Goal: Task Accomplishment & Management: Manage account settings

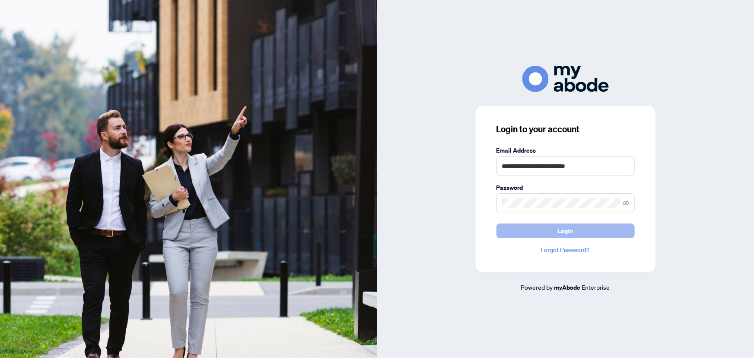
click at [576, 227] on button "Login" at bounding box center [565, 230] width 138 height 15
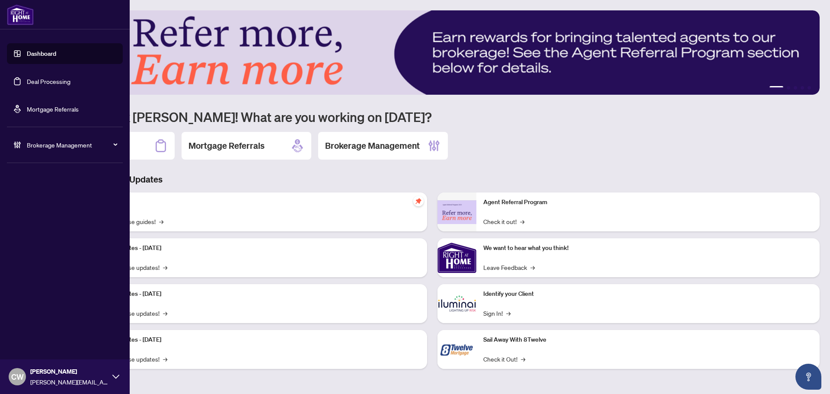
click at [27, 82] on link "Deal Processing" at bounding box center [49, 81] width 44 height 8
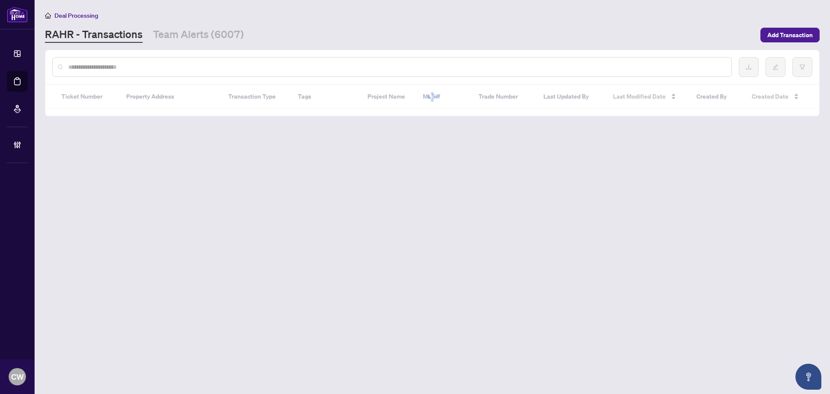
click at [166, 70] on input "text" at bounding box center [396, 67] width 656 height 10
paste input "**********"
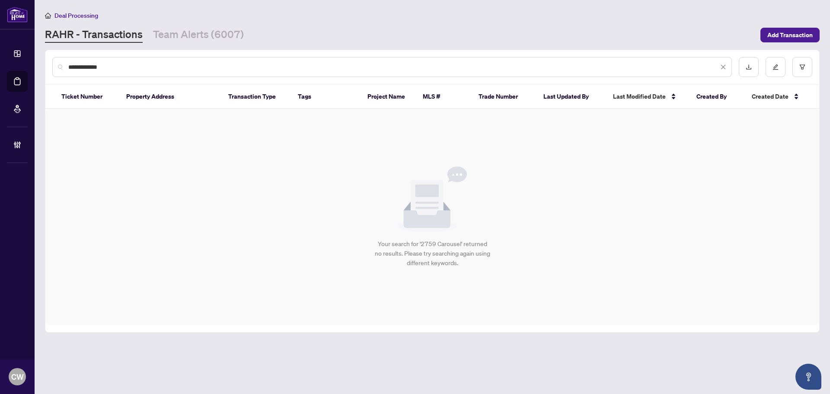
type input "**********"
drag, startPoint x: 124, startPoint y: 64, endPoint x: 21, endPoint y: 55, distance: 103.2
click at [21, 56] on div "**********" at bounding box center [415, 197] width 830 height 394
click at [301, 181] on div "Your search for '2759 Carousel' returned no results. Please try searching again…" at bounding box center [431, 217] width 773 height 216
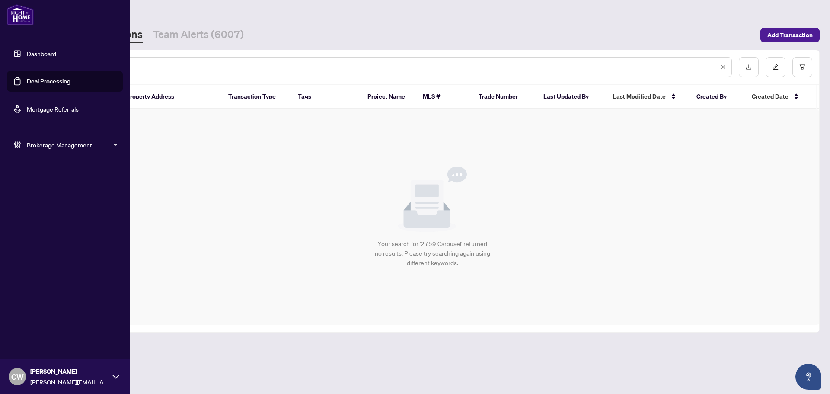
drag, startPoint x: 123, startPoint y: 64, endPoint x: 29, endPoint y: 68, distance: 94.3
click at [29, 68] on div "**********" at bounding box center [415, 197] width 830 height 394
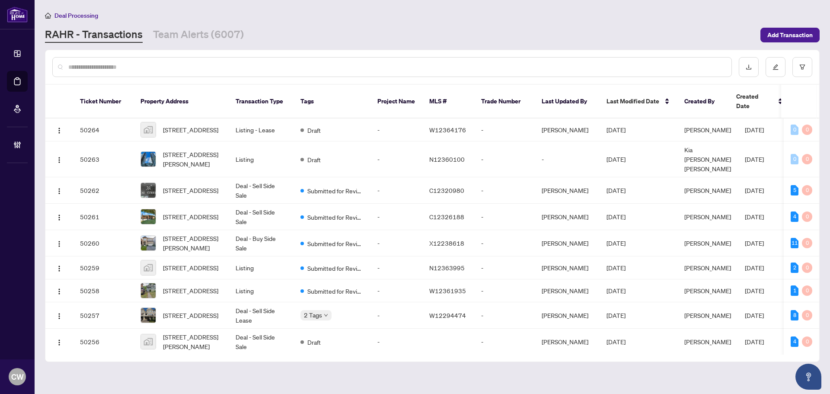
click at [98, 67] on input "text" at bounding box center [396, 67] width 656 height 10
paste input "*******"
type input "*******"
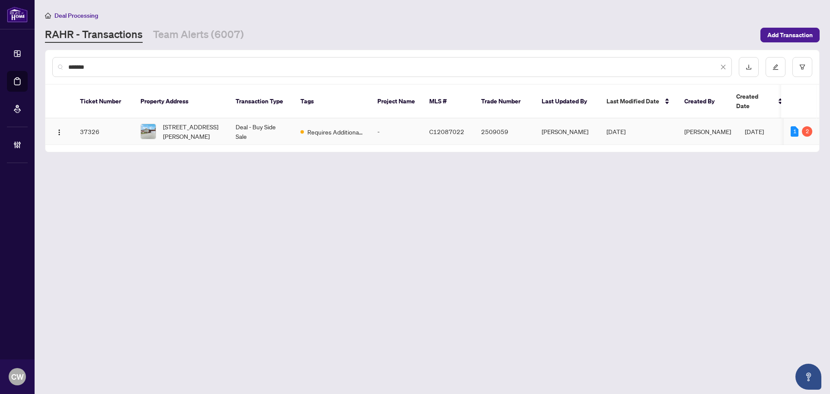
click at [182, 118] on td "62 Ernest Ave, Toronto, Ontario M2J 3T5, Canada" at bounding box center [181, 131] width 95 height 26
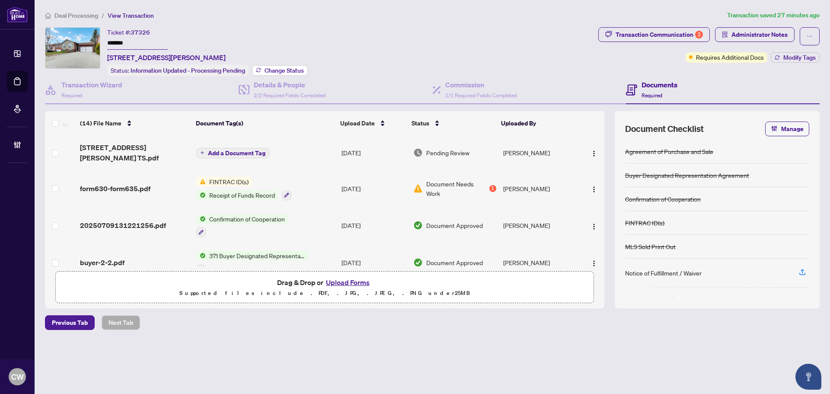
click at [287, 67] on span "Change Status" at bounding box center [283, 70] width 39 height 6
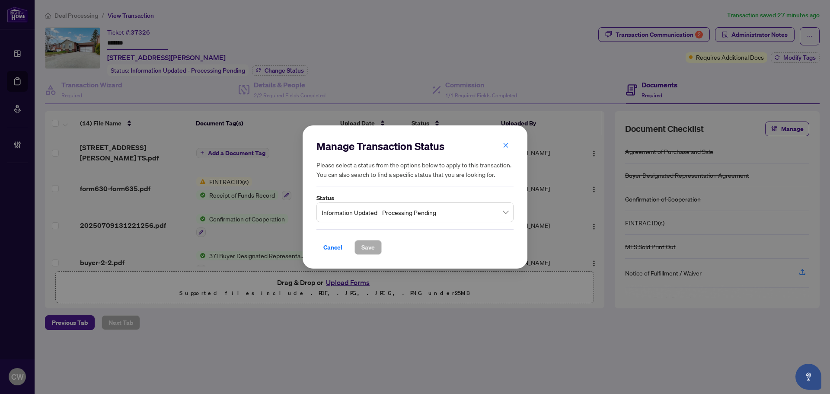
click at [414, 209] on span "Information Updated - Processing Pending" at bounding box center [414, 212] width 187 height 16
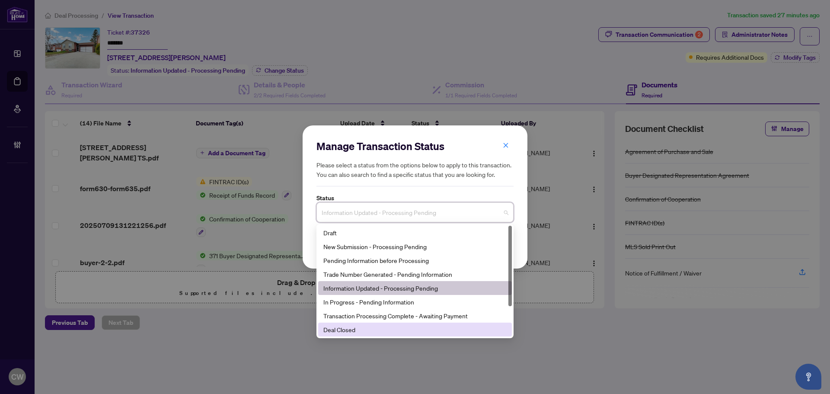
click at [391, 327] on div "Deal Closed" at bounding box center [414, 330] width 183 height 10
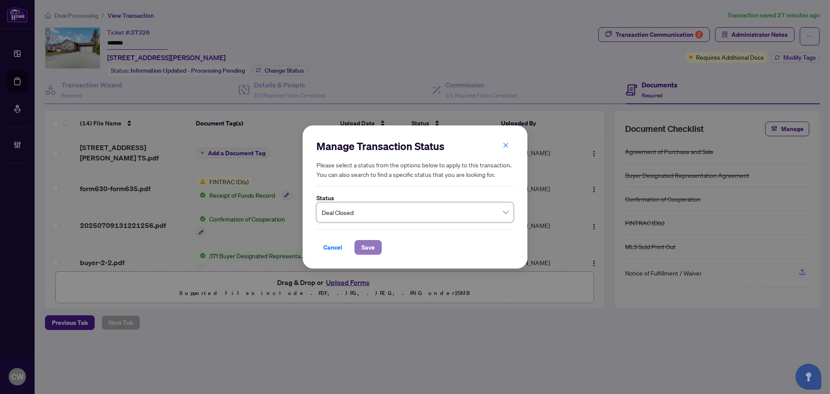
click at [371, 248] on span "Save" at bounding box center [367, 247] width 13 height 14
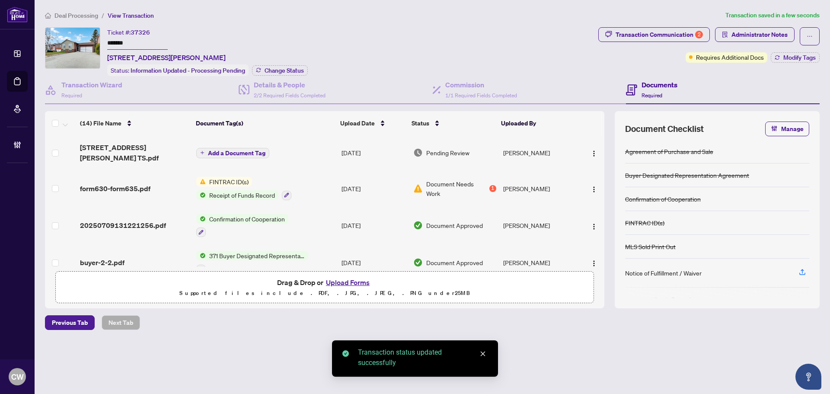
click at [678, 25] on div "Deal Processing / View Transaction Transaction saved in a few seconds Ticket #:…" at bounding box center [431, 185] width 781 height 350
click at [680, 34] on div "Transaction Communication 2" at bounding box center [658, 35] width 87 height 14
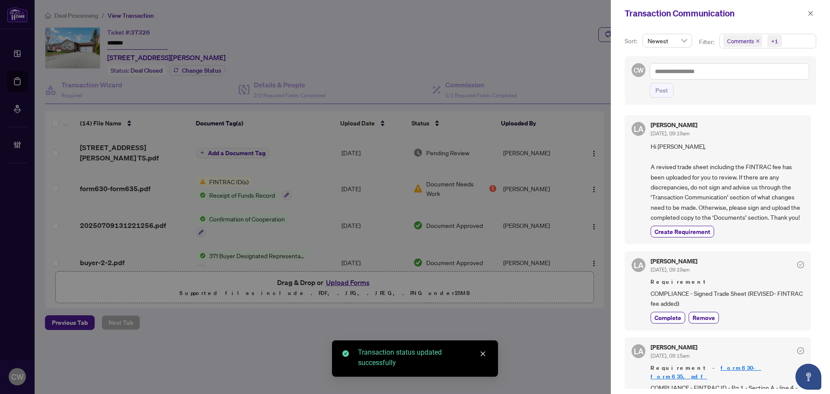
click at [757, 41] on icon "close" at bounding box center [757, 40] width 3 height 3
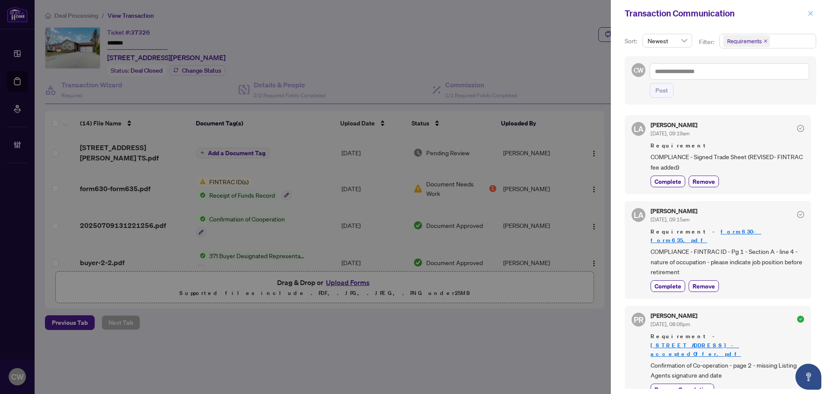
click at [808, 16] on icon "close" at bounding box center [810, 13] width 6 height 6
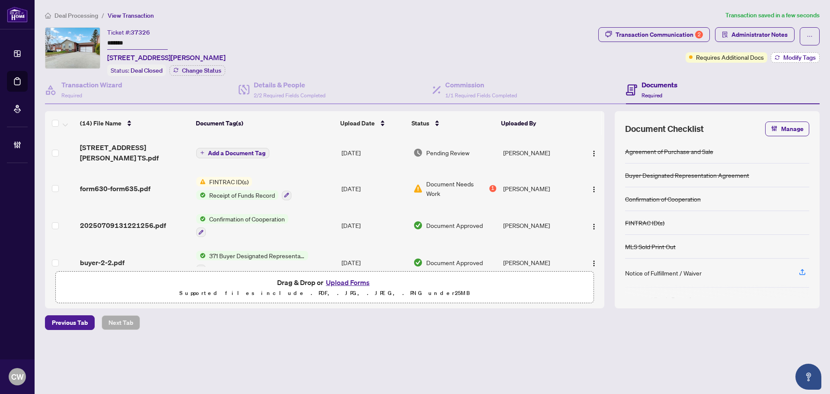
click at [805, 57] on span "Modify Tags" at bounding box center [799, 57] width 32 height 6
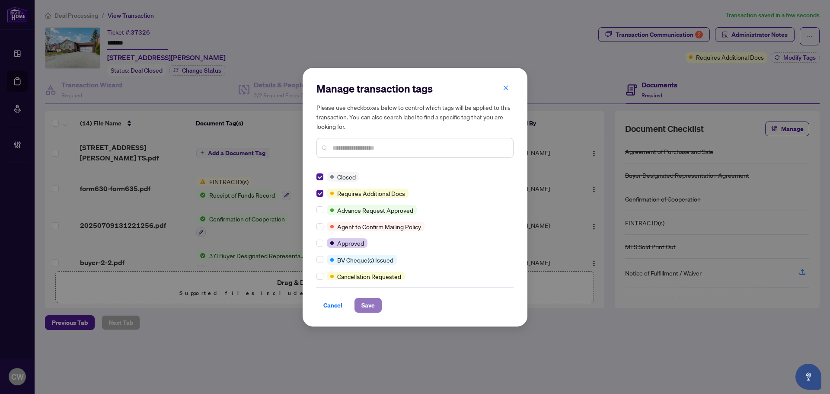
click at [366, 298] on span "Save" at bounding box center [367, 305] width 13 height 14
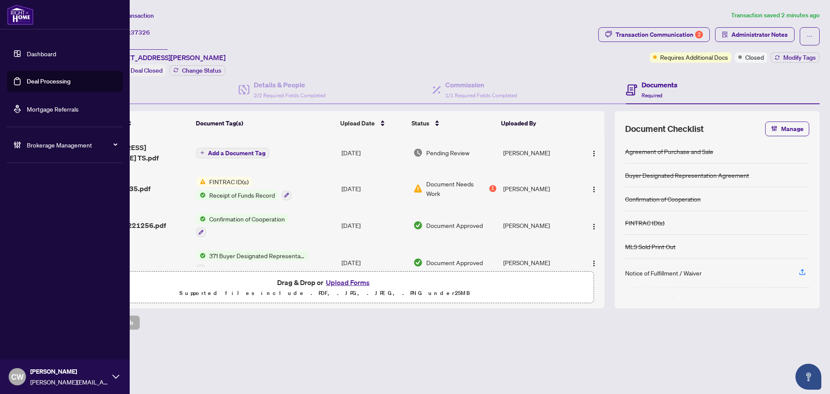
click at [27, 83] on link "Deal Processing" at bounding box center [49, 81] width 44 height 8
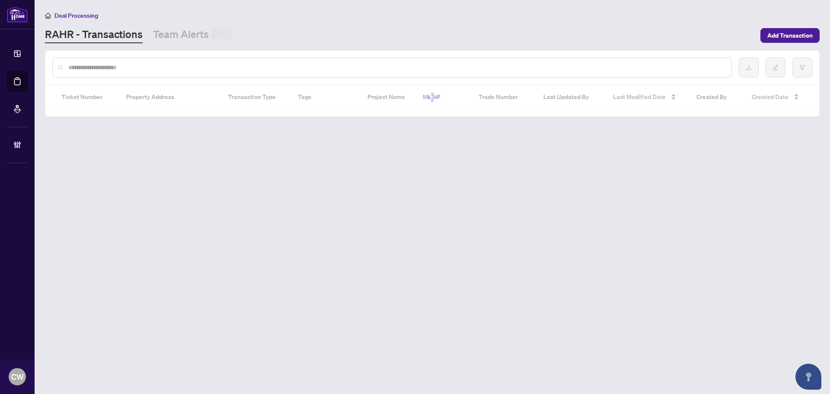
click at [154, 76] on div at bounding box center [391, 67] width 679 height 20
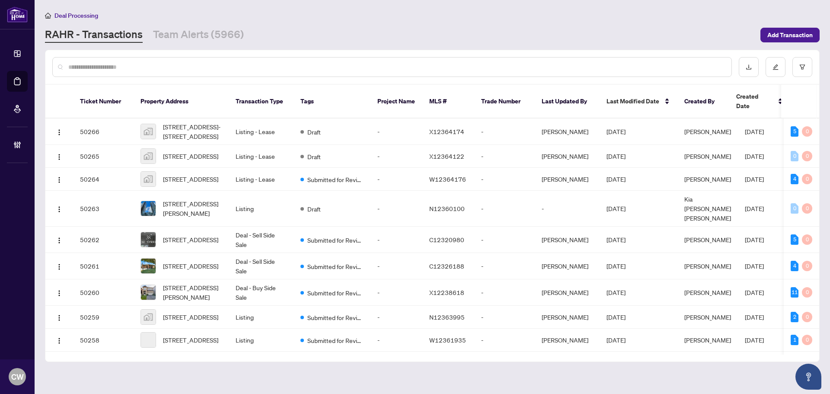
click at [147, 67] on input "text" at bounding box center [396, 67] width 656 height 10
paste input "*******"
type input "*******"
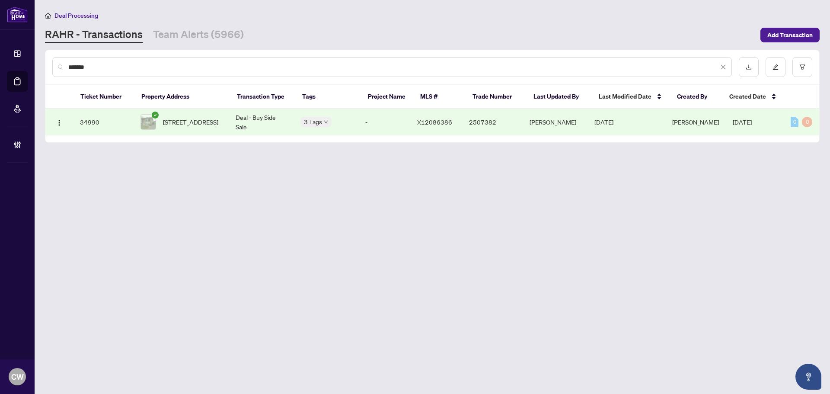
click at [198, 126] on span "1729 Branch Dr, Cornwall, Ontario K6J 5S7, Canada" at bounding box center [190, 122] width 55 height 10
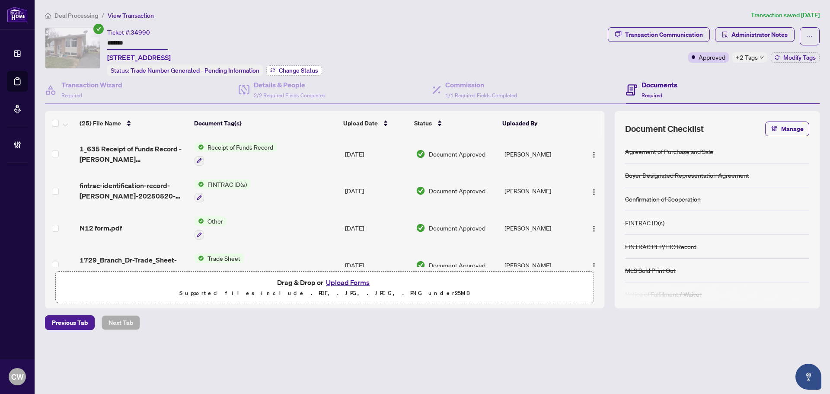
click at [306, 68] on span "Change Status" at bounding box center [298, 70] width 39 height 6
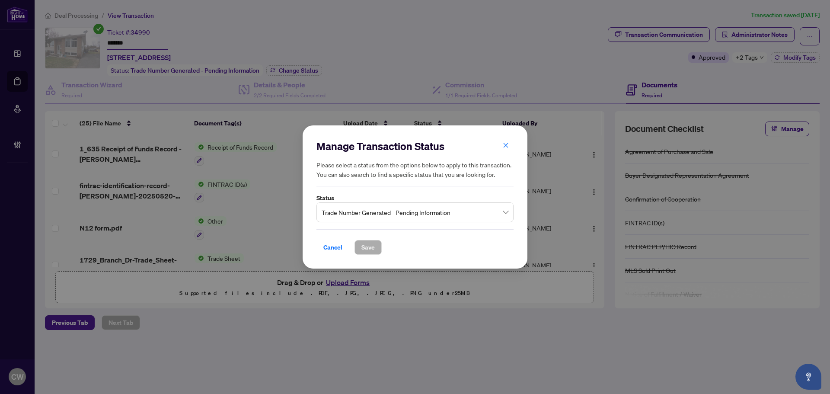
click at [379, 200] on label "Status" at bounding box center [414, 198] width 197 height 10
click at [385, 220] on span "Trade Number Generated - Pending Information" at bounding box center [414, 212] width 187 height 16
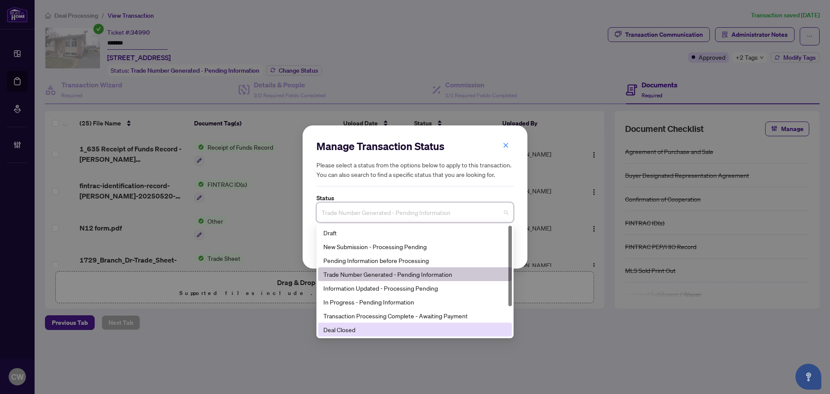
click at [378, 326] on div "Deal Closed" at bounding box center [414, 330] width 183 height 10
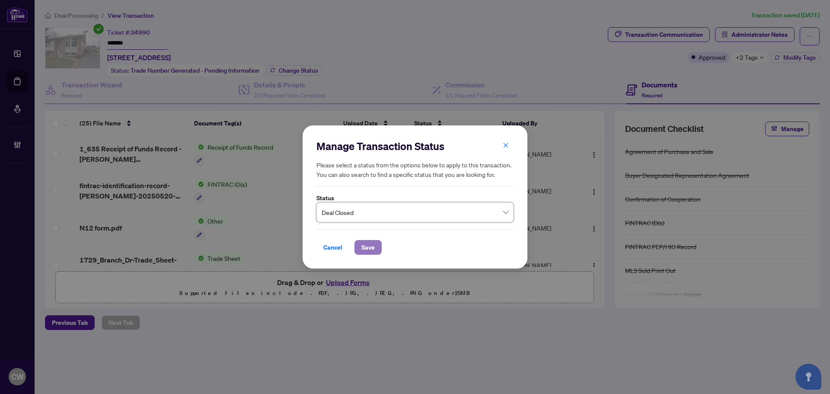
click at [370, 246] on span "Save" at bounding box center [367, 247] width 13 height 14
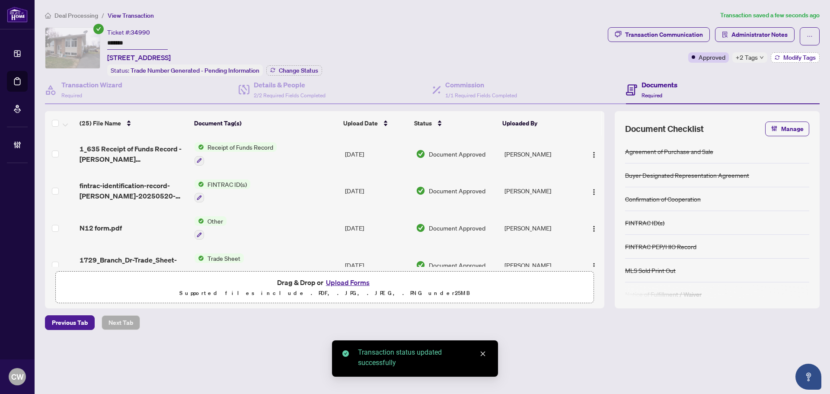
click at [799, 58] on span "Modify Tags" at bounding box center [799, 57] width 32 height 6
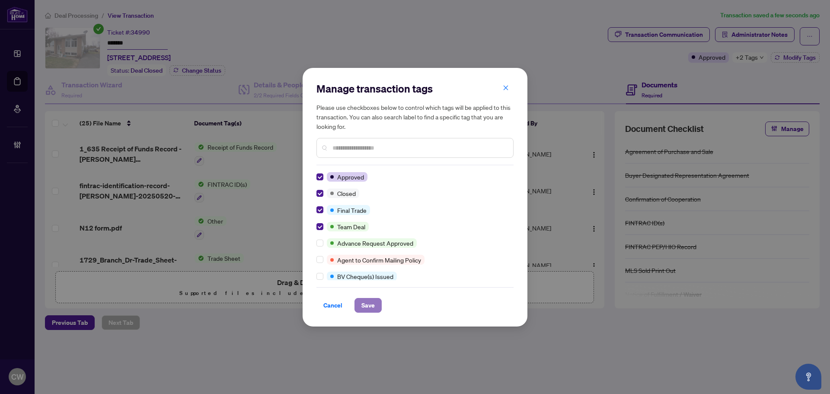
click at [364, 299] on span "Save" at bounding box center [367, 305] width 13 height 14
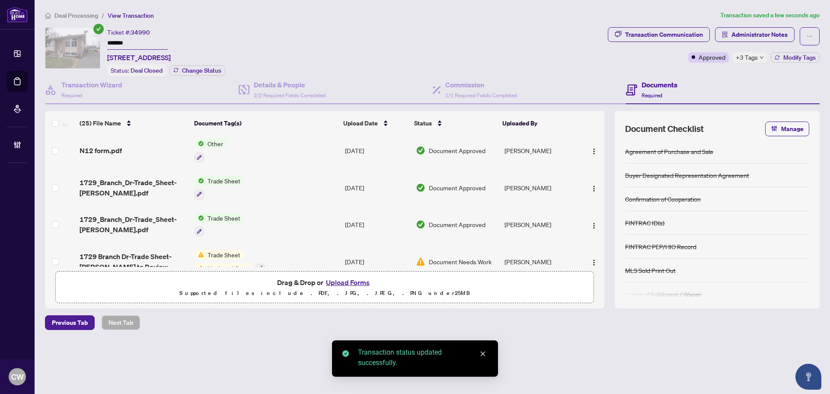
scroll to position [86, 0]
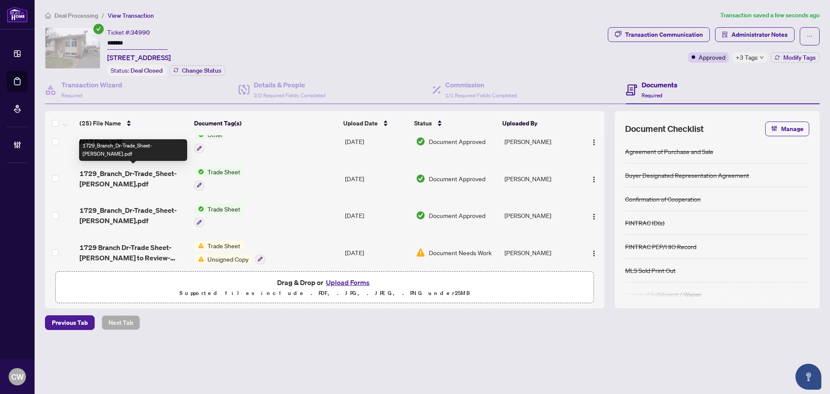
click at [139, 172] on span "1729_Branch_Dr-Trade_Sheet-Iryna_to_Review.pdf" at bounding box center [134, 178] width 108 height 21
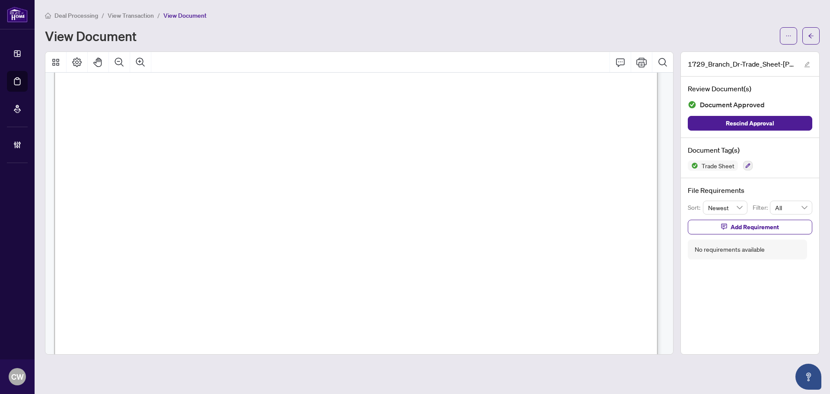
scroll to position [302, 0]
drag, startPoint x: 811, startPoint y: 37, endPoint x: 22, endPoint y: 105, distance: 791.9
click at [811, 37] on icon "arrow-left" at bounding box center [811, 36] width 6 height 6
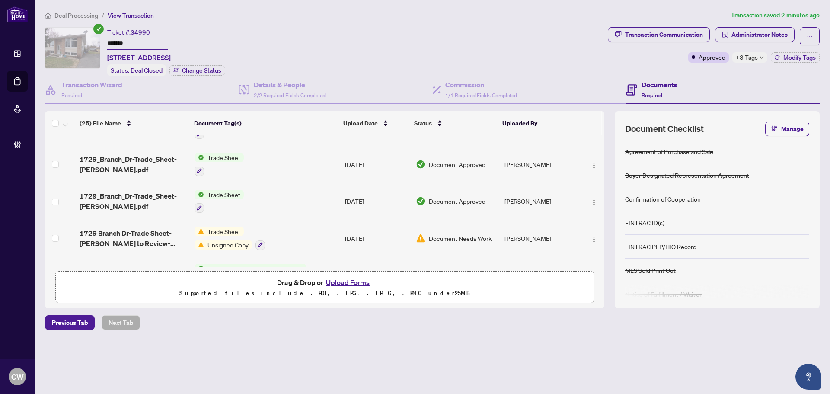
scroll to position [130, 0]
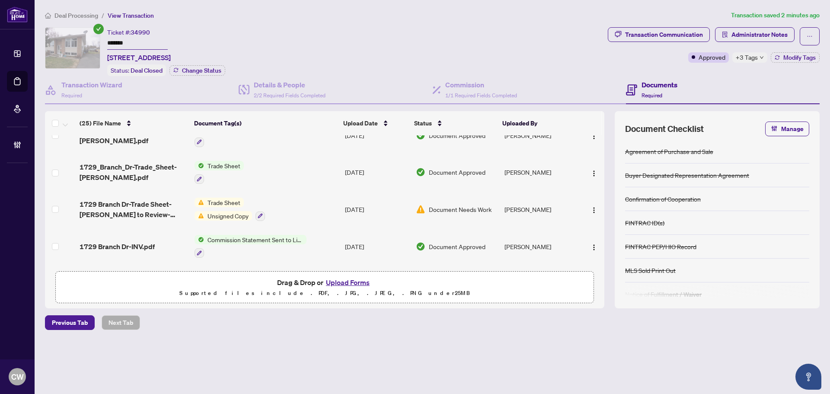
click at [130, 173] on span "1729_Branch_Dr-Trade_Sheet-Alex_Price_to_Review.pdf" at bounding box center [134, 172] width 108 height 21
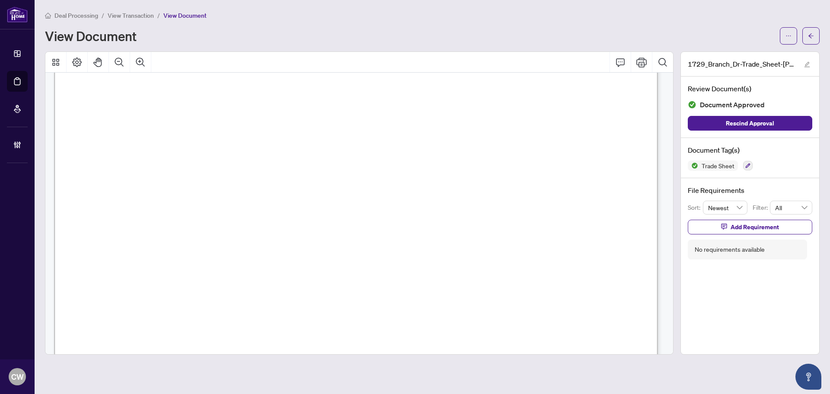
scroll to position [259, 0]
click at [809, 35] on icon "arrow-left" at bounding box center [811, 36] width 6 height 6
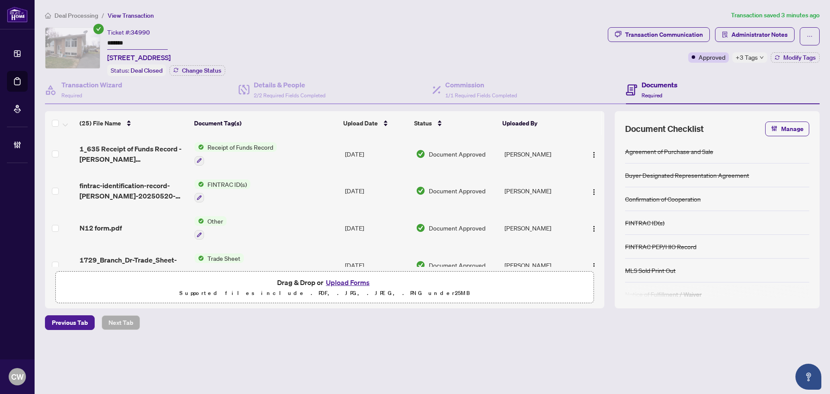
click at [352, 284] on button "Upload Forms" at bounding box center [347, 282] width 49 height 11
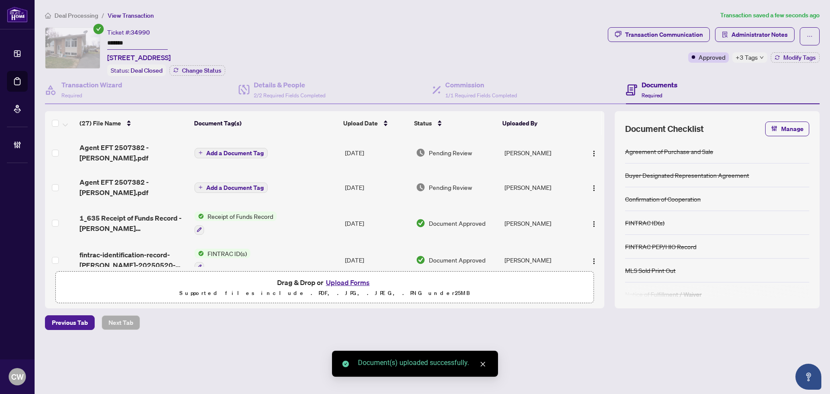
click at [241, 185] on span "Add a Document Tag" at bounding box center [234, 188] width 57 height 6
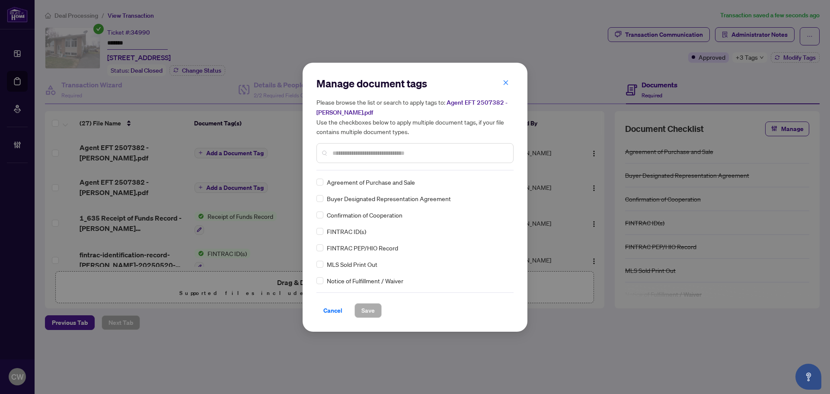
click at [366, 151] on input "text" at bounding box center [419, 153] width 174 height 10
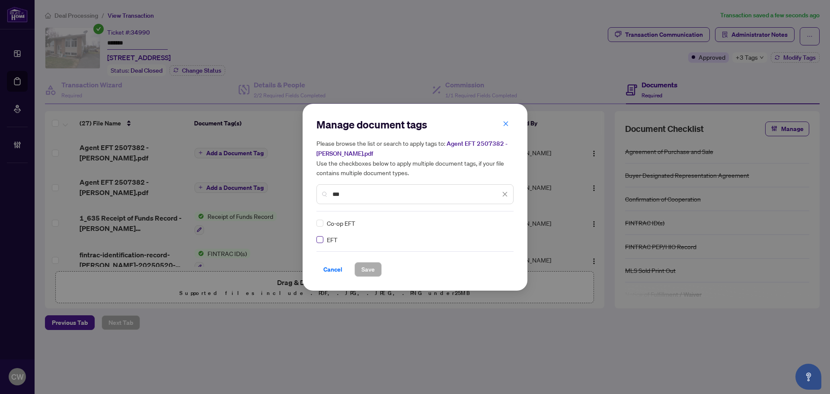
type input "***"
click at [492, 223] on img at bounding box center [495, 223] width 9 height 9
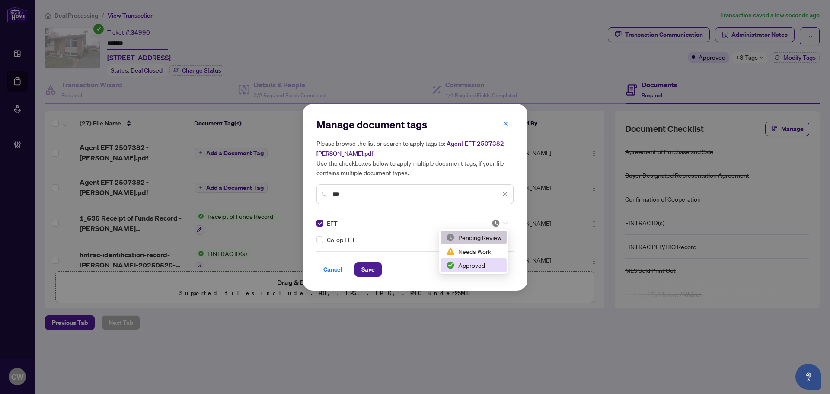
click at [483, 268] on div "Approved" at bounding box center [473, 265] width 55 height 10
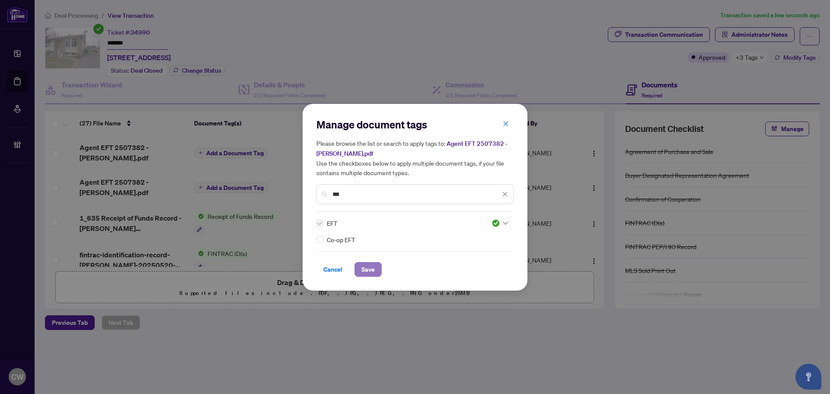
click at [371, 271] on span "Save" at bounding box center [367, 269] width 13 height 14
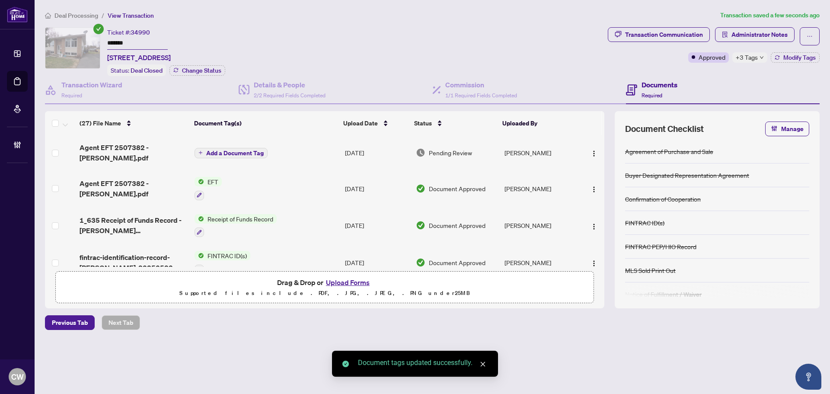
click at [242, 151] on span "Add a Document Tag" at bounding box center [234, 153] width 57 height 6
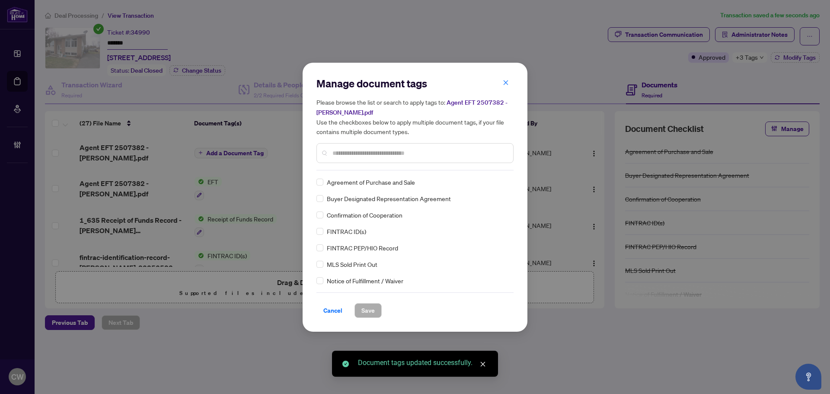
click at [399, 156] on input "text" at bounding box center [419, 153] width 174 height 10
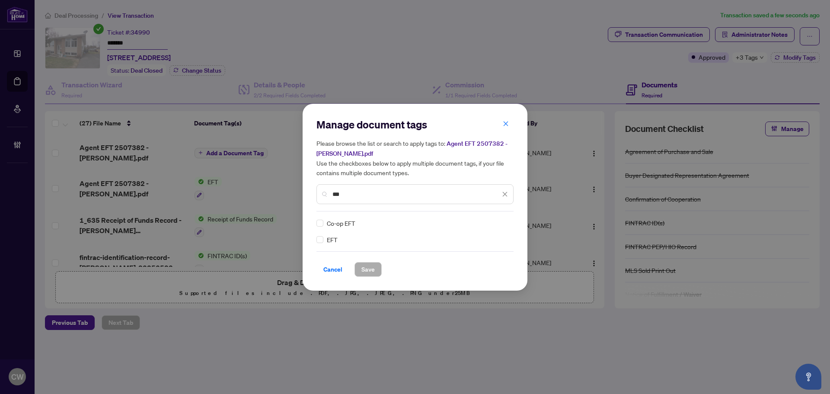
type input "***"
click at [492, 215] on div "Manage document tags Please browse the list or search to apply tags to: Agent E…" at bounding box center [414, 197] width 197 height 159
click at [492, 220] on img at bounding box center [495, 223] width 9 height 9
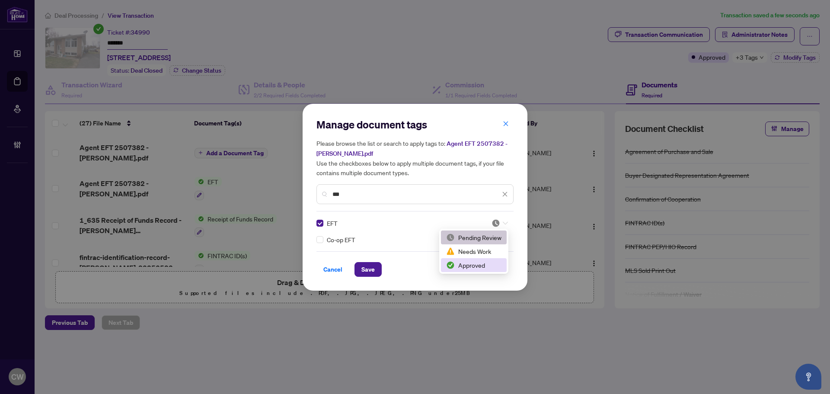
click at [484, 267] on div "Approved" at bounding box center [473, 265] width 55 height 10
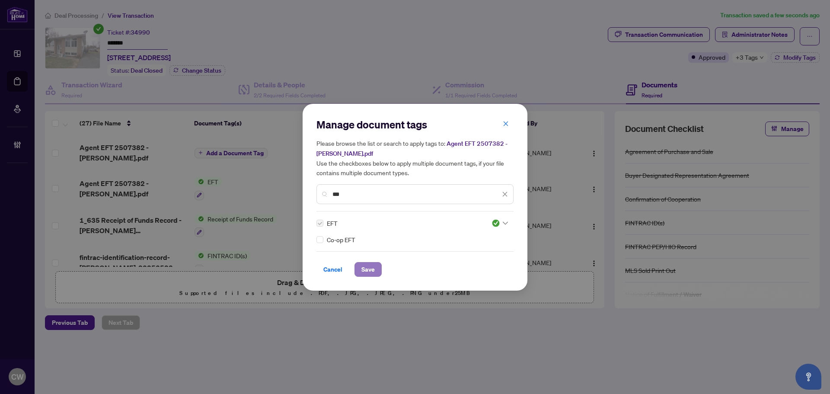
click at [369, 265] on span "Save" at bounding box center [367, 269] width 13 height 14
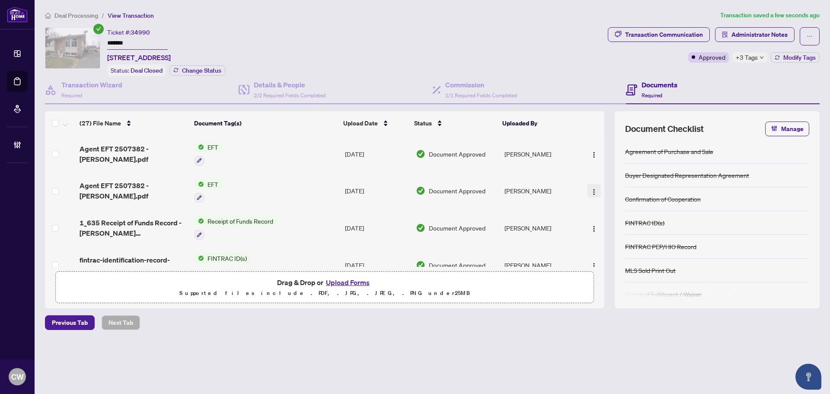
click at [594, 188] on img "button" at bounding box center [593, 191] width 7 height 7
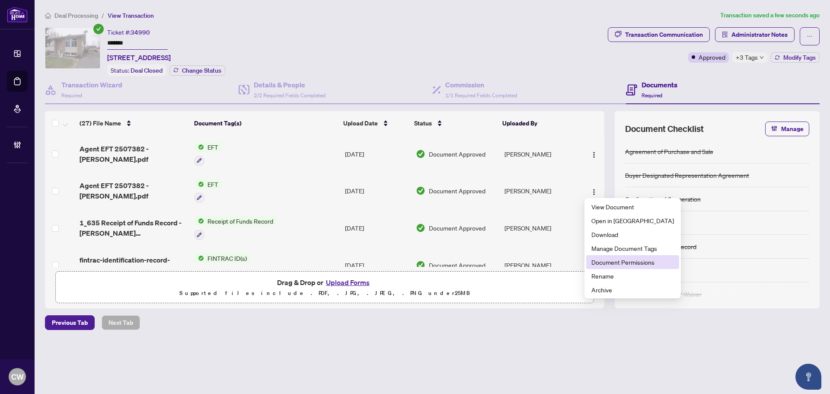
click at [619, 260] on span "Document Permissions" at bounding box center [632, 262] width 83 height 10
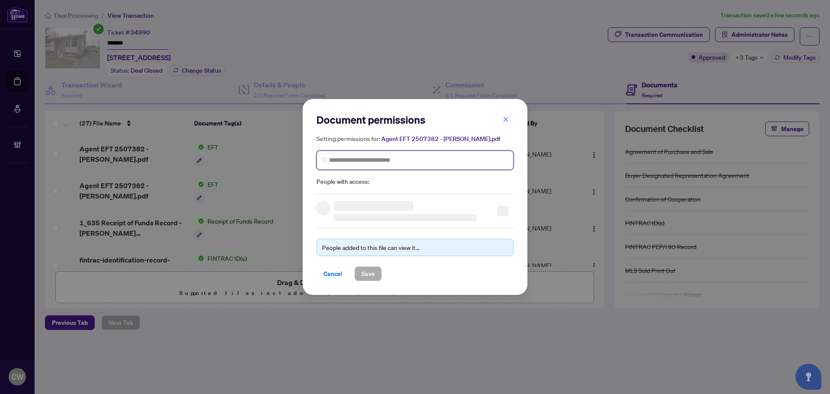
click at [461, 158] on input "search" at bounding box center [418, 160] width 179 height 9
paste input "**********"
type input "**********"
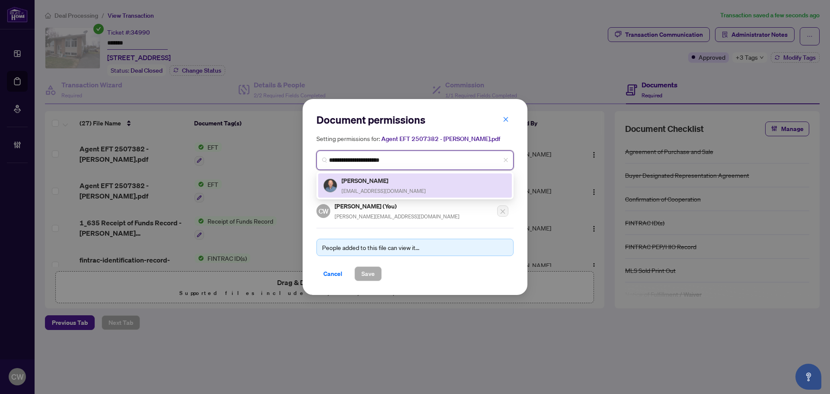
click at [366, 188] on span "broker@alexprice.ca" at bounding box center [383, 191] width 84 height 6
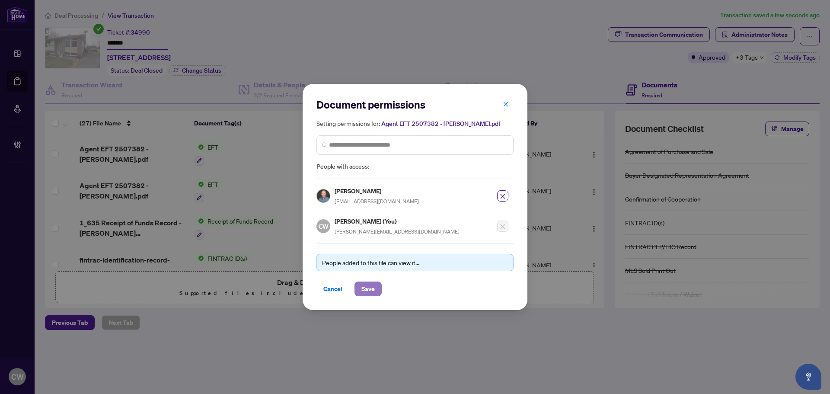
click at [369, 283] on span "Save" at bounding box center [367, 289] width 13 height 14
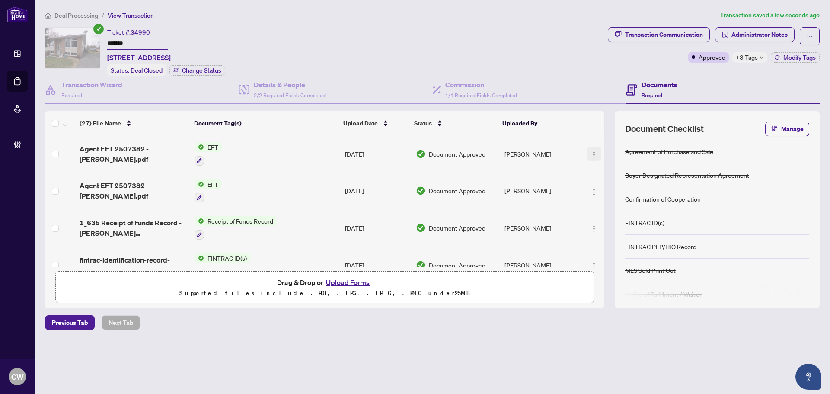
click at [590, 153] on img "button" at bounding box center [593, 154] width 7 height 7
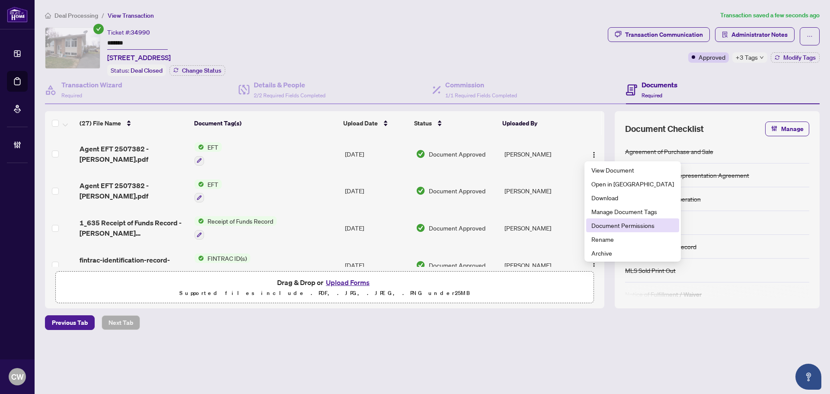
click at [617, 223] on span "Document Permissions" at bounding box center [632, 225] width 83 height 10
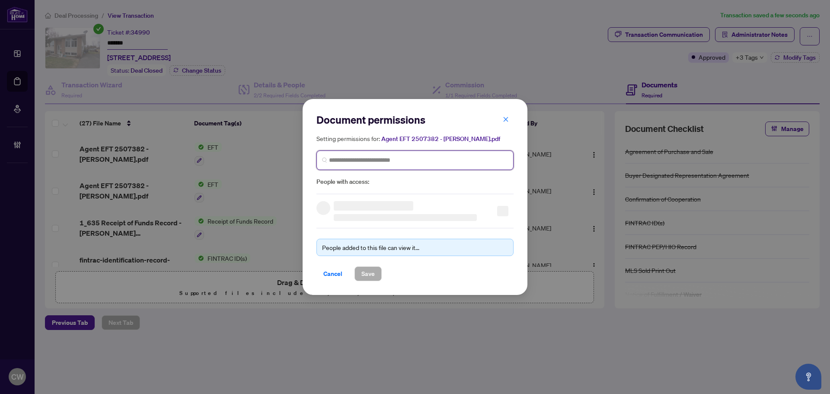
click at [477, 159] on input "search" at bounding box center [418, 160] width 179 height 9
paste input "**********"
type input "**********"
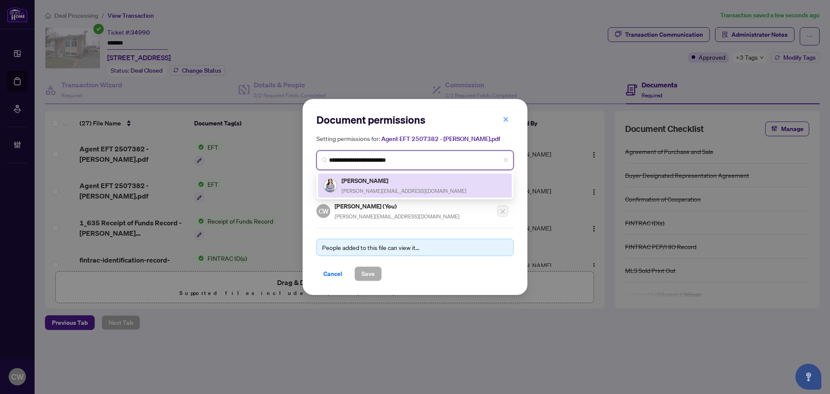
click at [388, 180] on h5 "Iryna Nyforovska" at bounding box center [403, 180] width 125 height 10
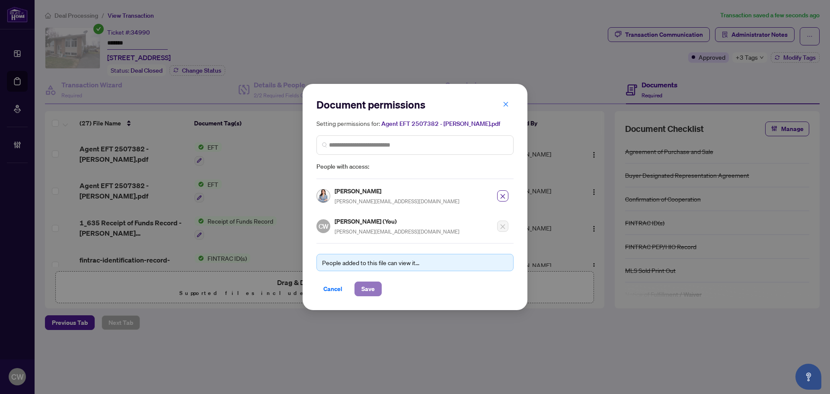
click at [372, 290] on span "Save" at bounding box center [367, 289] width 13 height 14
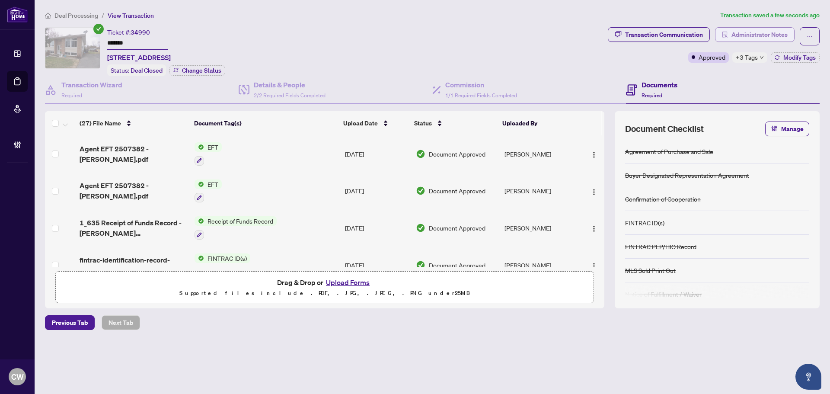
click at [777, 28] on span "Administrator Notes" at bounding box center [759, 35] width 56 height 14
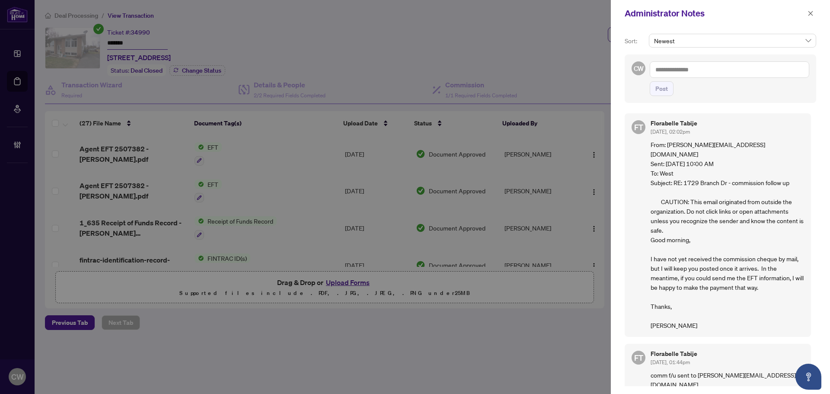
click at [695, 66] on textarea at bounding box center [728, 69] width 159 height 16
paste textarea "**********"
type textarea "**********"
drag, startPoint x: 664, startPoint y: 83, endPoint x: 719, endPoint y: 74, distance: 55.1
click at [664, 83] on span "Post" at bounding box center [661, 89] width 13 height 14
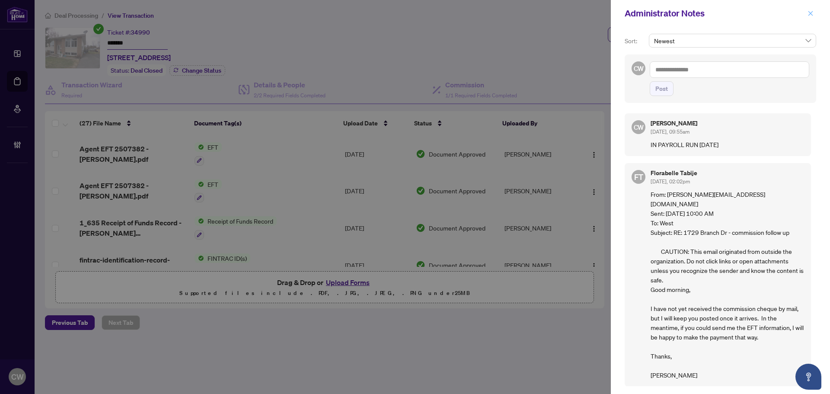
click at [808, 16] on icon "close" at bounding box center [810, 13] width 5 height 5
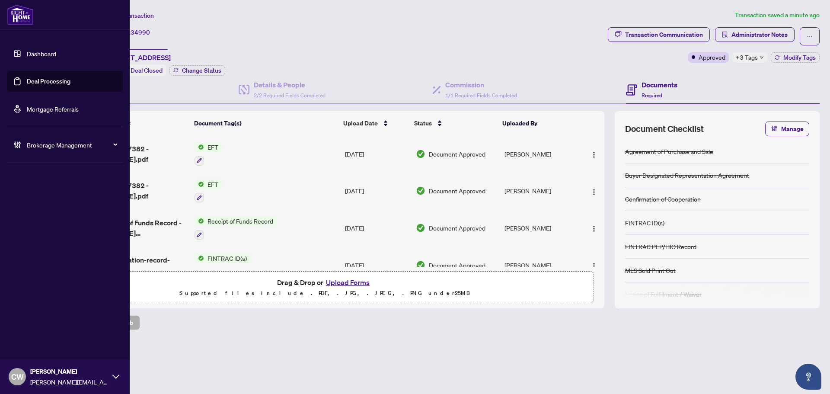
drag, startPoint x: 33, startPoint y: 80, endPoint x: 115, endPoint y: 80, distance: 81.2
click at [33, 80] on link "Deal Processing" at bounding box center [49, 81] width 44 height 8
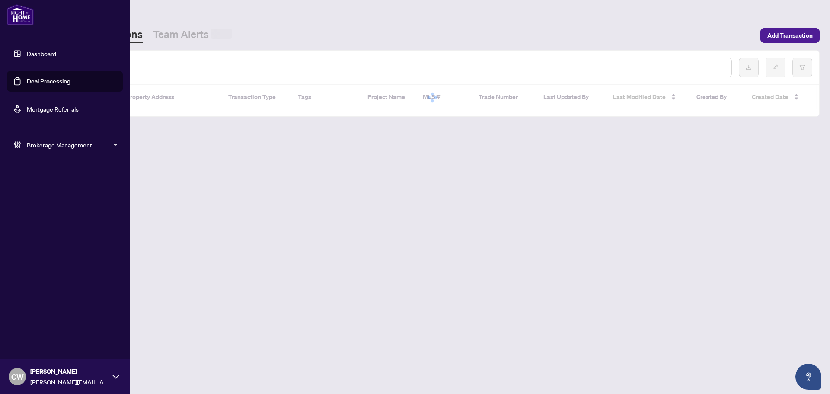
click at [156, 67] on input "text" at bounding box center [396, 68] width 656 height 10
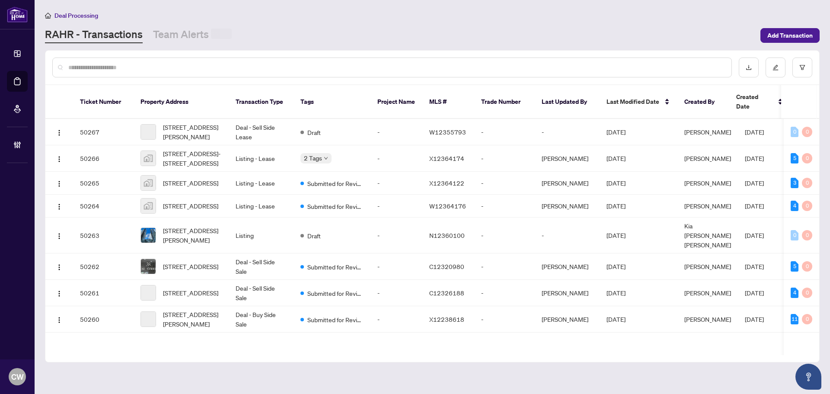
paste input "*******"
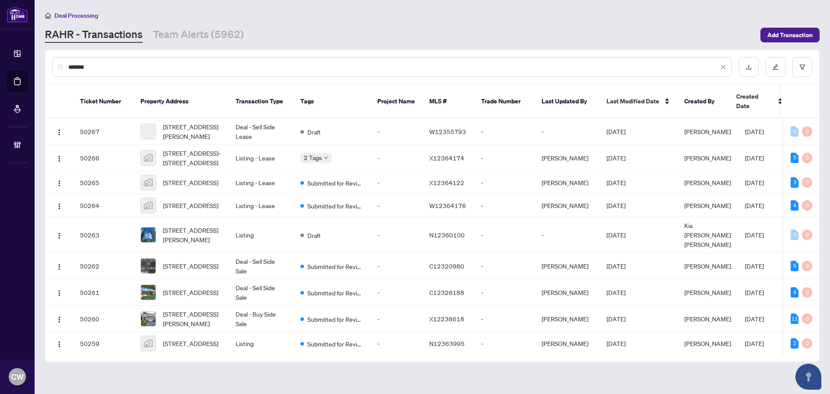
type input "*******"
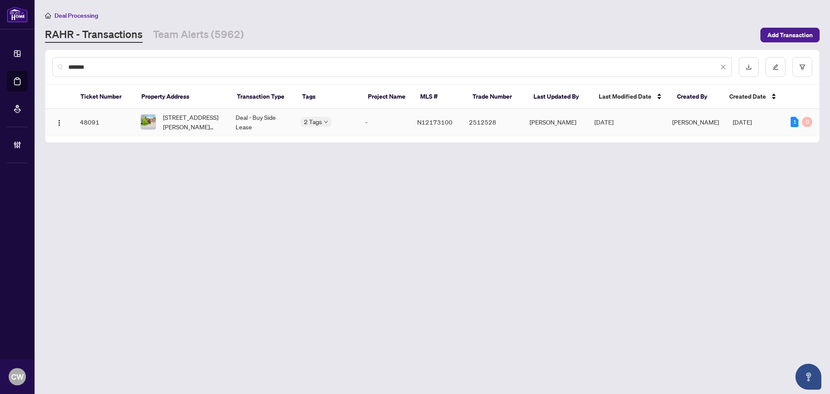
click at [174, 120] on span "16 Prince Edward Blvd, Markham, Ontario L3T 7G4, Canada" at bounding box center [192, 121] width 59 height 19
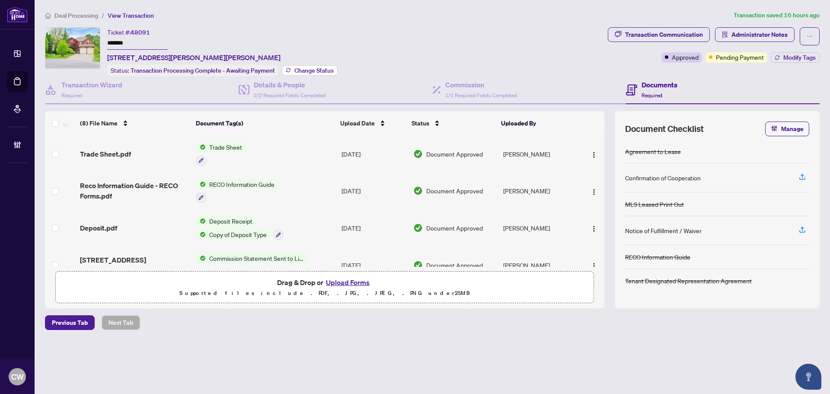
click at [309, 71] on span "Change Status" at bounding box center [313, 70] width 39 height 6
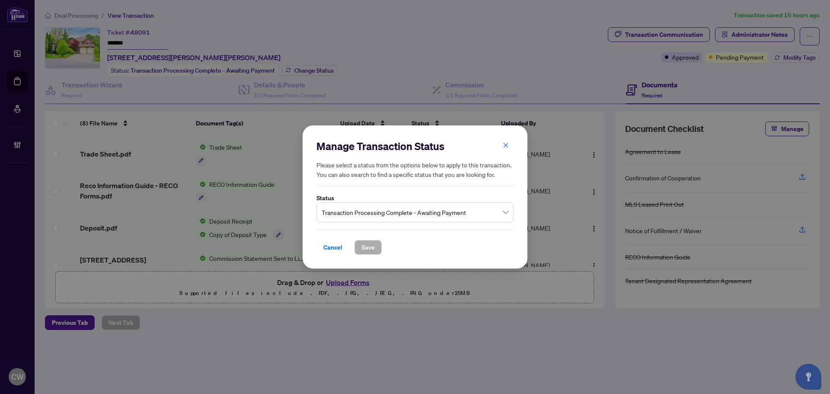
click at [417, 211] on span "Transaction Processing Complete - Awaiting Payment" at bounding box center [414, 212] width 187 height 16
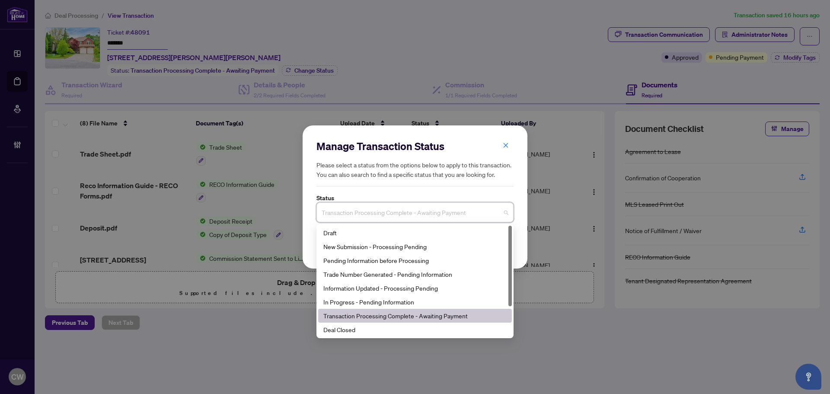
click at [359, 336] on div "Final Trade" at bounding box center [415, 343] width 194 height 14
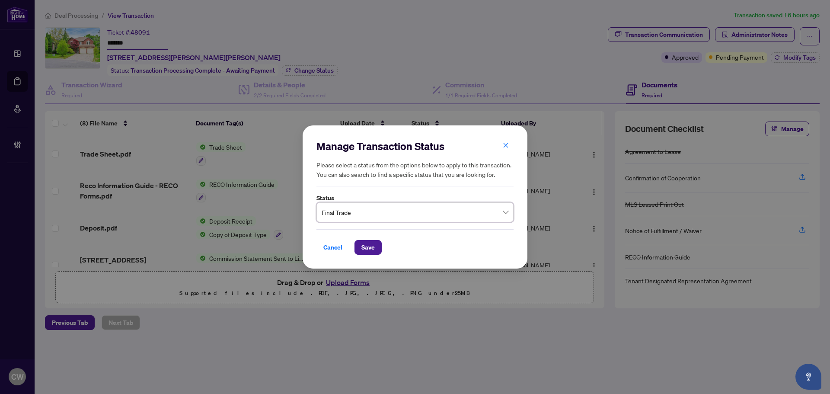
click at [359, 333] on div "Manage Transaction Status Please select a status from the options below to appl…" at bounding box center [415, 197] width 830 height 394
click at [366, 245] on span "Save" at bounding box center [367, 247] width 13 height 14
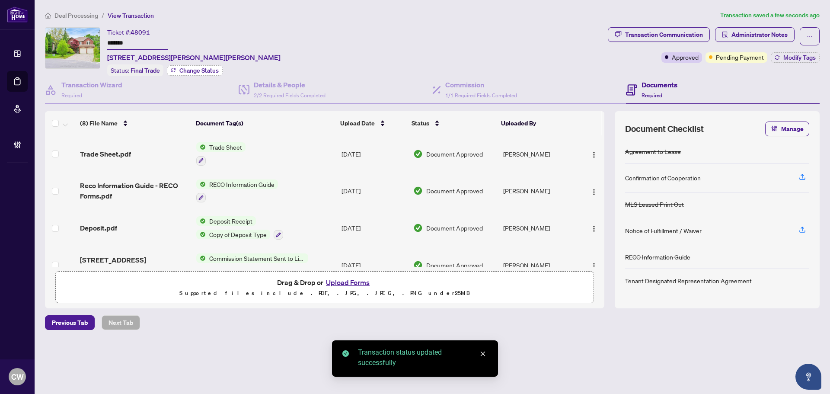
click at [200, 65] on button "Change Status" at bounding box center [195, 70] width 56 height 10
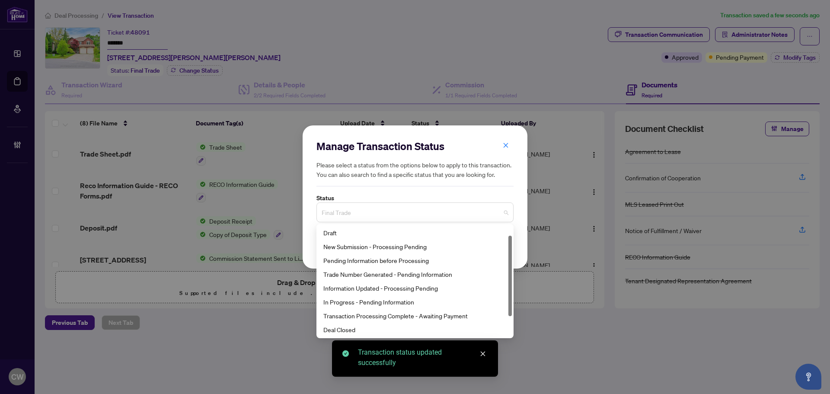
click at [392, 215] on span "Final Trade" at bounding box center [414, 212] width 187 height 16
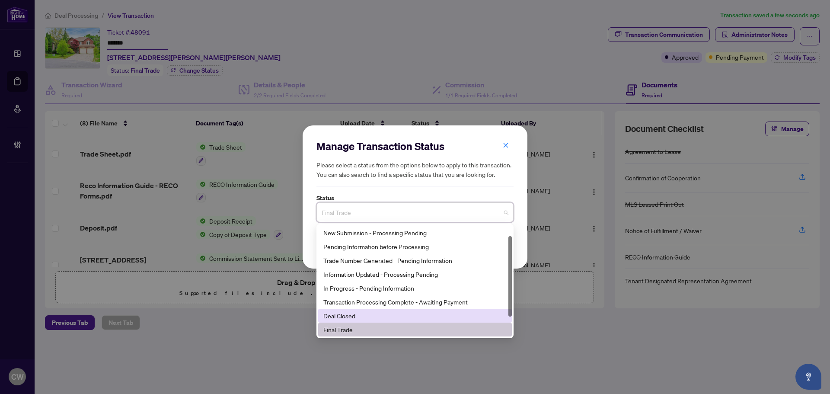
click at [345, 316] on div "Deal Closed" at bounding box center [414, 316] width 183 height 10
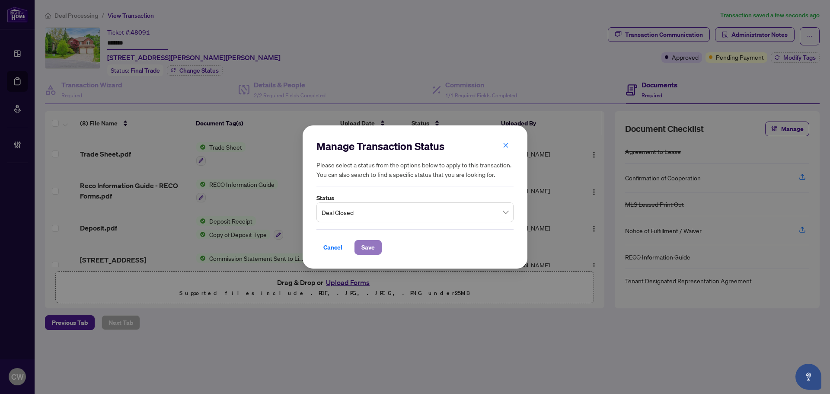
click at [368, 244] on span "Save" at bounding box center [367, 247] width 13 height 14
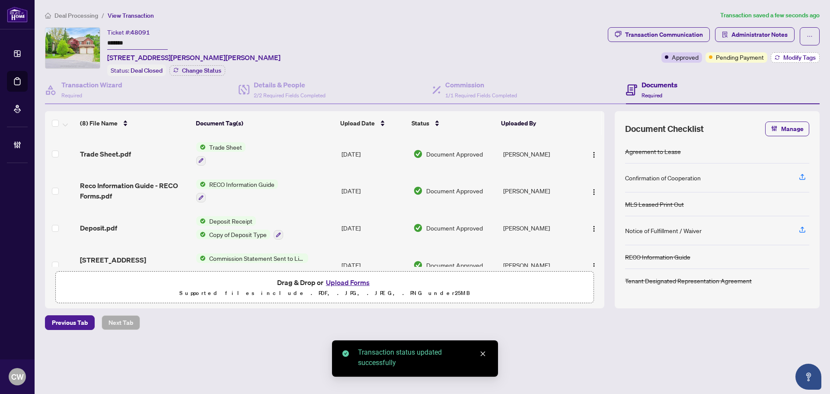
click at [796, 57] on span "Modify Tags" at bounding box center [799, 57] width 32 height 6
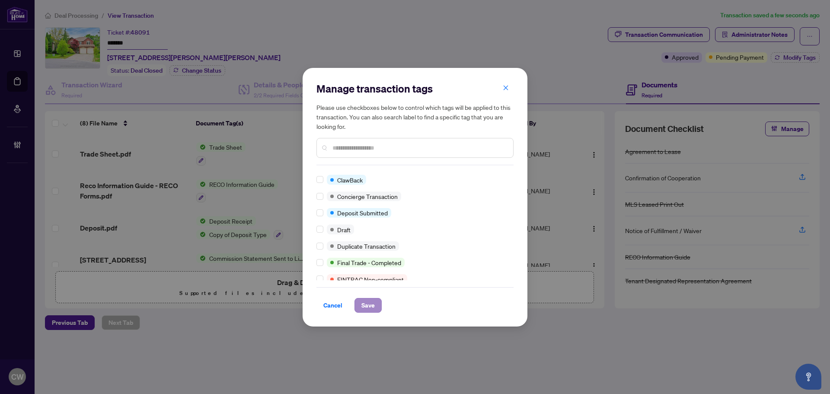
scroll to position [0, 0]
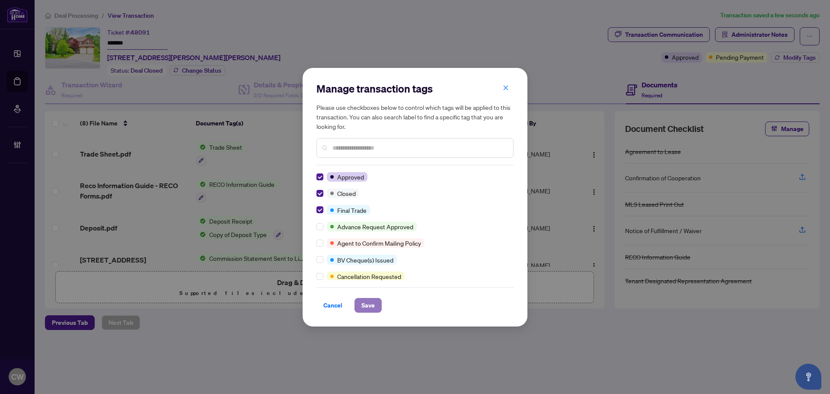
click at [377, 304] on button "Save" at bounding box center [367, 305] width 27 height 15
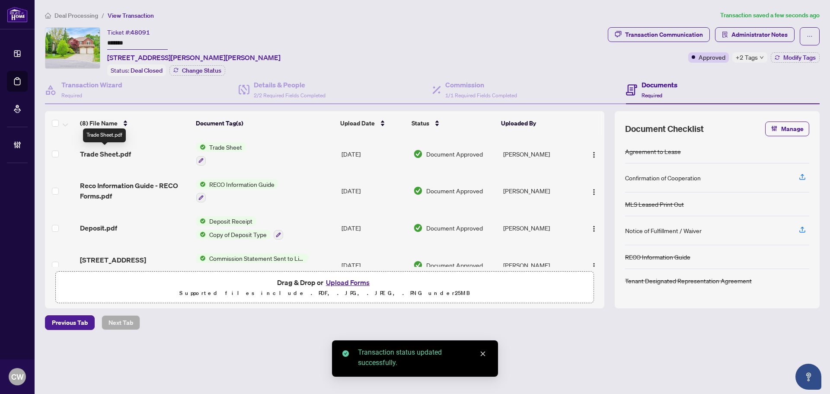
click at [114, 151] on span "Trade Sheet.pdf" at bounding box center [105, 154] width 51 height 10
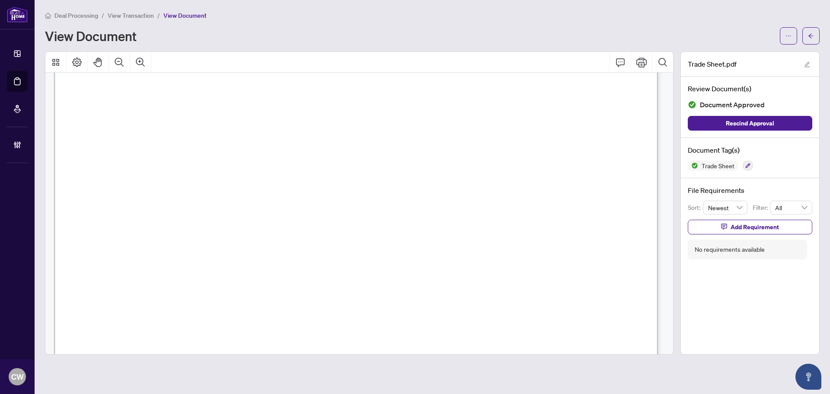
scroll to position [259, 0]
click at [805, 38] on button "button" at bounding box center [810, 35] width 17 height 17
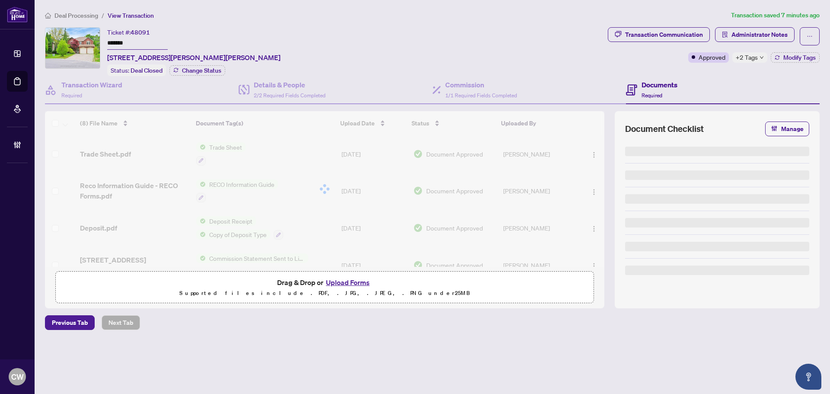
click at [353, 280] on button "Upload Forms" at bounding box center [347, 282] width 49 height 11
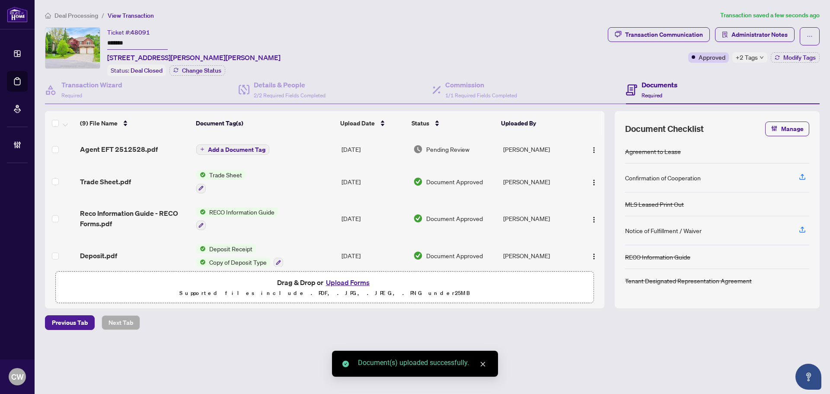
click at [231, 148] on span "Add a Document Tag" at bounding box center [236, 149] width 57 height 6
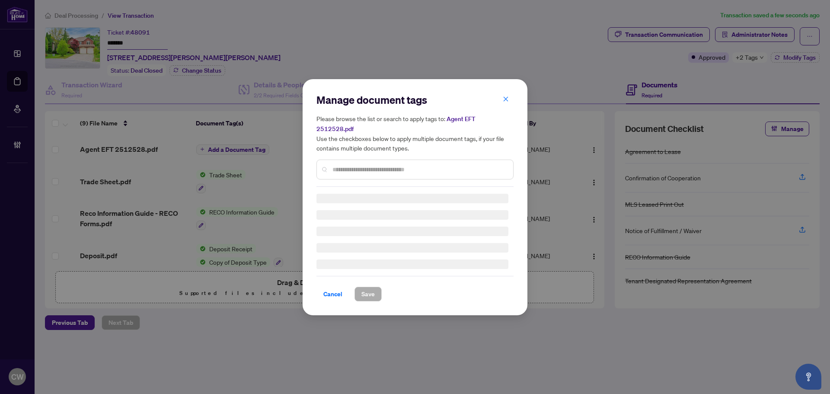
click at [360, 164] on div "Manage document tags Please browse the list or search to apply tags to: Agent E…" at bounding box center [414, 140] width 197 height 94
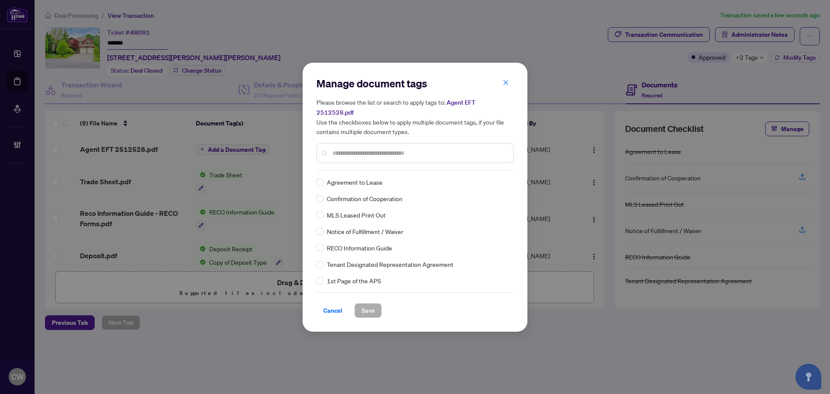
click at [360, 151] on input "text" at bounding box center [419, 153] width 174 height 10
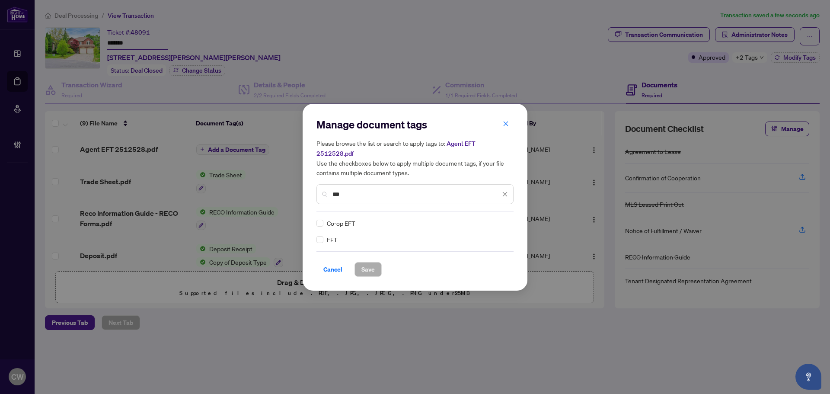
type input "***"
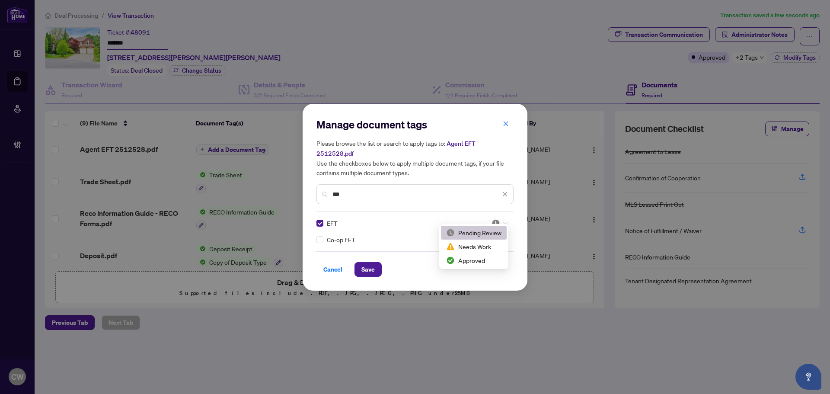
click at [496, 219] on img at bounding box center [495, 223] width 9 height 9
click at [493, 258] on div "Approved" at bounding box center [473, 260] width 55 height 10
click at [369, 267] on span "Save" at bounding box center [367, 269] width 13 height 14
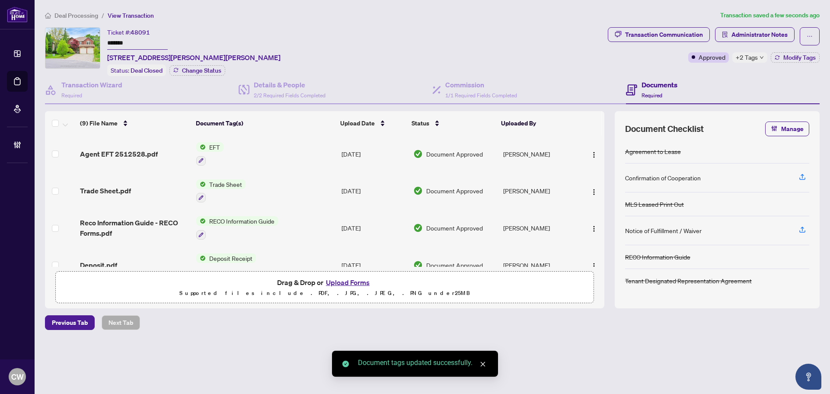
click at [591, 149] on span "button" at bounding box center [593, 154] width 7 height 10
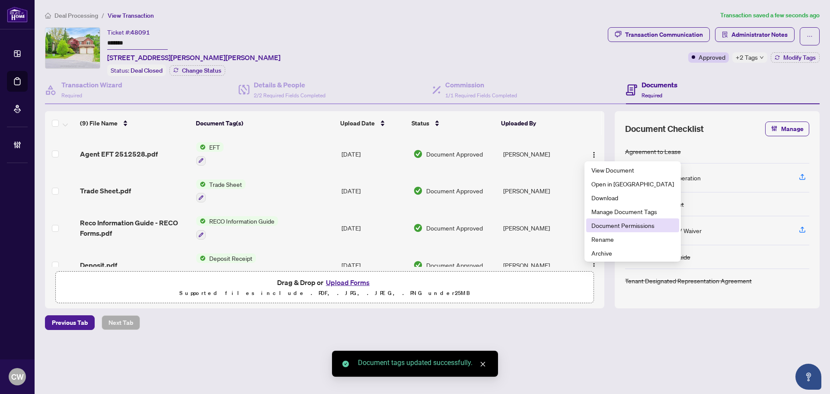
click at [601, 224] on span "Document Permissions" at bounding box center [632, 225] width 83 height 10
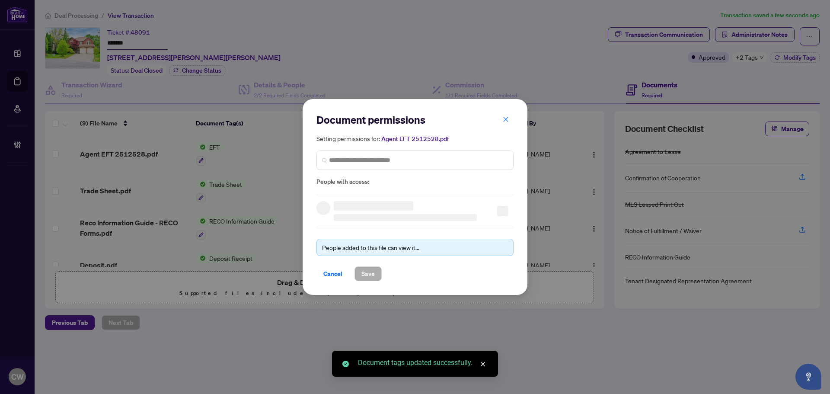
click at [342, 145] on div "Setting permissions for: Agent EFT 2512528.pdf People with access:" at bounding box center [414, 160] width 197 height 53
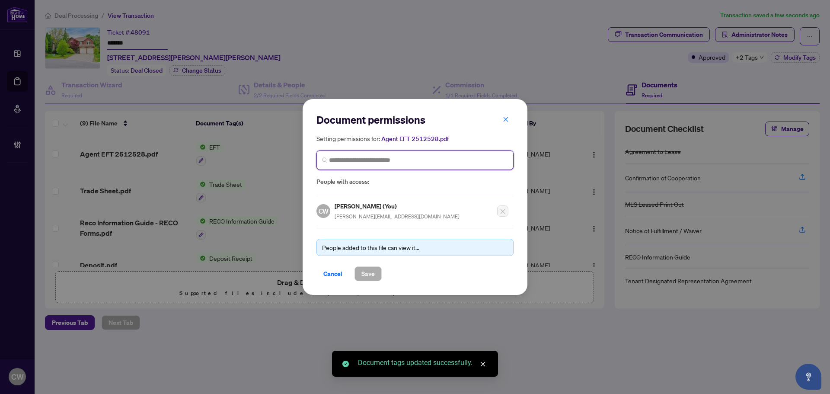
click at [362, 162] on input "search" at bounding box center [418, 160] width 179 height 9
paste input "**********"
type input "**********"
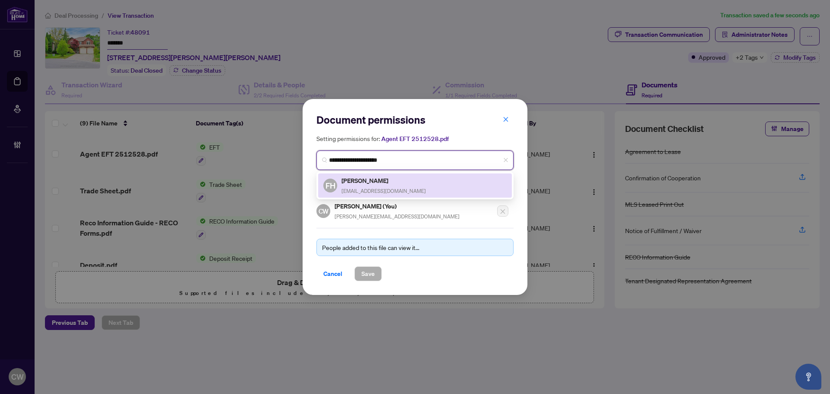
click at [365, 185] on div "Faraz Helforoush f.helfo@gmail.com" at bounding box center [383, 185] width 84 height 20
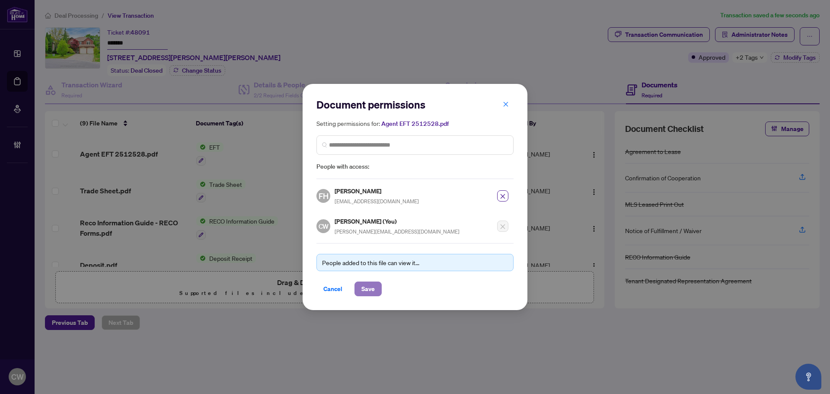
click at [368, 286] on span "Save" at bounding box center [367, 289] width 13 height 14
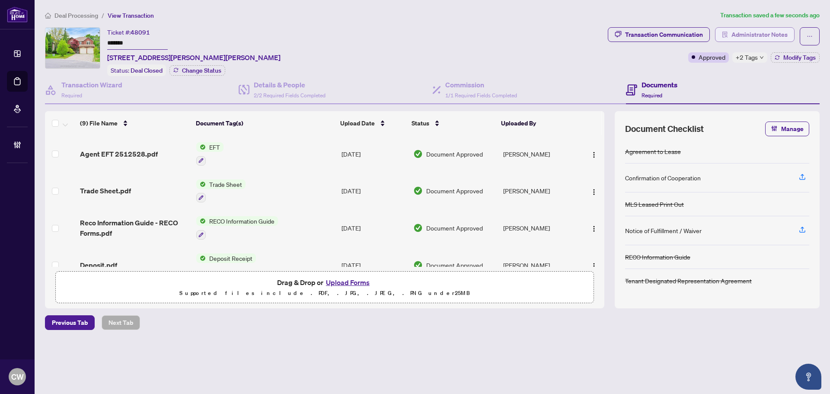
click at [768, 38] on span "Administrator Notes" at bounding box center [759, 35] width 56 height 14
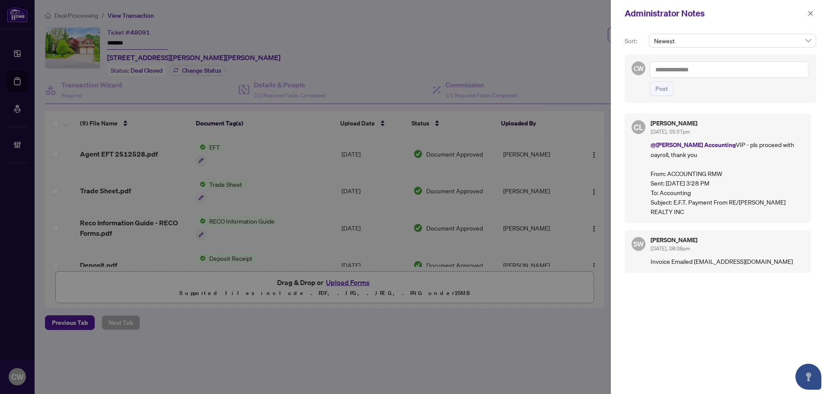
click at [682, 71] on textarea at bounding box center [728, 69] width 159 height 16
paste textarea "**********"
type textarea "**********"
click at [666, 89] on span "Post" at bounding box center [661, 89] width 13 height 14
click at [808, 12] on icon "close" at bounding box center [810, 13] width 5 height 5
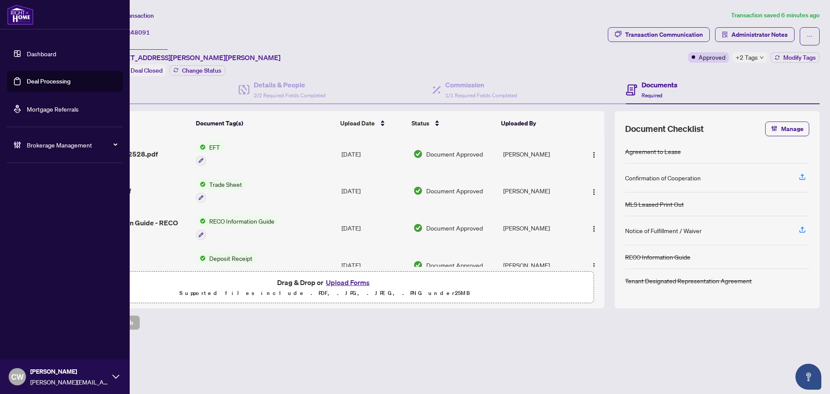
drag, startPoint x: 30, startPoint y: 80, endPoint x: 56, endPoint y: 77, distance: 26.0
click at [30, 80] on link "Deal Processing" at bounding box center [49, 81] width 44 height 8
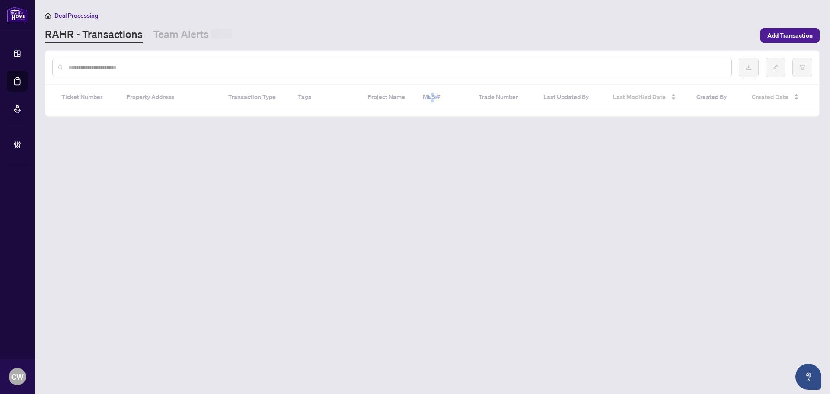
click at [154, 71] on input "text" at bounding box center [396, 68] width 656 height 10
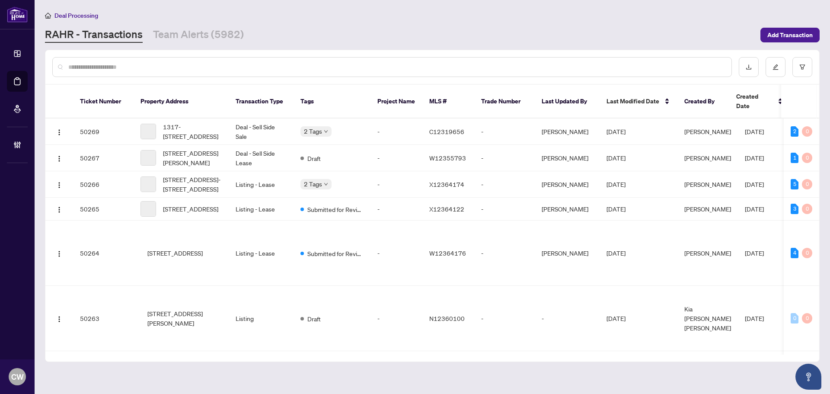
paste input "*******"
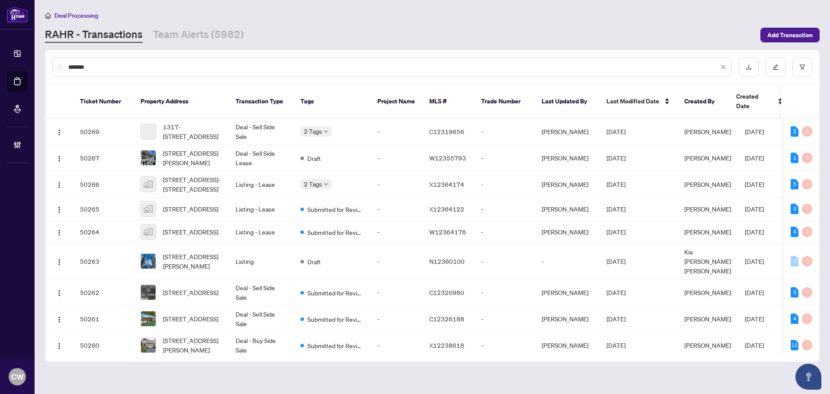
type input "*******"
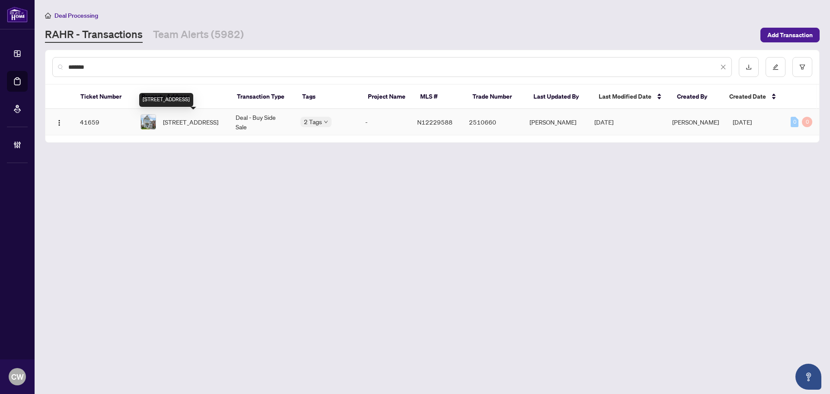
click at [182, 123] on span "39 Legion Way, Essa, Ontario L0M 1B5, Canada" at bounding box center [190, 122] width 55 height 10
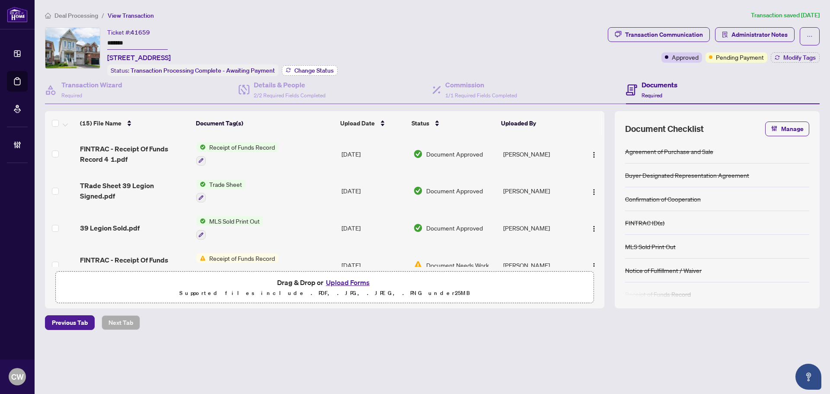
click at [308, 67] on span "Change Status" at bounding box center [313, 70] width 39 height 6
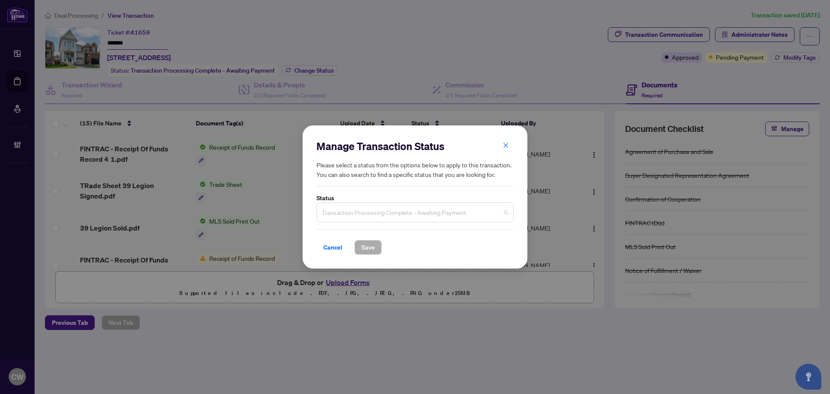
click at [414, 211] on span "Transaction Processing Complete - Awaiting Payment" at bounding box center [414, 212] width 187 height 16
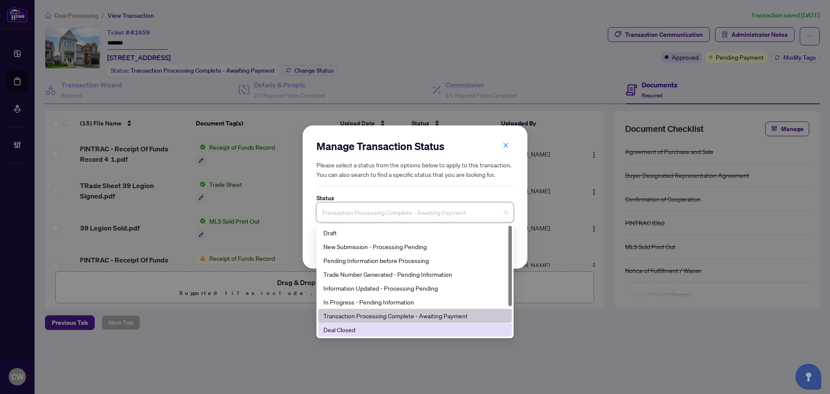
click at [385, 330] on div "Deal Closed" at bounding box center [414, 330] width 183 height 10
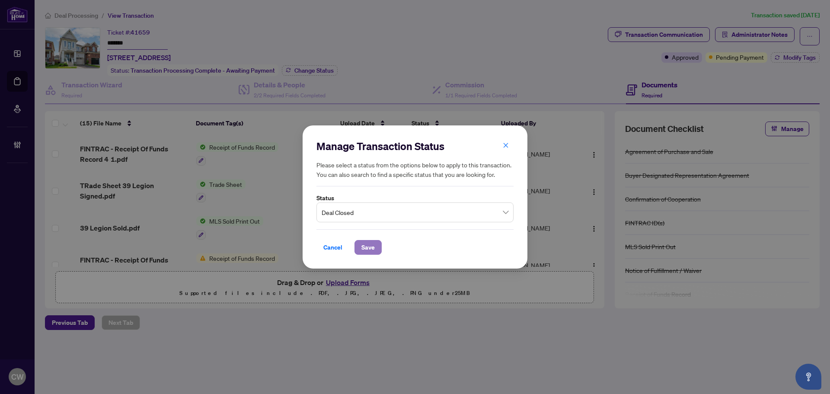
click at [375, 245] on button "Save" at bounding box center [367, 247] width 27 height 15
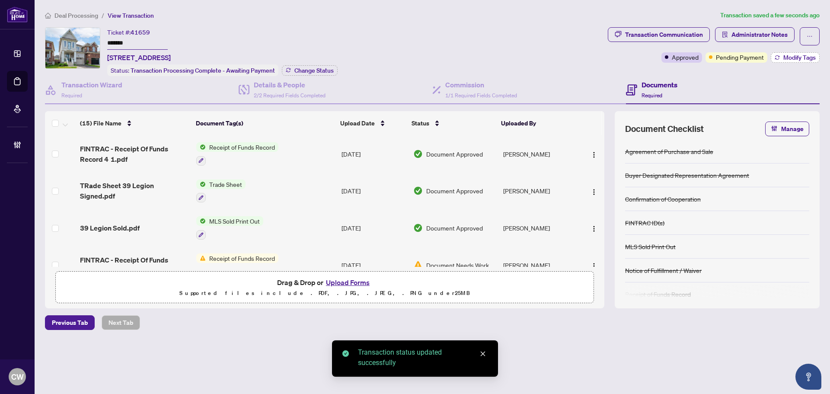
click at [792, 60] on span "Modify Tags" at bounding box center [799, 57] width 32 height 6
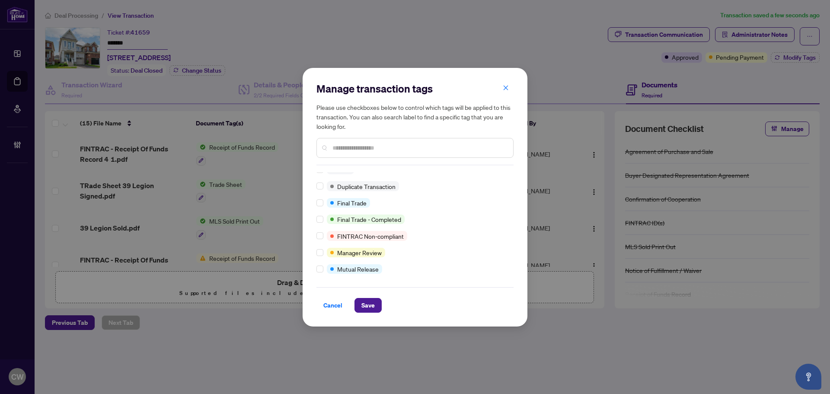
scroll to position [7, 0]
click at [371, 309] on span "Save" at bounding box center [367, 305] width 13 height 14
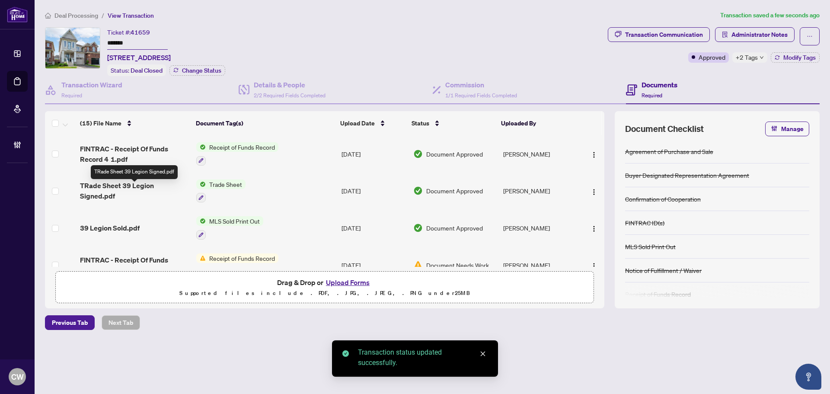
click at [156, 191] on span "TRade Sheet 39 Legion Signed.pdf" at bounding box center [134, 190] width 109 height 21
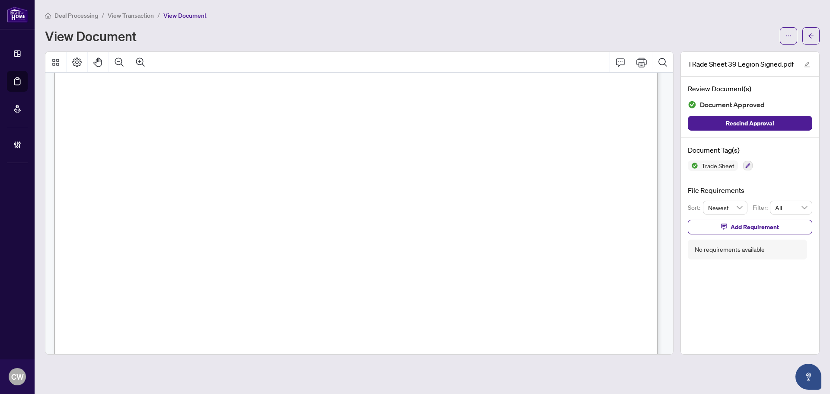
scroll to position [216, 0]
click at [810, 34] on icon "arrow-left" at bounding box center [810, 35] width 5 height 5
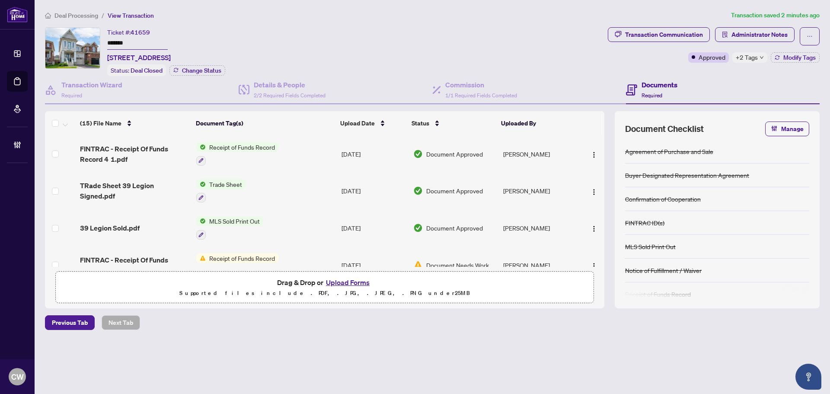
click at [358, 282] on button "Upload Forms" at bounding box center [347, 282] width 49 height 11
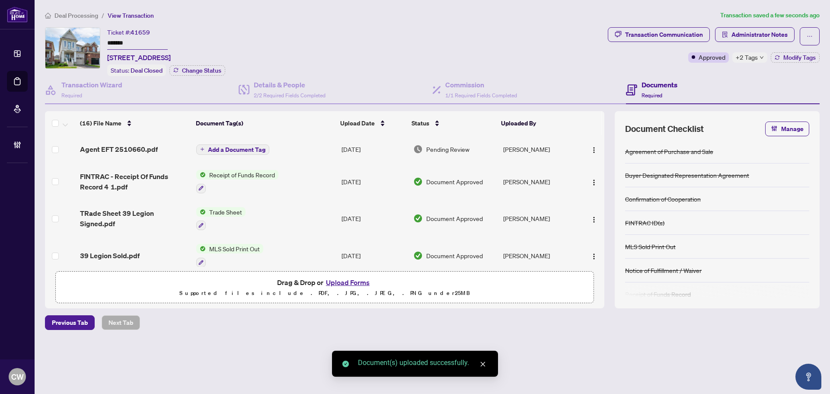
click at [230, 149] on span "Add a Document Tag" at bounding box center [236, 149] width 57 height 6
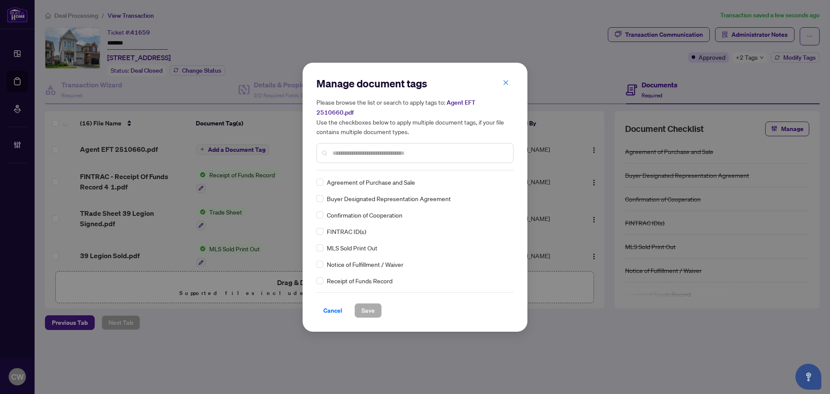
click at [386, 158] on div "Manage document tags Please browse the list or search to apply tags to: Agent E…" at bounding box center [414, 123] width 197 height 94
click at [386, 151] on input "*" at bounding box center [419, 153] width 174 height 10
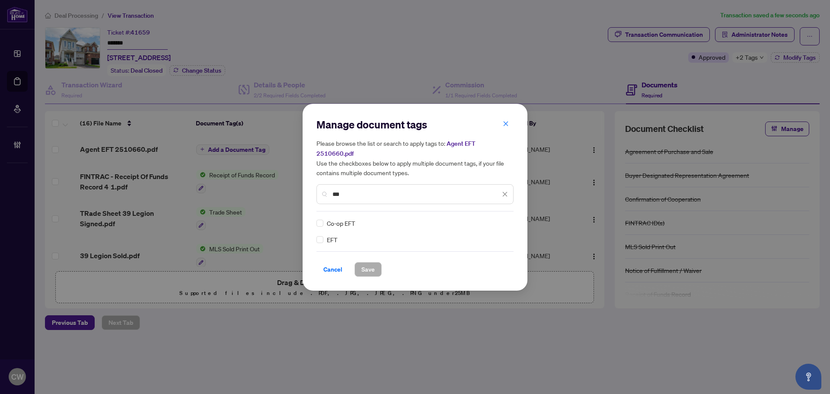
type input "***"
click at [496, 219] on img at bounding box center [495, 223] width 9 height 9
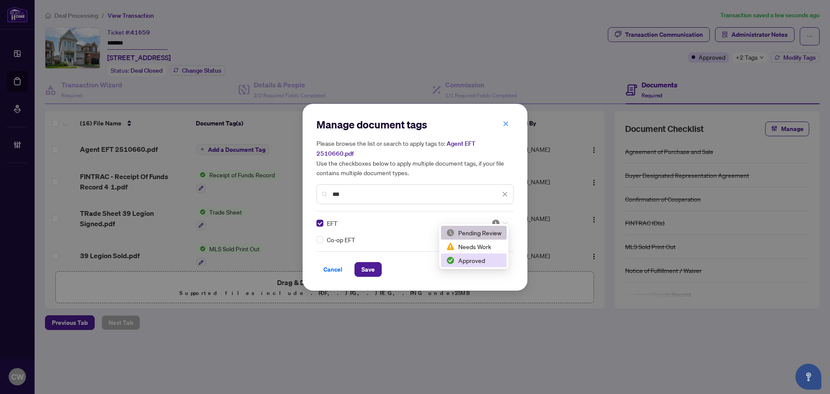
click at [481, 263] on div "Approved" at bounding box center [473, 260] width 55 height 10
click at [368, 262] on span "Save" at bounding box center [367, 269] width 13 height 14
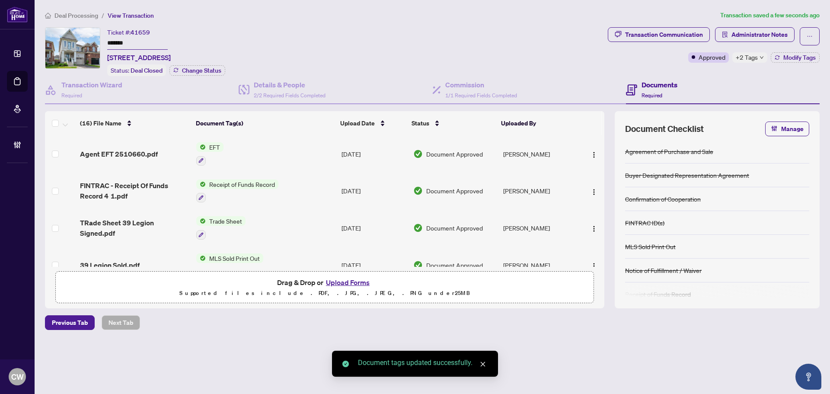
click at [590, 151] on img "button" at bounding box center [593, 154] width 7 height 7
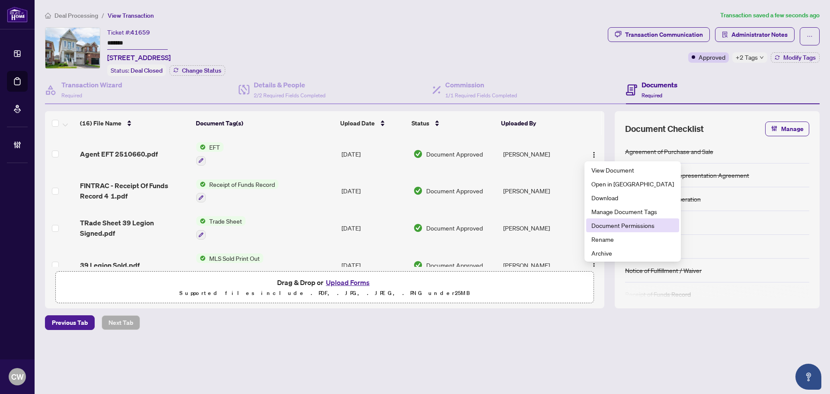
click at [605, 228] on span "Document Permissions" at bounding box center [632, 225] width 83 height 10
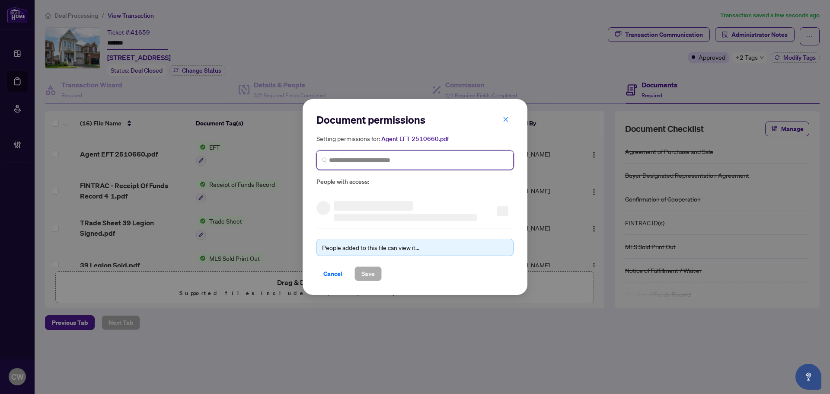
click at [416, 162] on input "search" at bounding box center [418, 160] width 179 height 9
paste input "**********"
type input "**********"
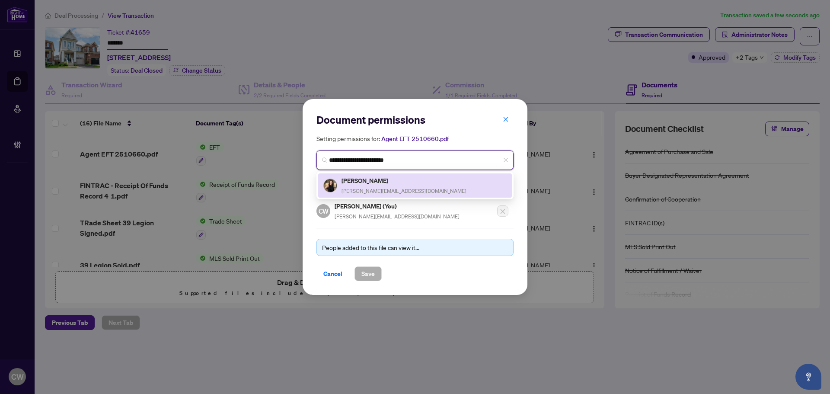
click at [365, 176] on h5 "Lori Kooch" at bounding box center [403, 180] width 125 height 10
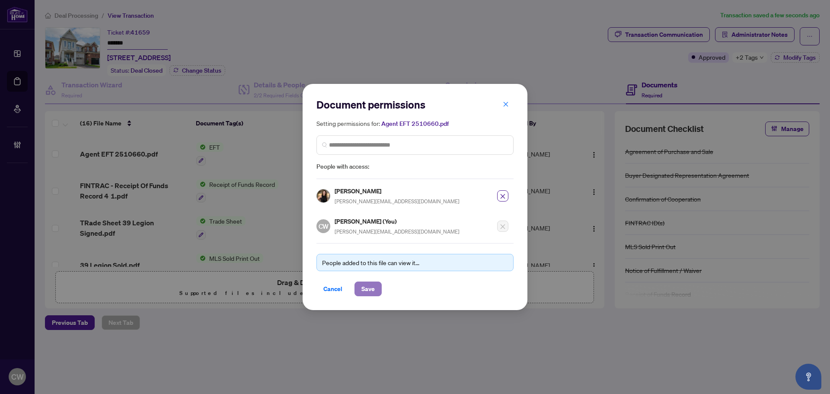
click at [364, 285] on span "Save" at bounding box center [367, 289] width 13 height 14
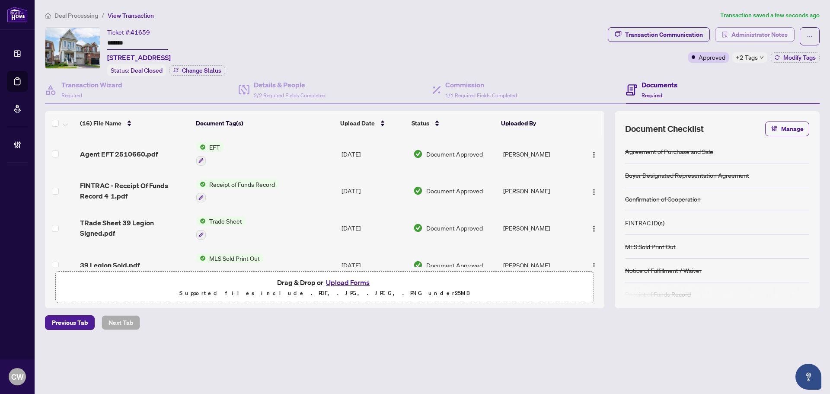
click at [754, 29] on span "Administrator Notes" at bounding box center [759, 35] width 56 height 14
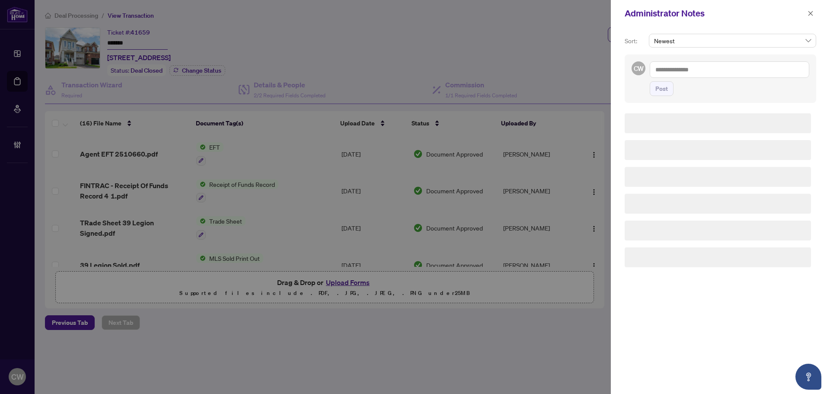
click at [675, 78] on div "Post" at bounding box center [728, 78] width 159 height 35
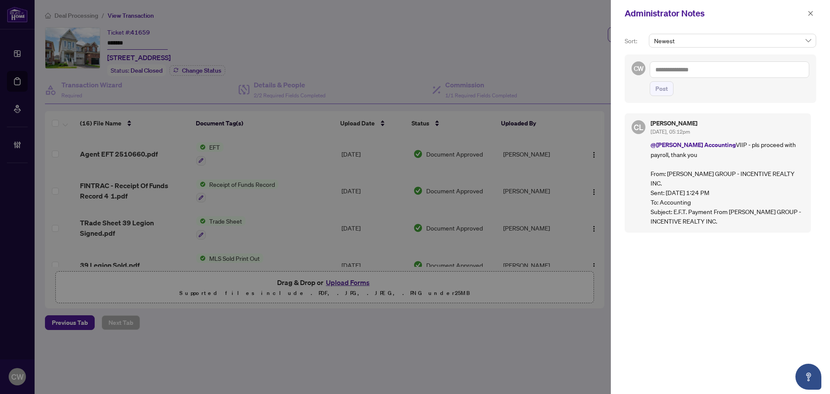
click at [680, 72] on textarea at bounding box center [728, 69] width 159 height 16
paste textarea "**********"
type textarea "**********"
click at [665, 91] on span "Post" at bounding box center [661, 89] width 13 height 14
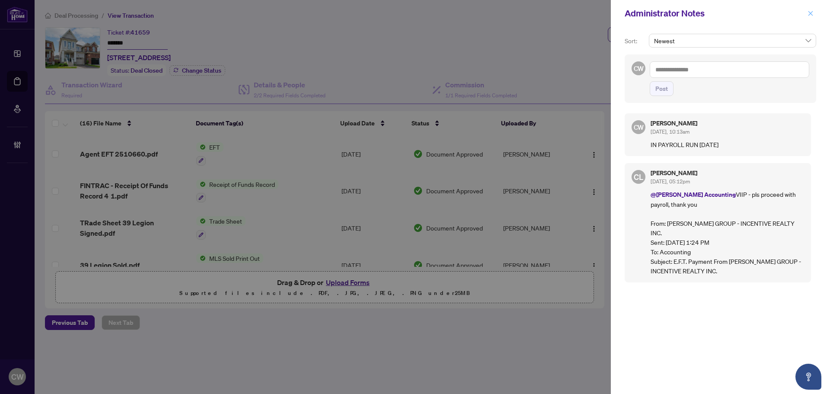
click at [811, 12] on icon "close" at bounding box center [810, 13] width 6 height 6
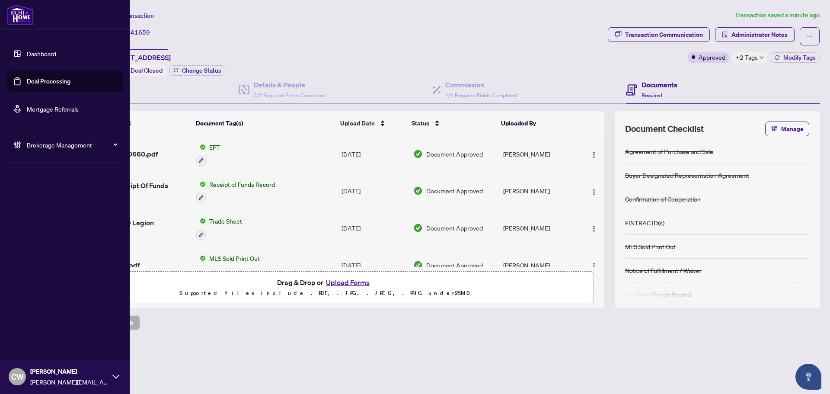
drag, startPoint x: 26, startPoint y: 85, endPoint x: 83, endPoint y: 76, distance: 56.8
click at [27, 85] on link "Deal Processing" at bounding box center [49, 81] width 44 height 8
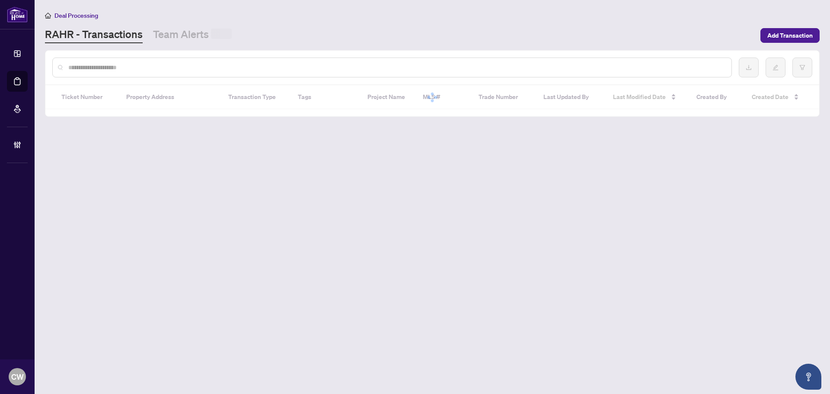
click at [137, 73] on div at bounding box center [391, 67] width 679 height 20
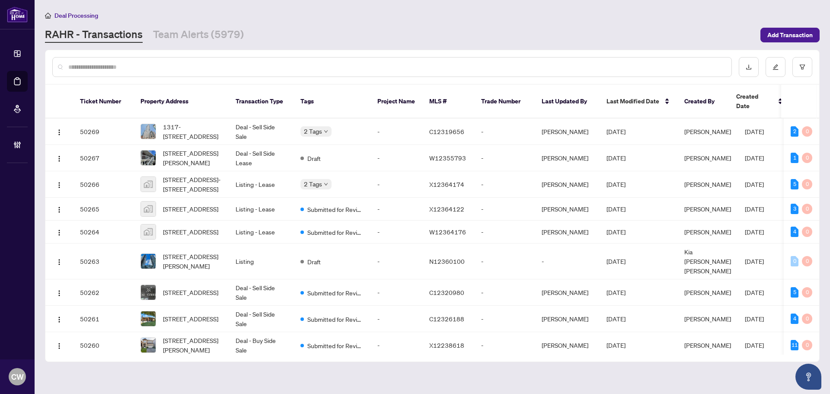
click at [133, 69] on input "text" at bounding box center [396, 67] width 656 height 10
paste input "*******"
type input "*******"
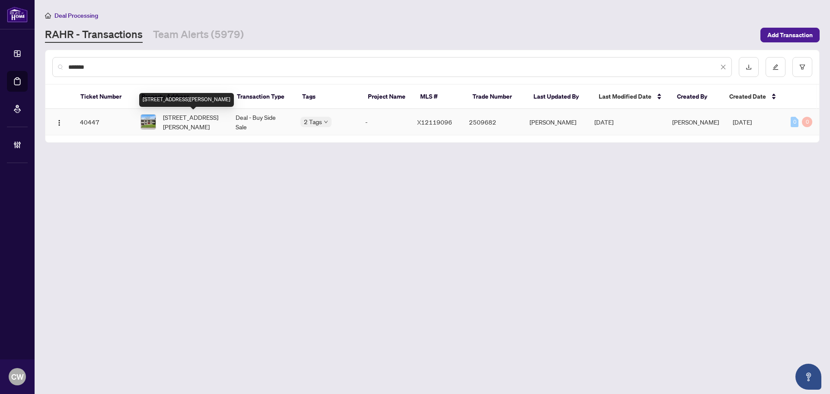
click at [175, 116] on span "2617 Hobson Rd, Ottawa, Ontario K1V 8M6, Canada" at bounding box center [192, 121] width 59 height 19
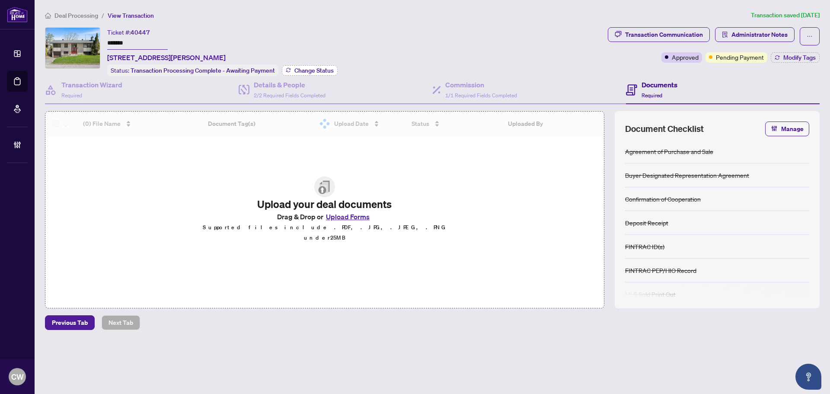
click at [311, 68] on span "Change Status" at bounding box center [313, 70] width 39 height 6
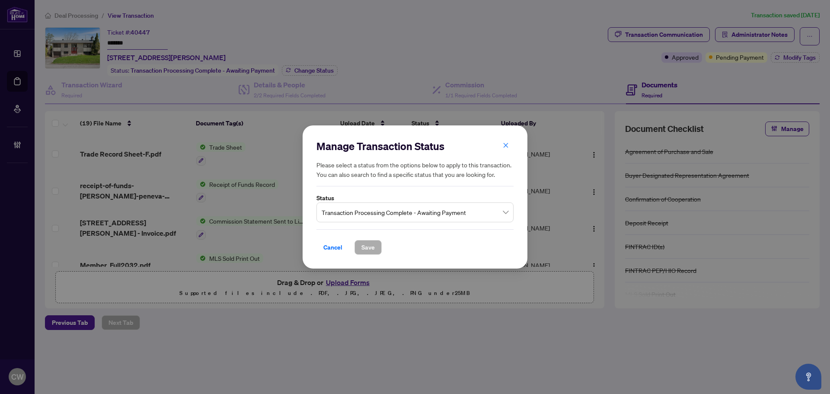
click at [414, 214] on span "Transaction Processing Complete - Awaiting Payment" at bounding box center [414, 212] width 187 height 16
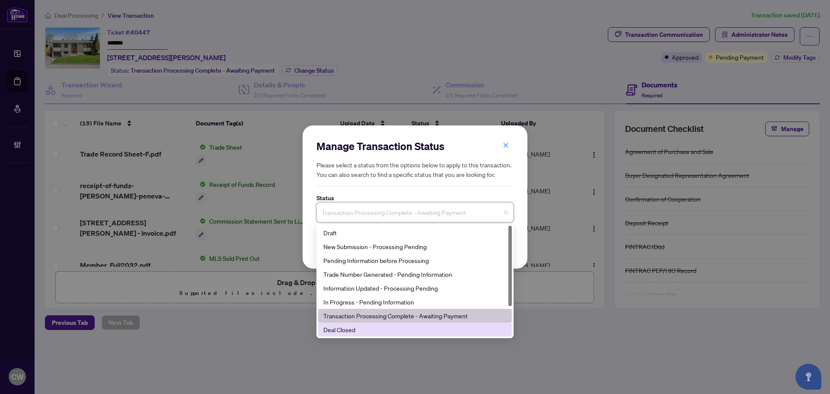
click at [375, 330] on div "Deal Closed" at bounding box center [414, 330] width 183 height 10
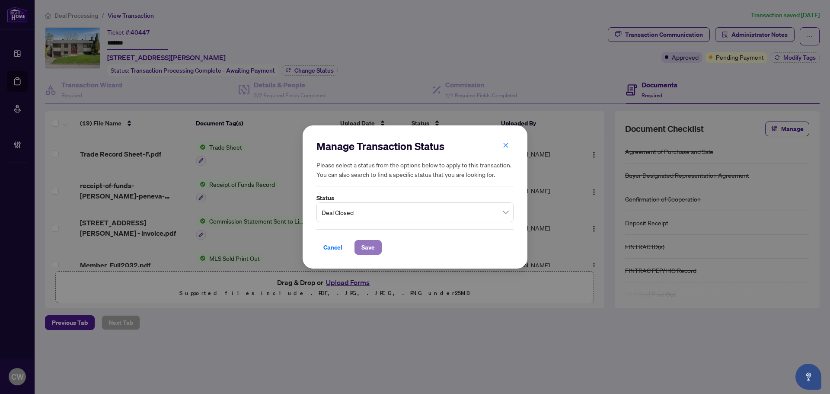
click at [369, 248] on span "Save" at bounding box center [367, 247] width 13 height 14
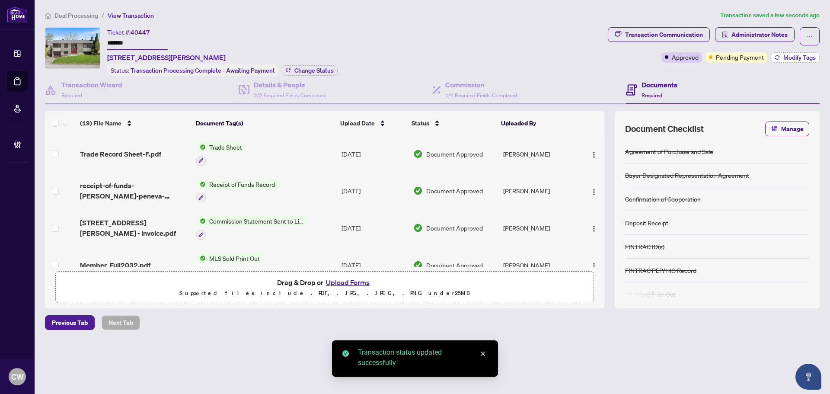
click at [787, 58] on span "Modify Tags" at bounding box center [799, 57] width 32 height 6
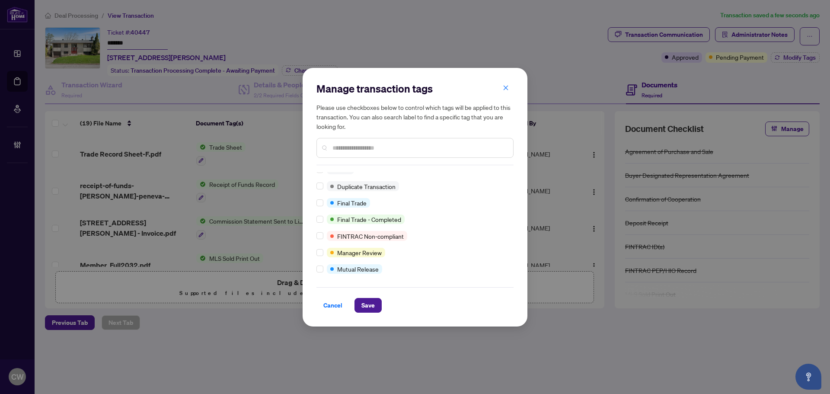
scroll to position [7, 0]
click at [366, 298] on span "Save" at bounding box center [367, 305] width 13 height 14
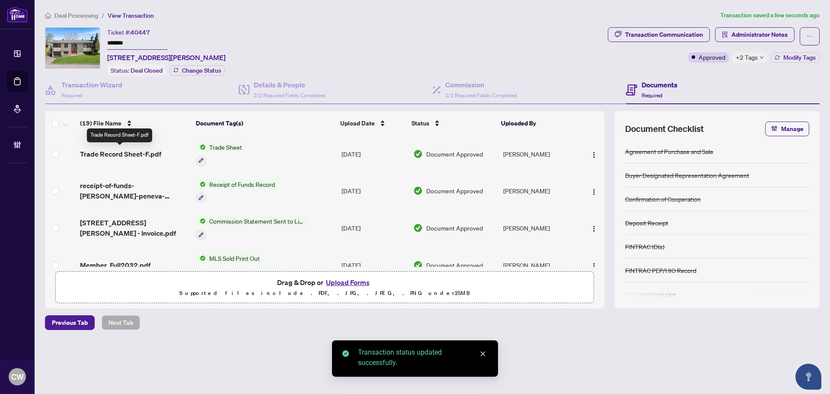
click at [147, 153] on span "Trade Record Sheet-F.pdf" at bounding box center [120, 154] width 81 height 10
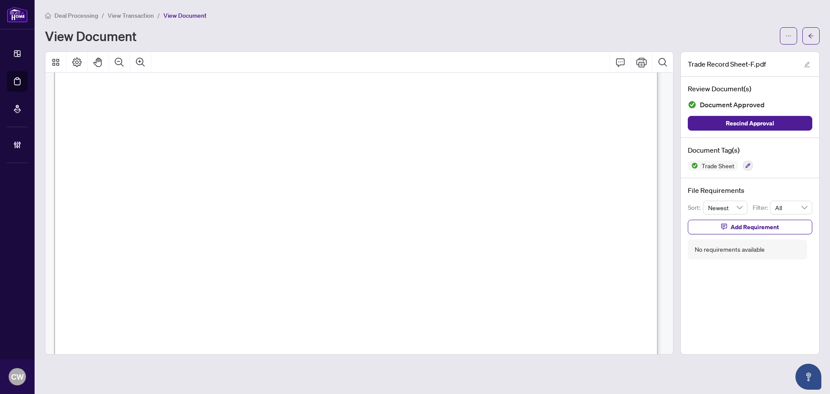
scroll to position [302, 0]
click at [810, 37] on icon "arrow-left" at bounding box center [811, 36] width 6 height 6
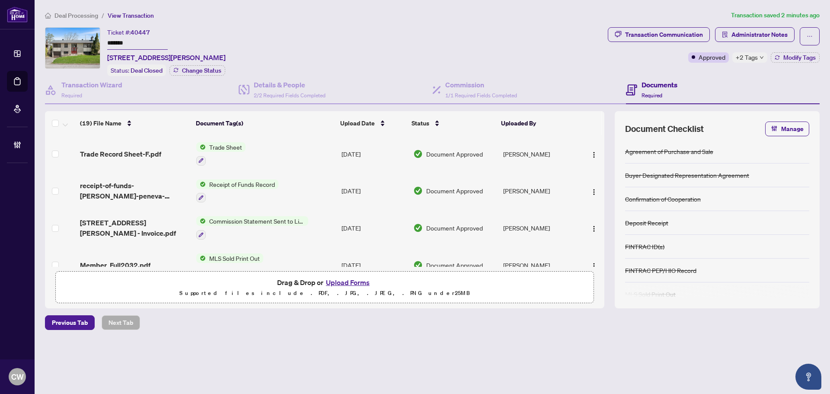
click at [359, 280] on button "Upload Forms" at bounding box center [347, 282] width 49 height 11
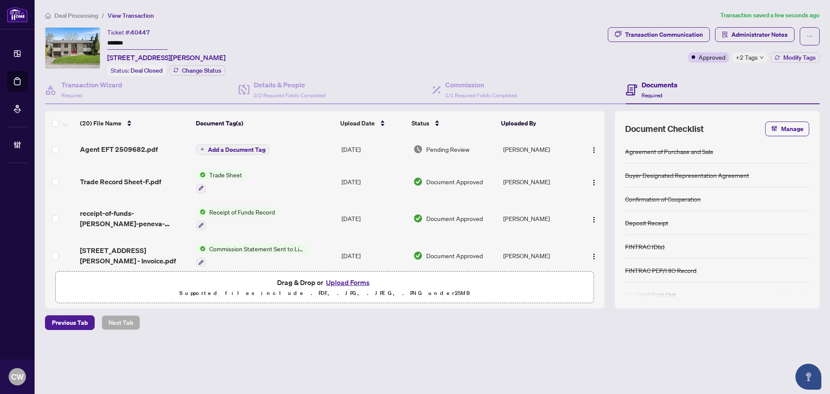
click at [254, 147] on span "Add a Document Tag" at bounding box center [236, 149] width 57 height 6
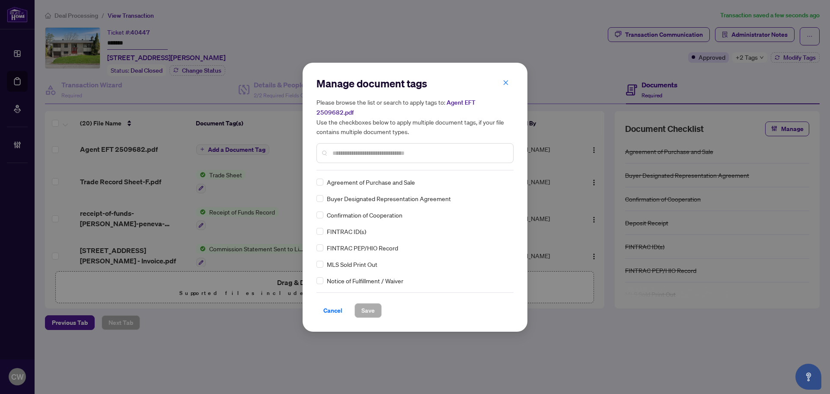
click at [356, 148] on input "text" at bounding box center [419, 153] width 174 height 10
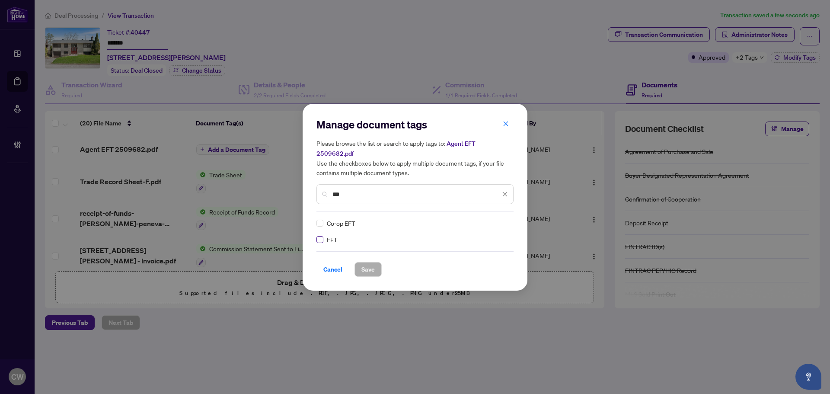
type input "***"
click at [497, 219] on img at bounding box center [495, 223] width 9 height 9
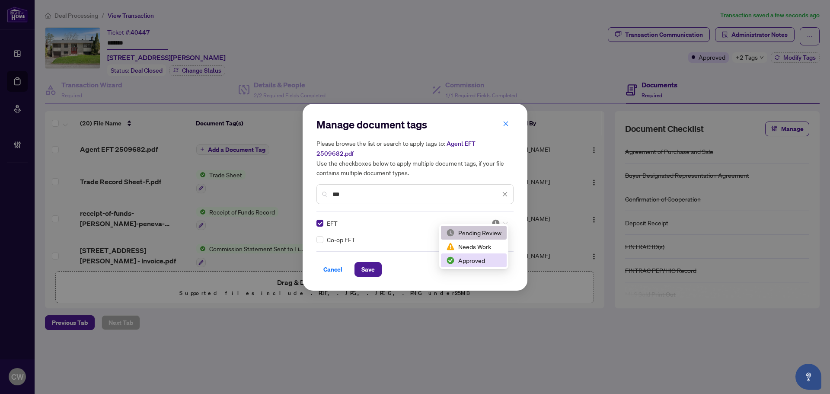
click at [479, 258] on div "Approved" at bounding box center [473, 260] width 55 height 10
click at [367, 263] on span "Save" at bounding box center [367, 269] width 13 height 14
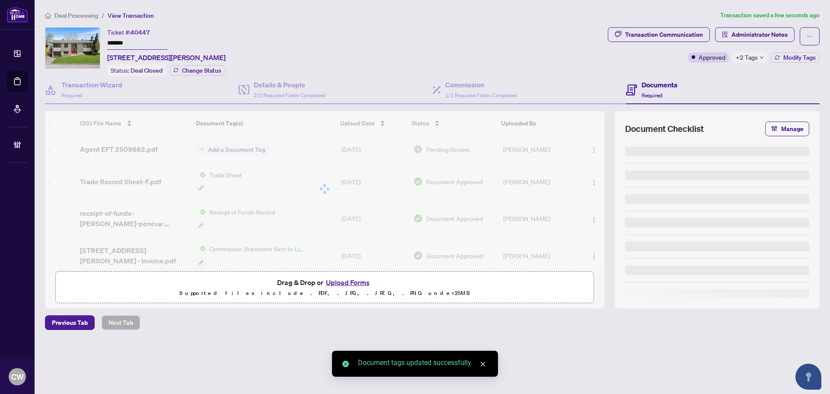
click at [593, 149] on div at bounding box center [324, 189] width 559 height 156
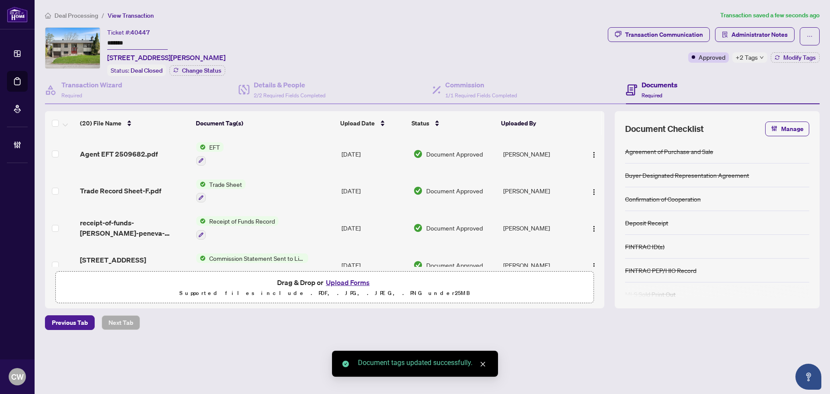
click at [593, 149] on span "button" at bounding box center [593, 154] width 7 height 10
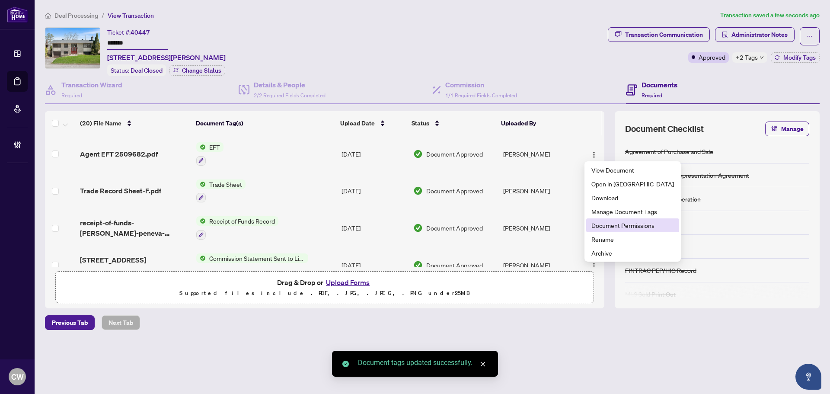
click at [609, 229] on span "Document Permissions" at bounding box center [632, 225] width 83 height 10
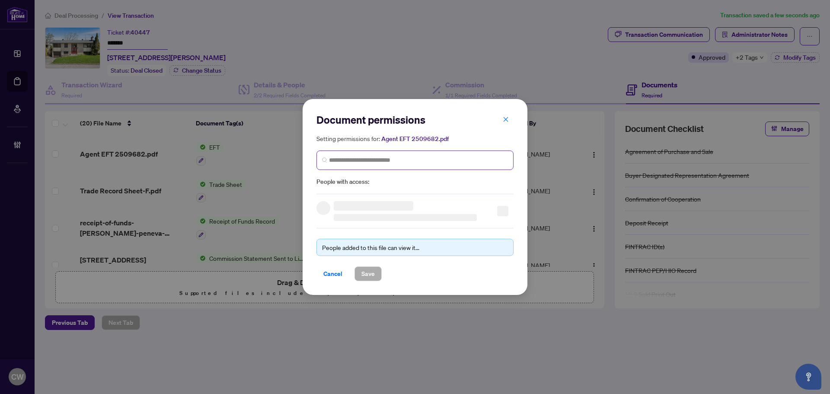
click at [365, 151] on span at bounding box center [414, 159] width 197 height 19
paste input "**********"
type input "**********"
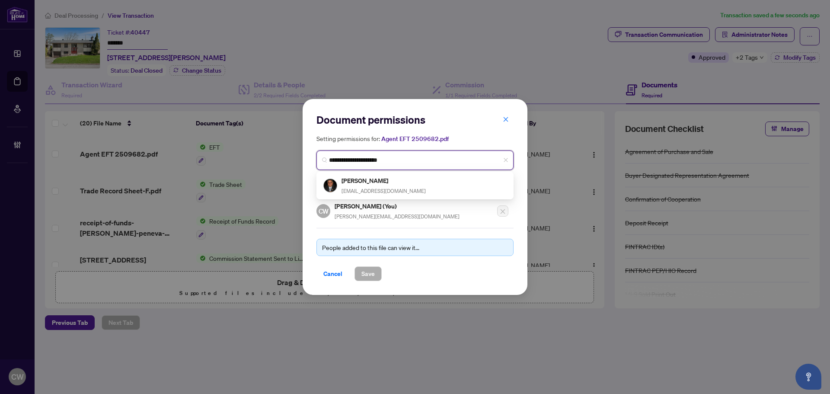
click at [356, 181] on h5 "Karim Mohamed" at bounding box center [383, 180] width 84 height 10
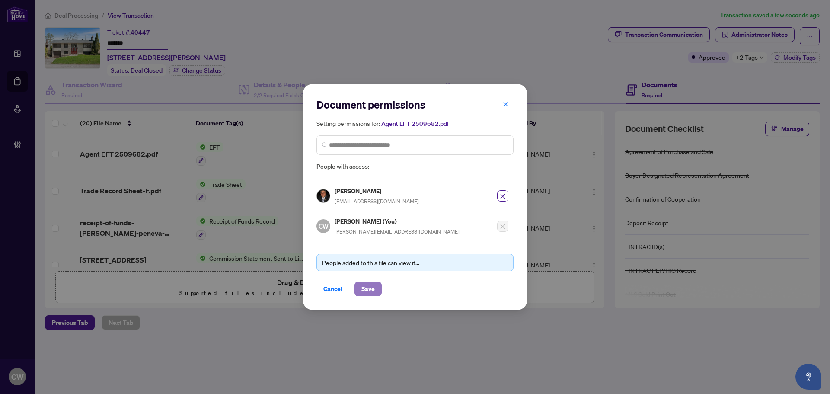
click at [372, 284] on span "Save" at bounding box center [367, 289] width 13 height 14
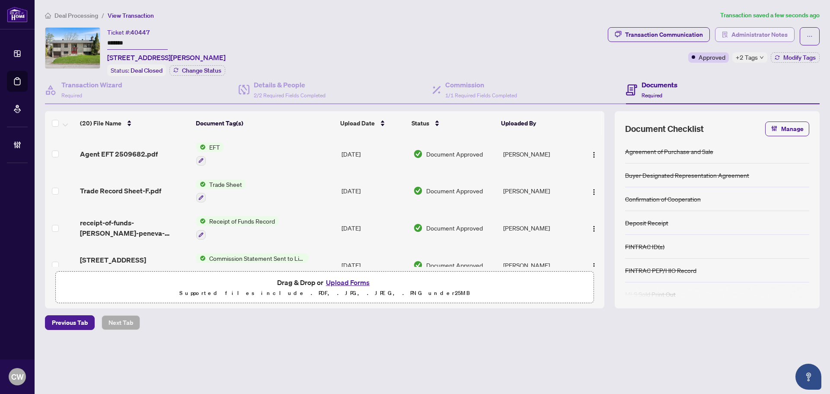
click at [764, 27] on button "Administrator Notes" at bounding box center [755, 34] width 80 height 15
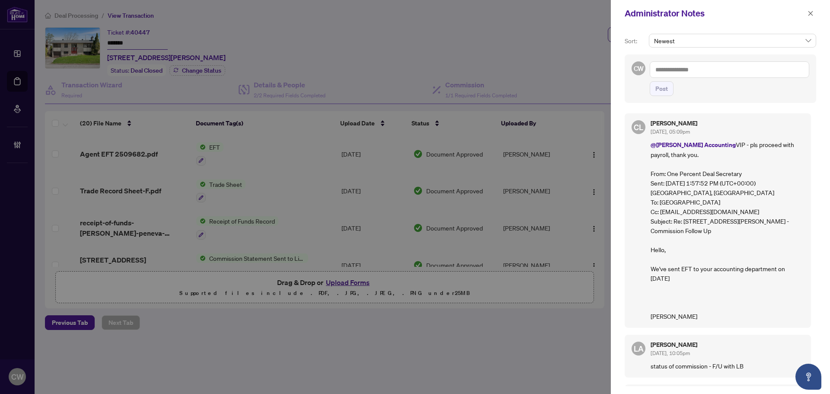
drag, startPoint x: 691, startPoint y: 70, endPoint x: 683, endPoint y: 83, distance: 15.1
click at [691, 70] on textarea at bounding box center [728, 69] width 159 height 16
paste textarea "**********"
type textarea "**********"
click at [661, 97] on div "**********" at bounding box center [719, 78] width 191 height 48
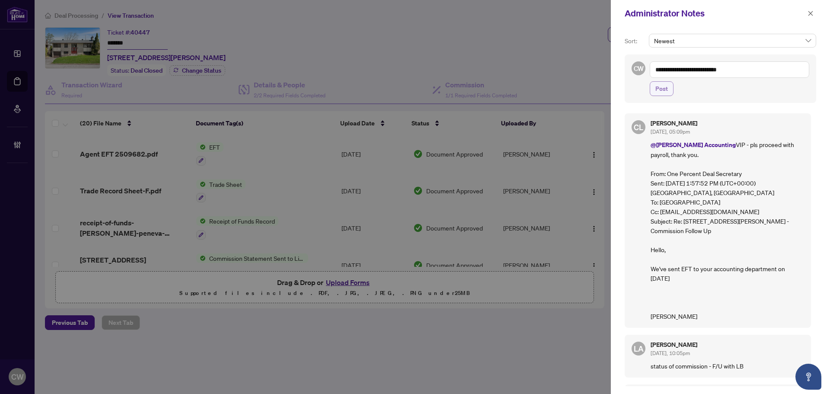
drag, startPoint x: 662, startPoint y: 90, endPoint x: 748, endPoint y: 61, distance: 91.1
click at [662, 90] on span "Post" at bounding box center [661, 89] width 13 height 14
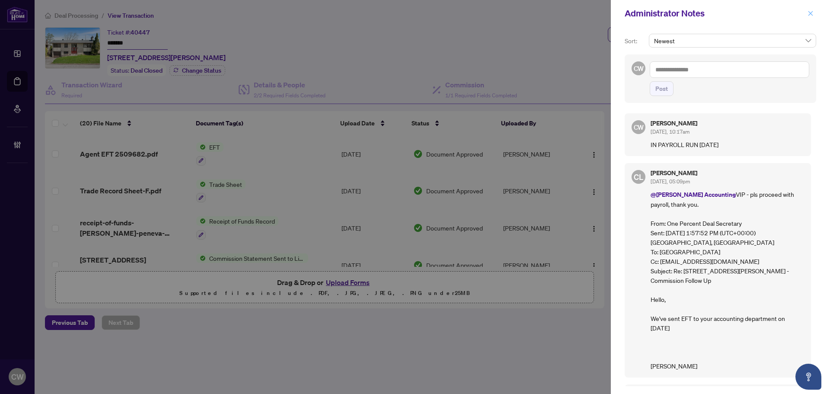
click at [810, 13] on icon "close" at bounding box center [810, 13] width 5 height 5
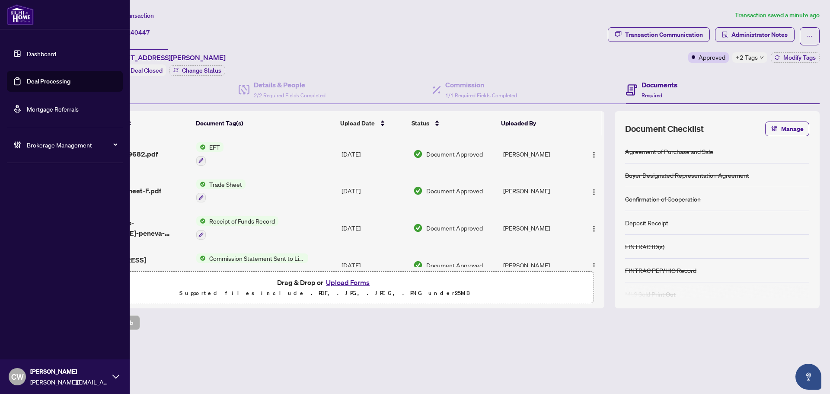
click at [27, 80] on link "Deal Processing" at bounding box center [49, 81] width 44 height 8
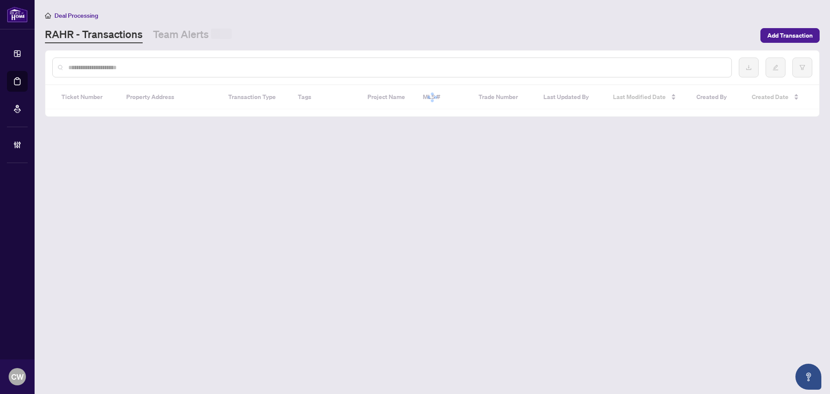
click at [178, 70] on input "text" at bounding box center [396, 68] width 656 height 10
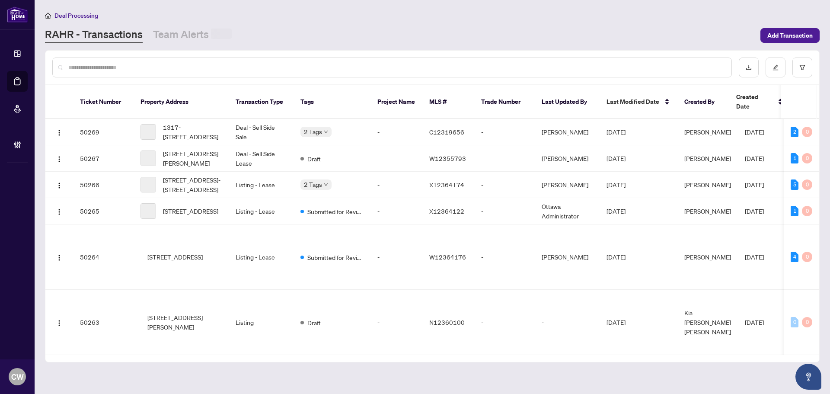
paste input "*******"
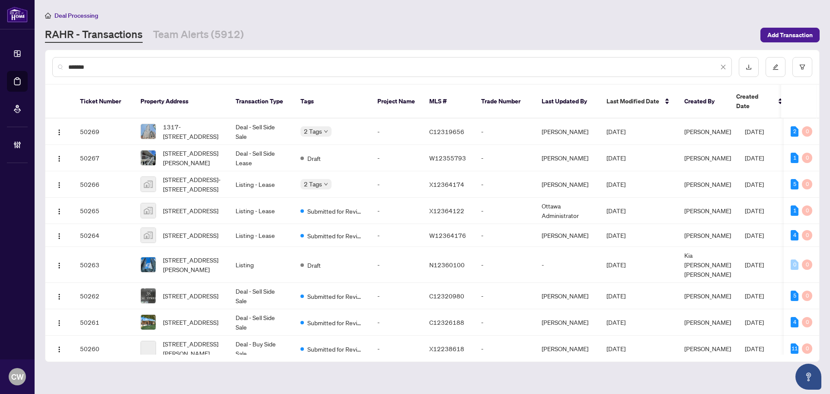
type input "*******"
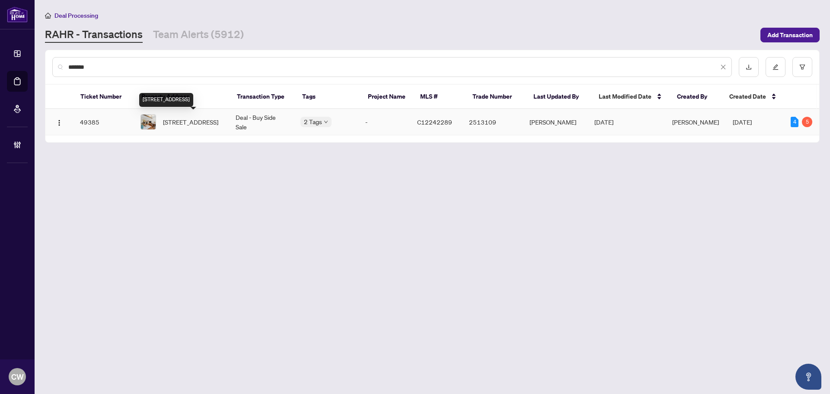
click at [185, 117] on span "12B-570 Wellington St, Toronto, Ontario M5V 2X5, Canada" at bounding box center [190, 122] width 55 height 10
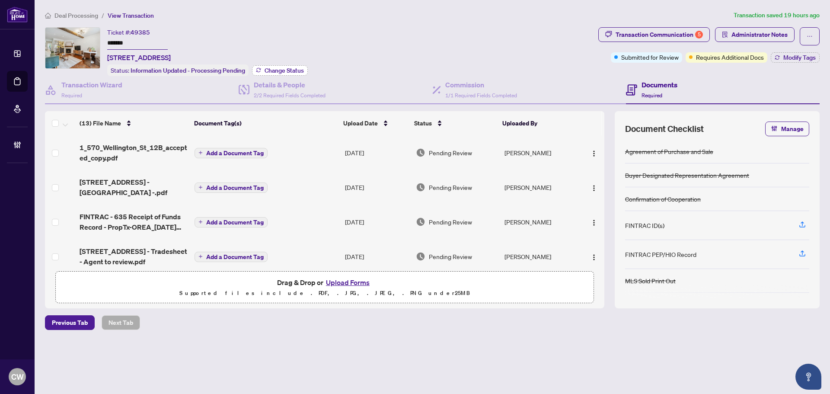
click at [299, 69] on span "Change Status" at bounding box center [283, 70] width 39 height 6
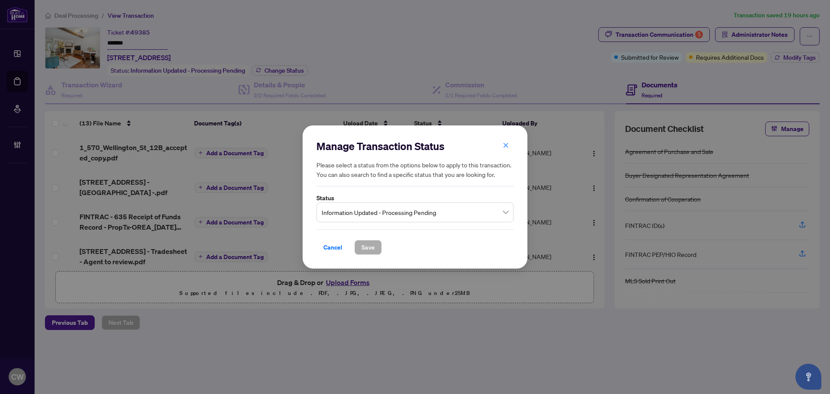
click at [429, 213] on span "Information Updated - Processing Pending" at bounding box center [414, 212] width 187 height 16
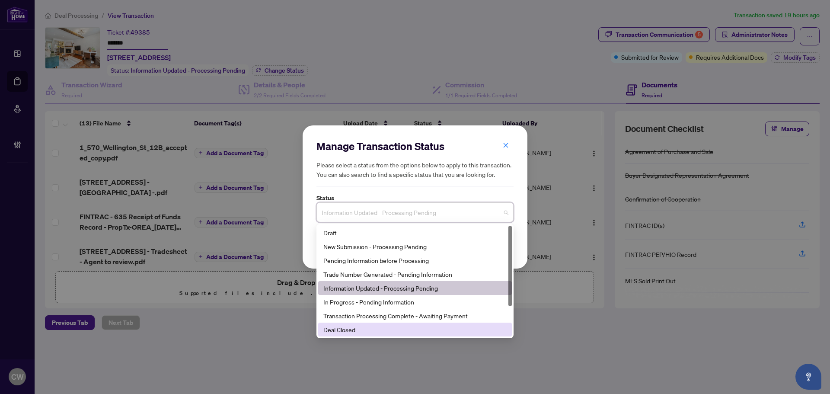
click at [369, 333] on div "Deal Closed" at bounding box center [414, 330] width 183 height 10
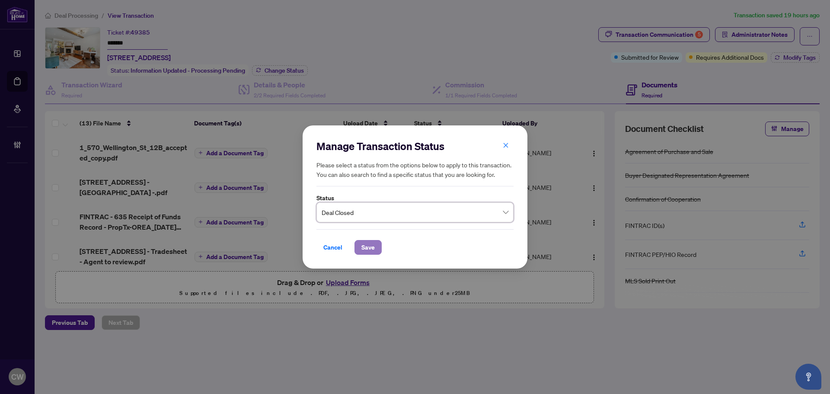
click at [365, 244] on span "Save" at bounding box center [367, 247] width 13 height 14
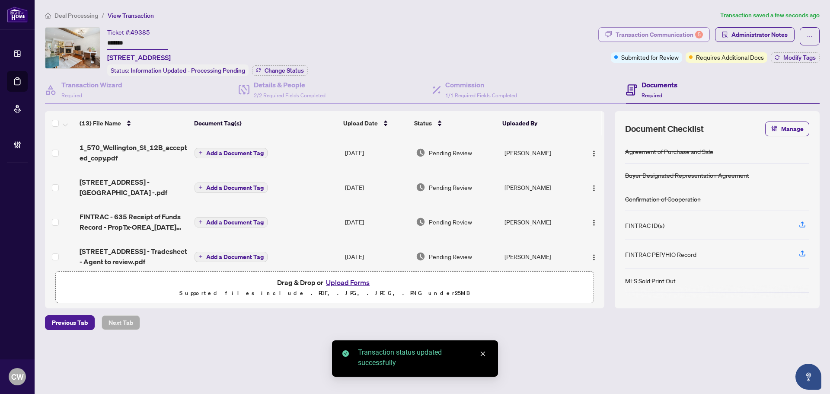
click at [679, 35] on div "Transaction Communication 5" at bounding box center [658, 35] width 87 height 14
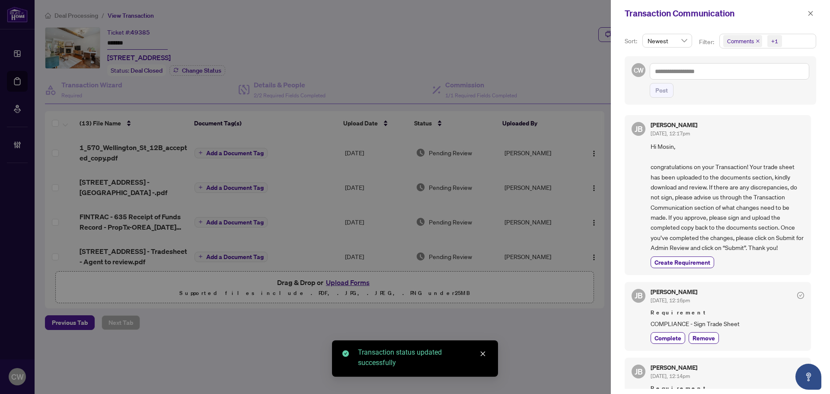
click at [758, 41] on icon "close" at bounding box center [757, 41] width 4 height 4
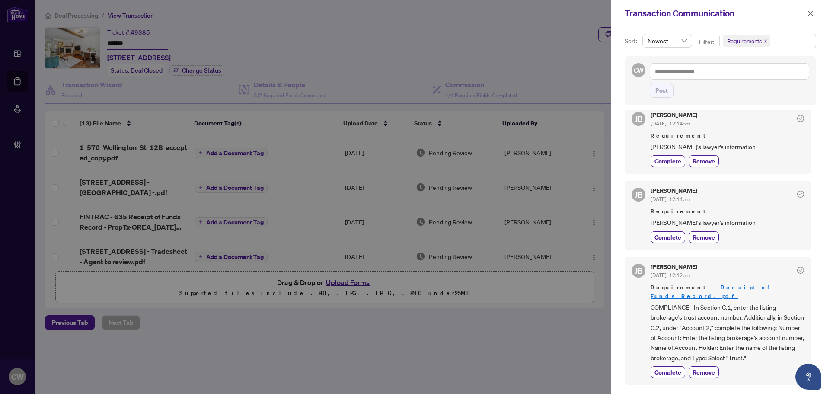
scroll to position [86, 0]
click at [808, 14] on icon "close" at bounding box center [810, 13] width 6 height 6
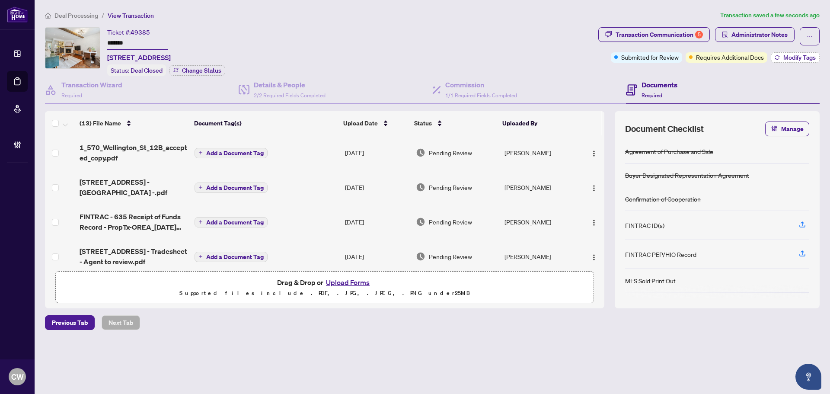
click at [791, 56] on span "Modify Tags" at bounding box center [799, 57] width 32 height 6
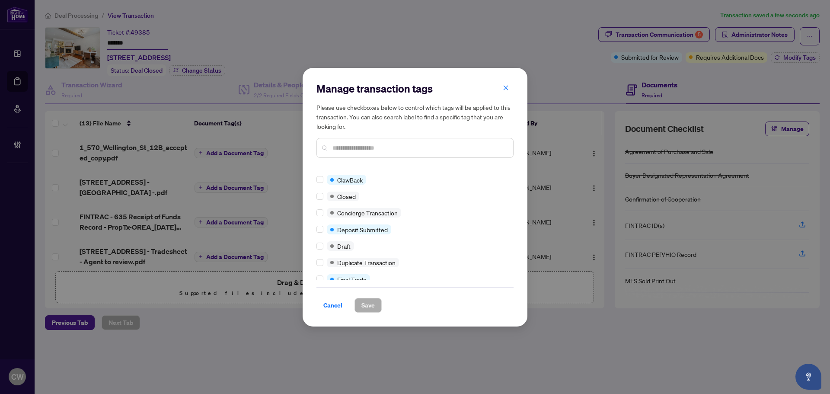
scroll to position [0, 0]
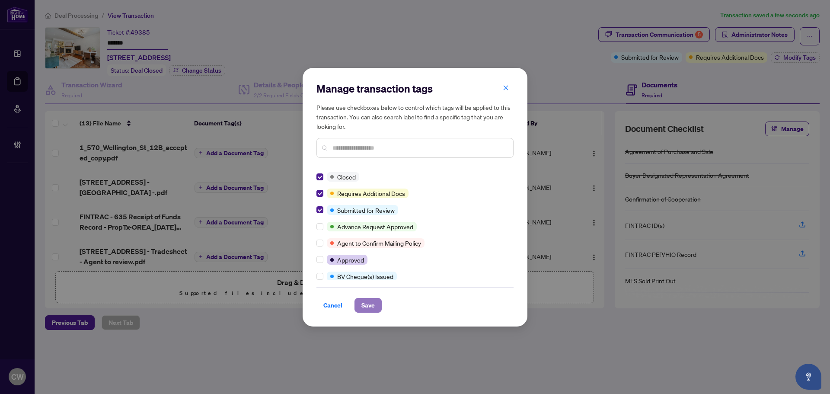
click at [372, 305] on span "Save" at bounding box center [367, 305] width 13 height 14
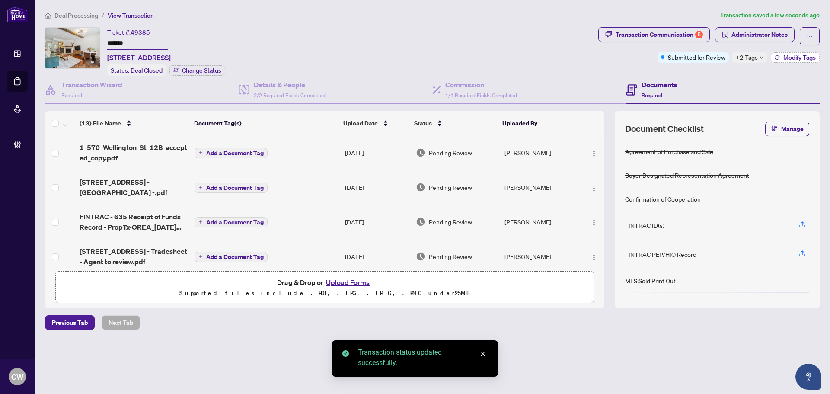
click at [790, 57] on span "Modify Tags" at bounding box center [799, 57] width 32 height 6
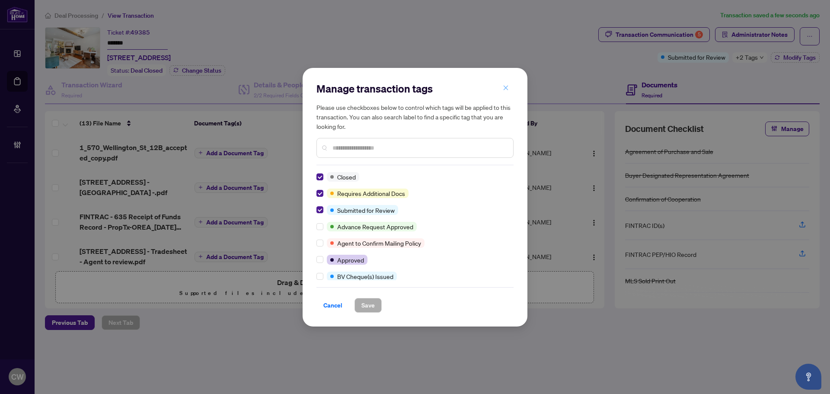
click at [507, 88] on icon "close" at bounding box center [506, 88] width 6 height 6
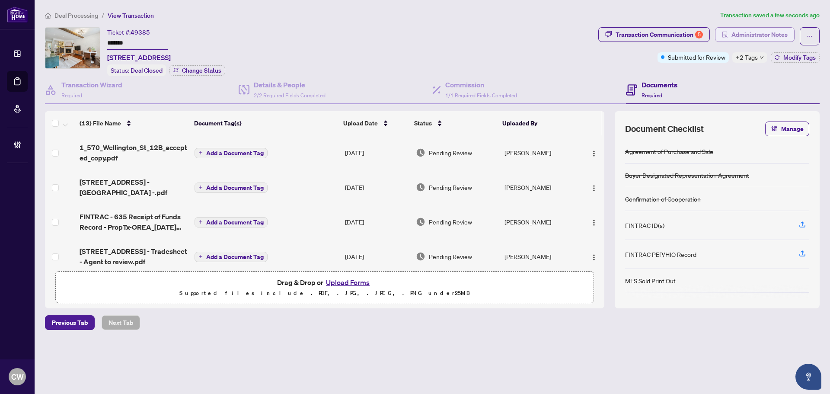
click at [730, 35] on button "Administrator Notes" at bounding box center [755, 34] width 80 height 15
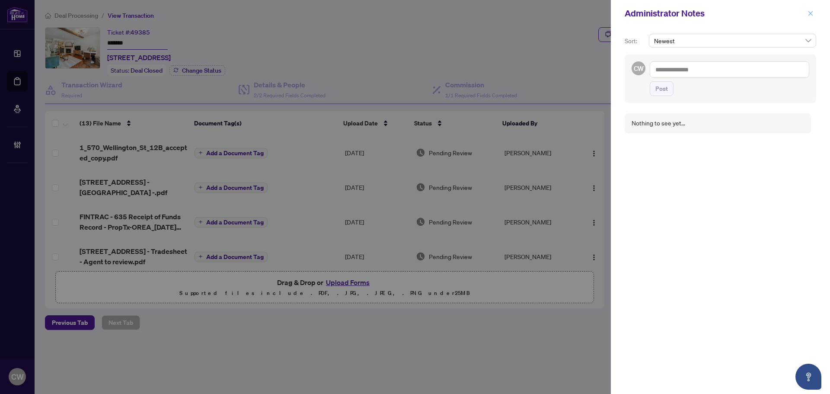
click at [809, 15] on icon "close" at bounding box center [810, 13] width 6 height 6
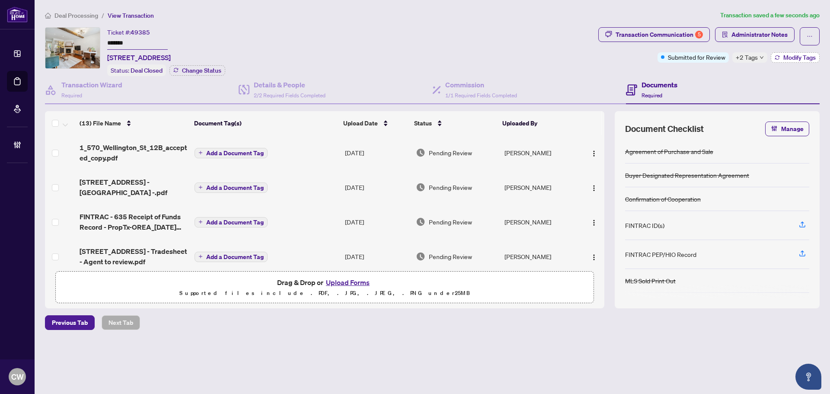
click at [785, 59] on span "Modify Tags" at bounding box center [799, 57] width 32 height 6
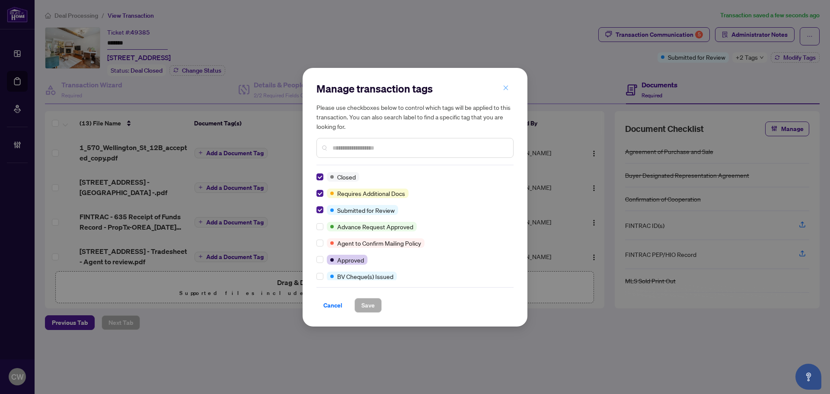
click at [506, 90] on icon "close" at bounding box center [506, 88] width 6 height 6
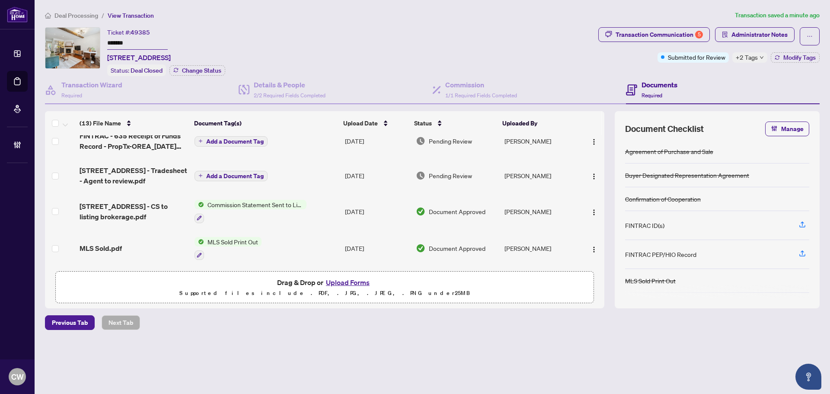
scroll to position [43, 0]
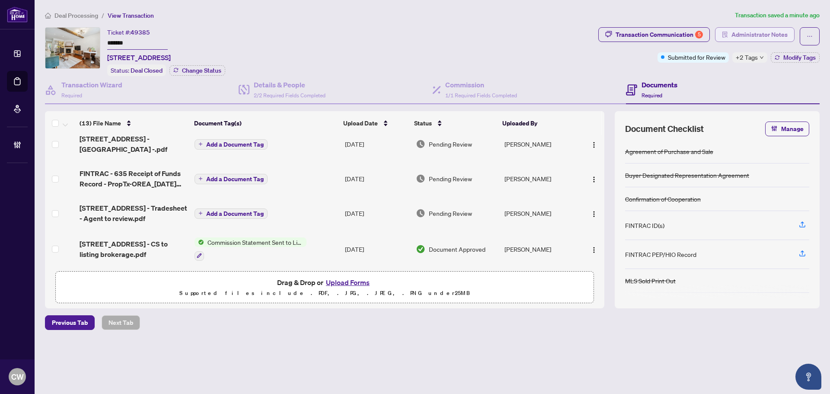
click at [745, 37] on span "Administrator Notes" at bounding box center [759, 35] width 56 height 14
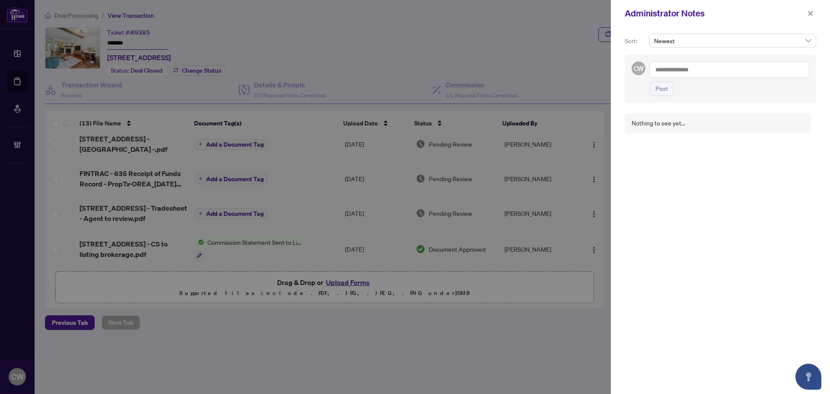
click at [667, 69] on textarea at bounding box center [728, 69] width 159 height 16
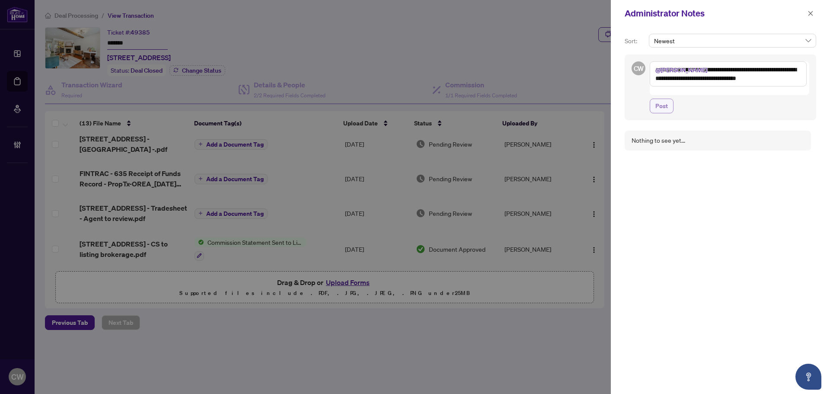
type textarea "**********"
drag, startPoint x: 662, startPoint y: 102, endPoint x: 781, endPoint y: 81, distance: 120.4
click at [662, 102] on span "Post" at bounding box center [661, 106] width 13 height 14
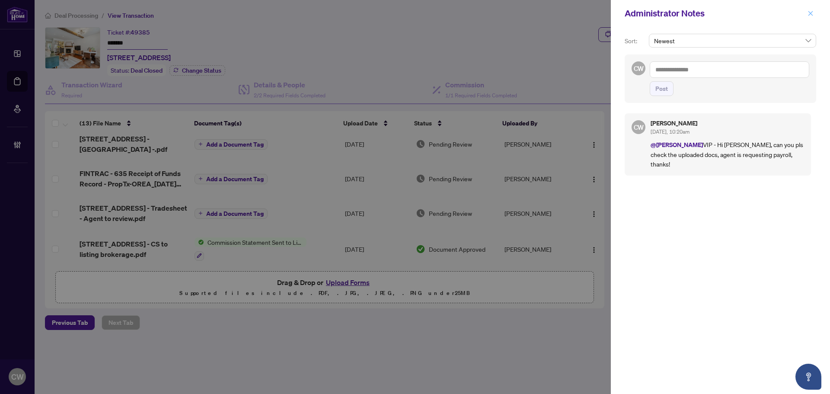
click at [806, 15] on button "button" at bounding box center [810, 13] width 11 height 10
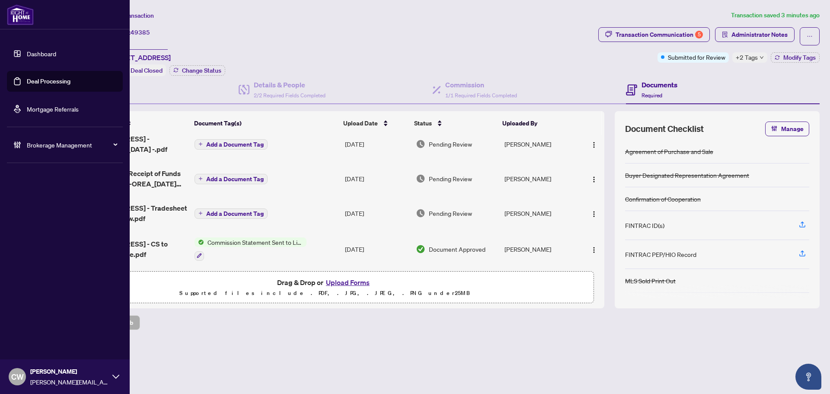
click at [30, 82] on link "Deal Processing" at bounding box center [49, 81] width 44 height 8
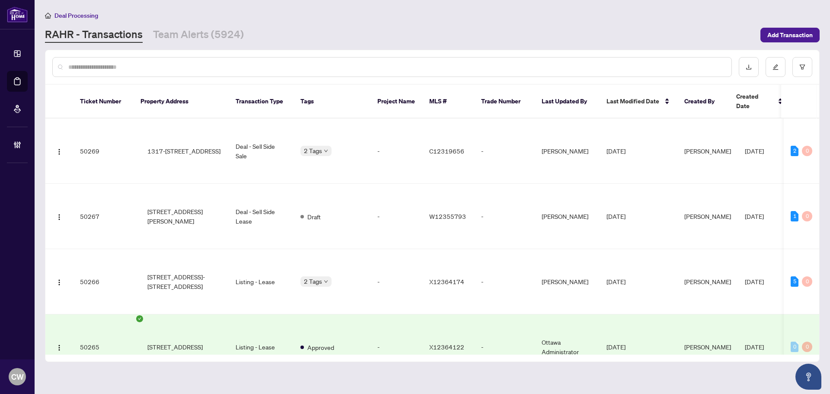
click at [141, 67] on input "text" at bounding box center [396, 67] width 656 height 10
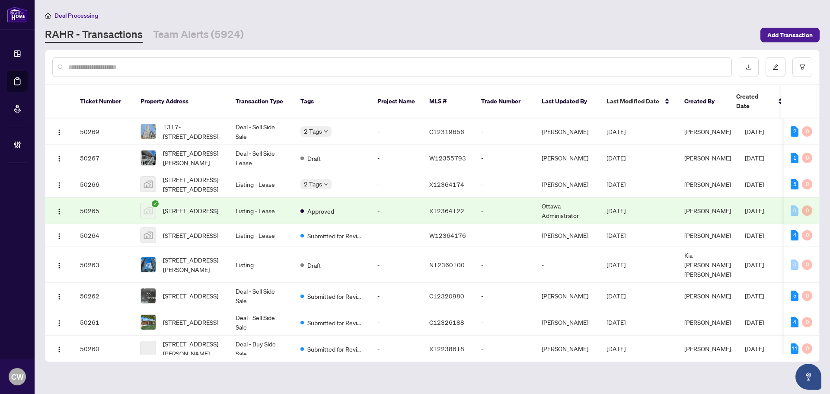
paste input "*******"
type input "*******"
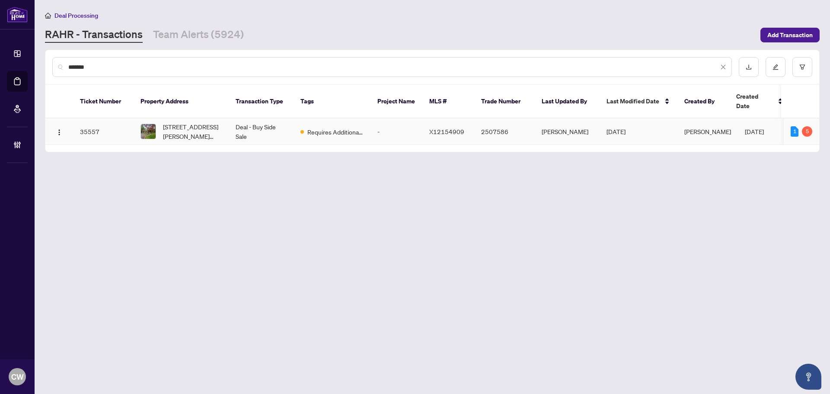
click at [170, 122] on span "8570 Danforth Rd, Hamilton Township, Ontario K9A 0T7, Canada" at bounding box center [192, 131] width 59 height 19
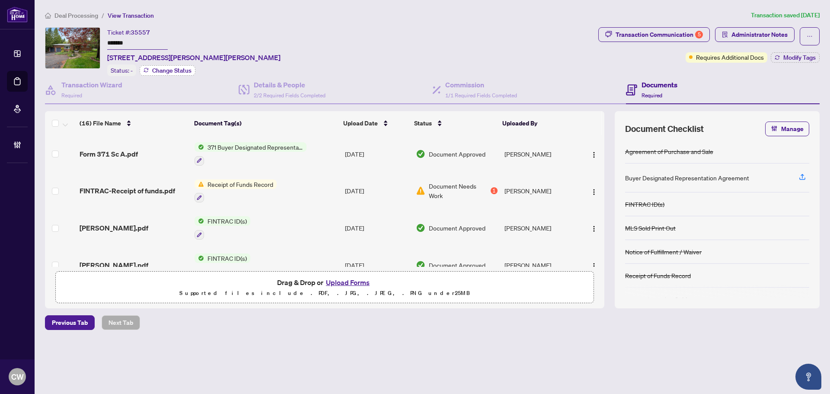
click at [186, 68] on span "Change Status" at bounding box center [171, 70] width 39 height 6
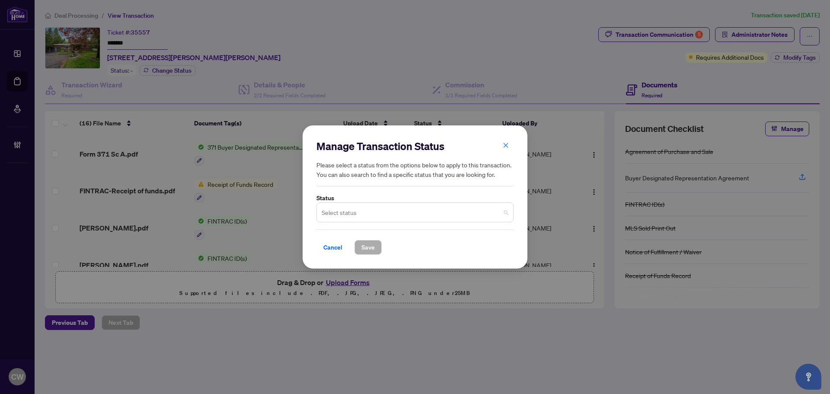
click at [340, 208] on input "search" at bounding box center [410, 213] width 179 height 19
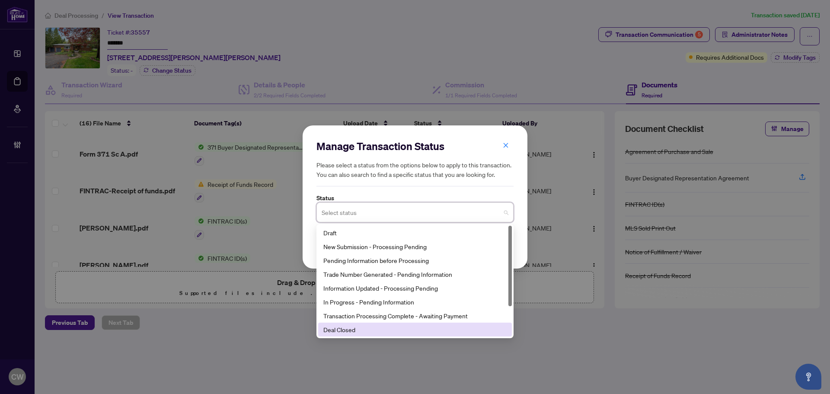
click at [360, 326] on div "Deal Closed" at bounding box center [414, 330] width 183 height 10
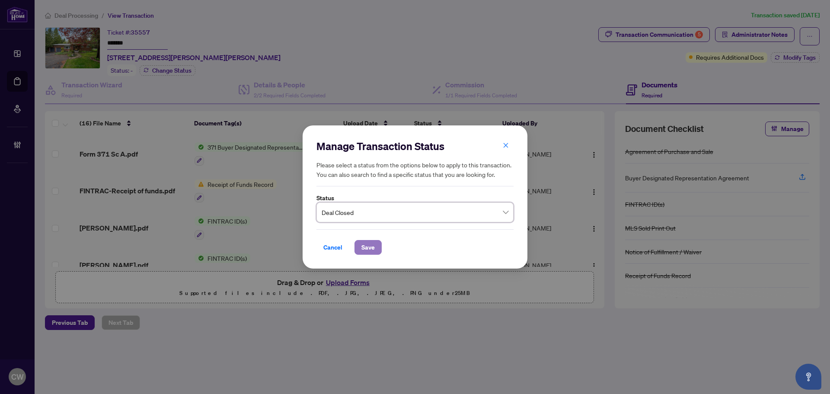
click at [367, 249] on span "Save" at bounding box center [367, 247] width 13 height 14
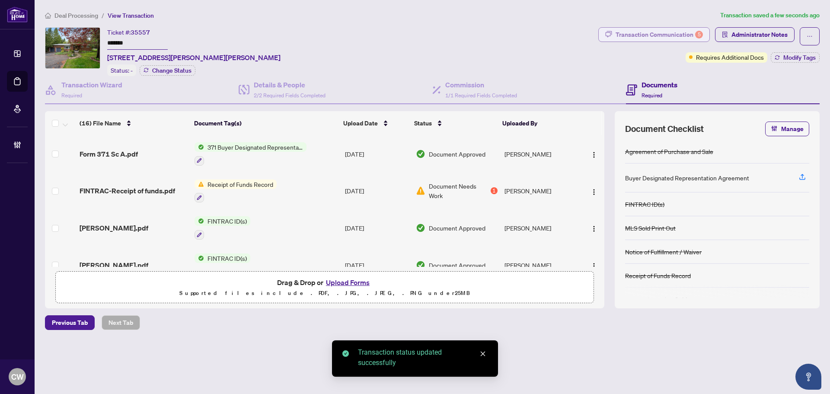
click at [676, 28] on div "Transaction Communication 5" at bounding box center [658, 35] width 87 height 14
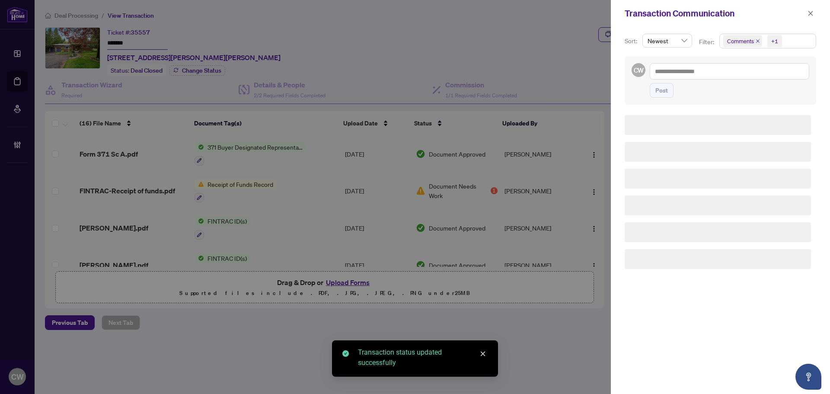
click at [671, 32] on div "Sort: Newest Filter: Comments +1 CW Post" at bounding box center [720, 210] width 219 height 367
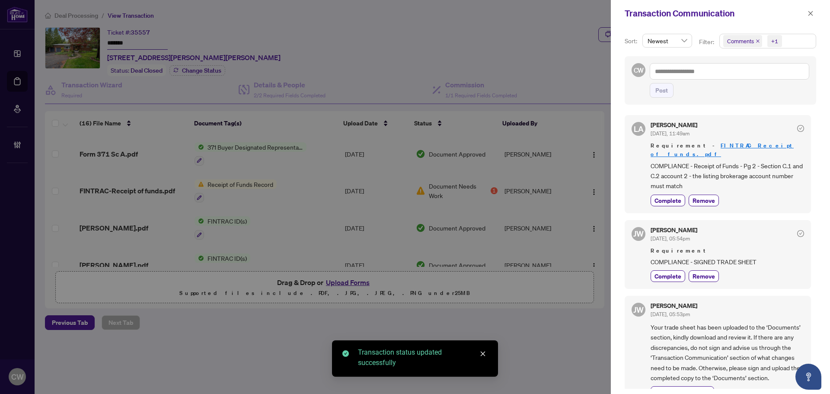
click at [757, 39] on icon "close" at bounding box center [757, 41] width 4 height 4
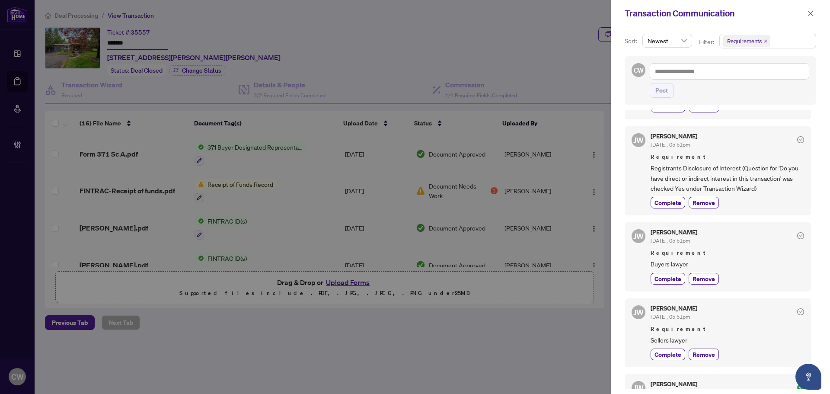
scroll to position [173, 0]
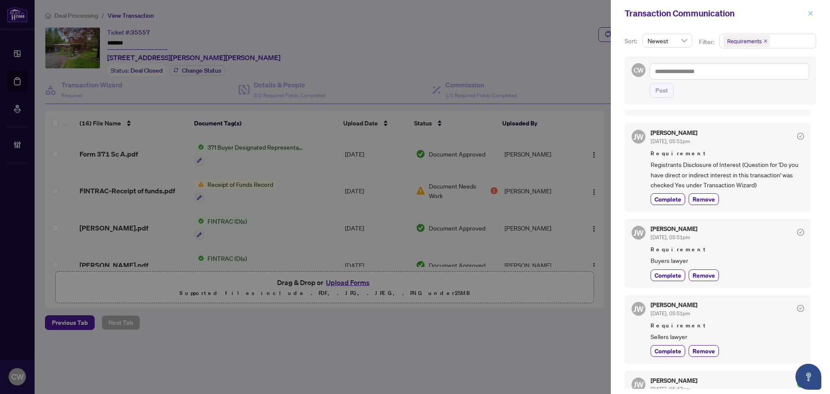
click at [806, 13] on button "button" at bounding box center [810, 13] width 11 height 10
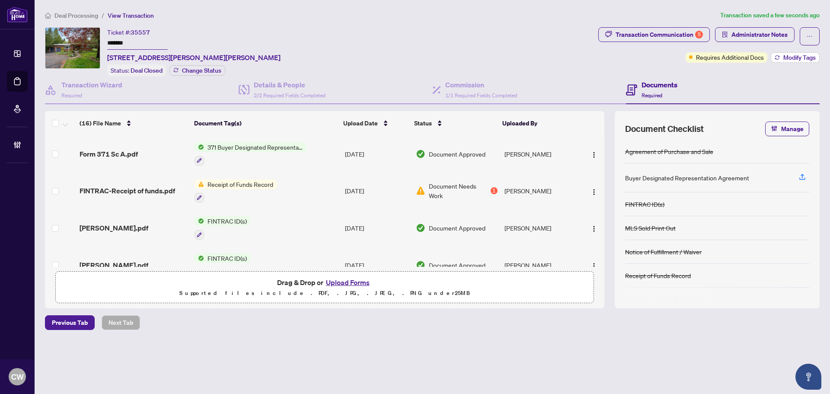
click at [805, 56] on span "Modify Tags" at bounding box center [799, 57] width 32 height 6
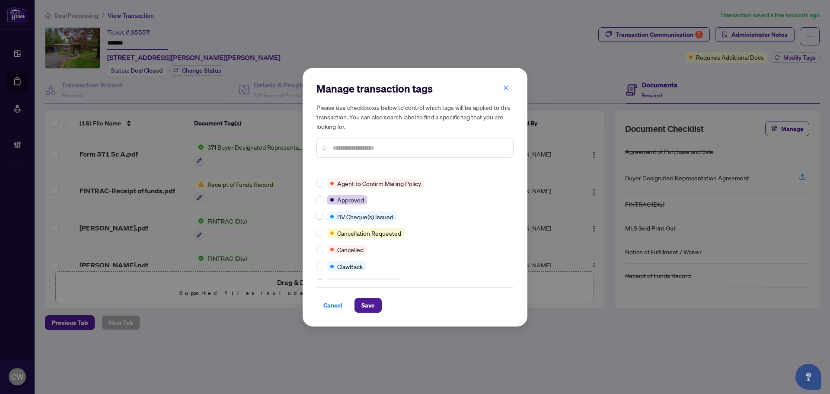
scroll to position [0, 0]
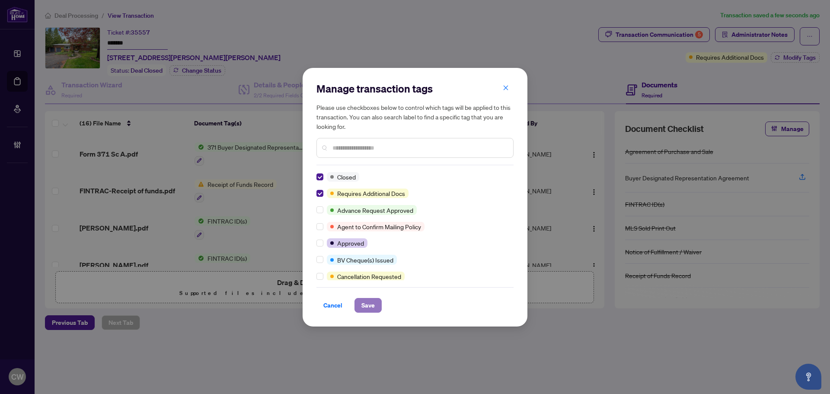
click at [363, 302] on span "Save" at bounding box center [367, 305] width 13 height 14
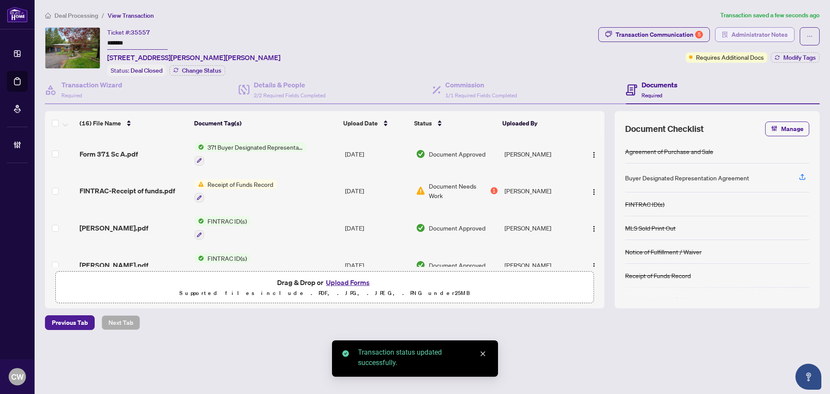
click at [764, 35] on span "Administrator Notes" at bounding box center [759, 35] width 56 height 14
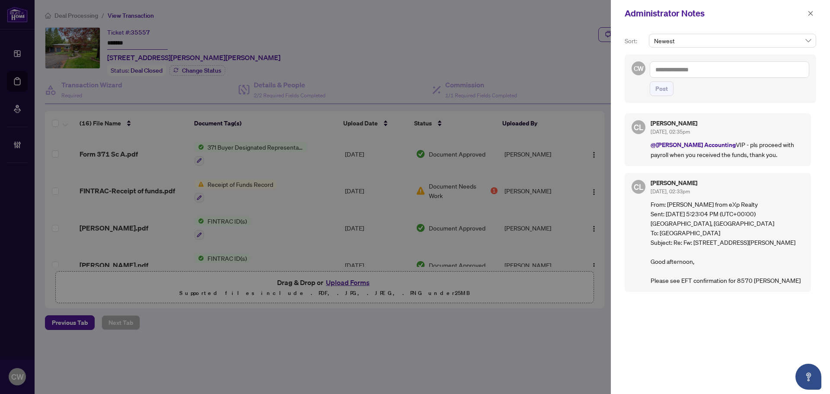
click at [707, 69] on textarea at bounding box center [728, 69] width 159 height 16
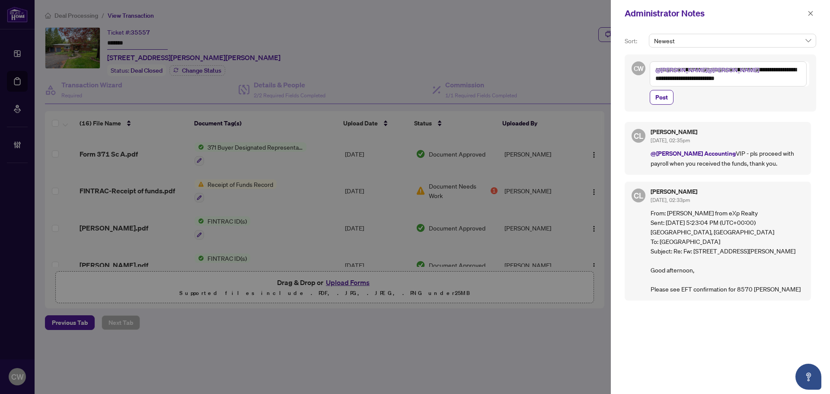
click at [593, 48] on div at bounding box center [415, 197] width 830 height 394
drag, startPoint x: 766, startPoint y: 76, endPoint x: 610, endPoint y: 58, distance: 156.9
click at [610, 58] on div "**********" at bounding box center [415, 197] width 830 height 394
click at [809, 13] on icon "close" at bounding box center [810, 13] width 6 height 6
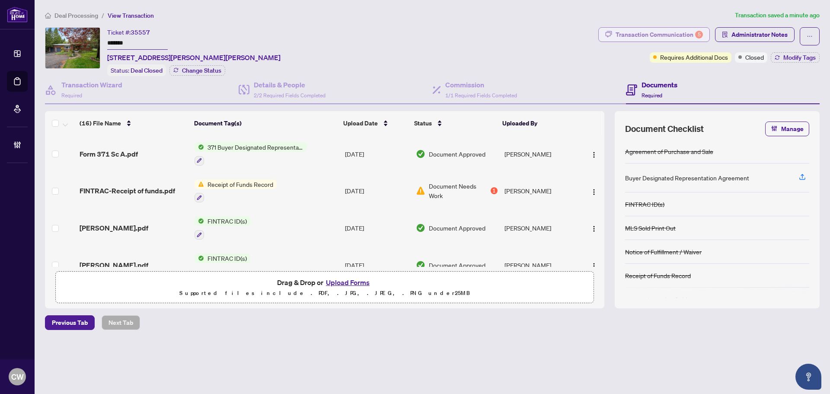
click at [686, 33] on div "Transaction Communication 5" at bounding box center [658, 35] width 87 height 14
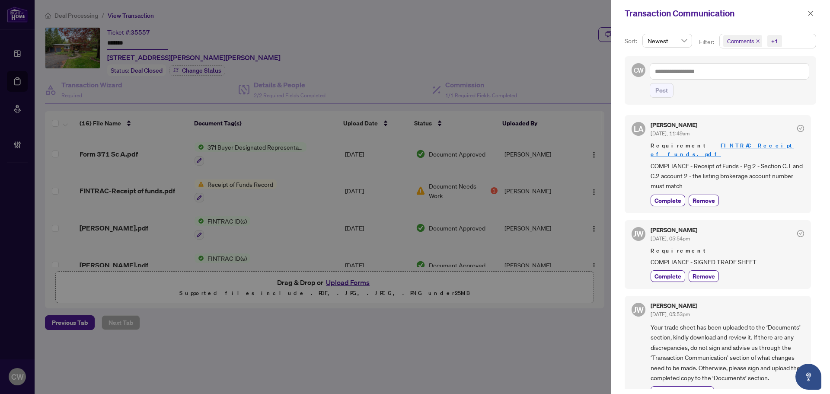
click at [756, 40] on icon "close" at bounding box center [757, 41] width 4 height 4
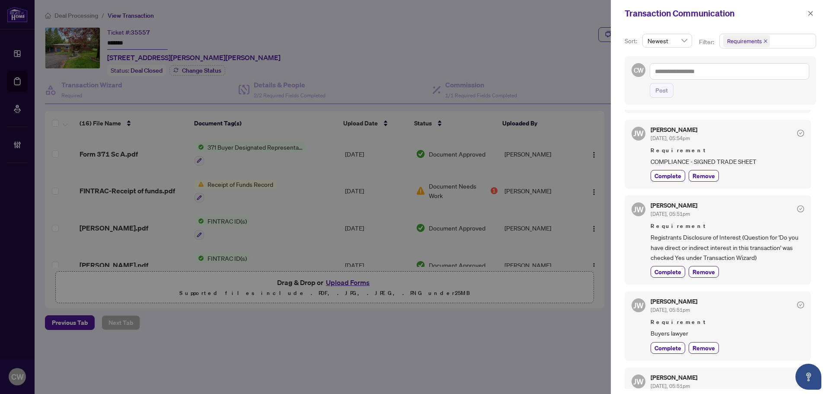
scroll to position [43, 0]
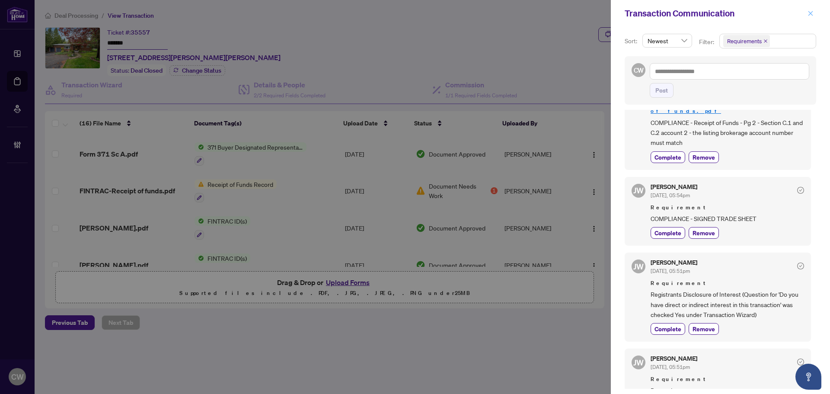
click at [811, 15] on icon "close" at bounding box center [810, 13] width 6 height 6
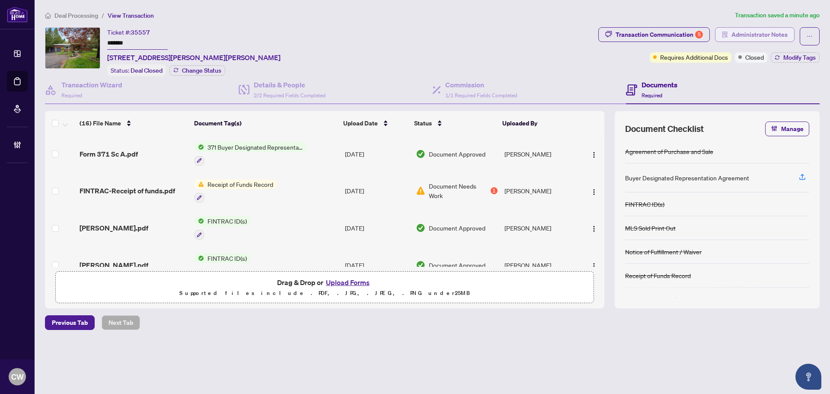
click at [773, 31] on span "Administrator Notes" at bounding box center [759, 35] width 56 height 14
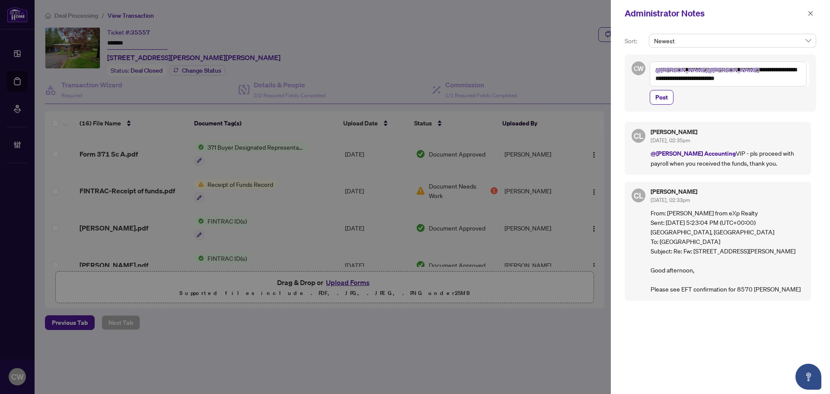
click at [687, 71] on textarea "**********" at bounding box center [727, 73] width 157 height 25
type textarea "**********"
click at [659, 99] on span "Post" at bounding box center [661, 97] width 13 height 14
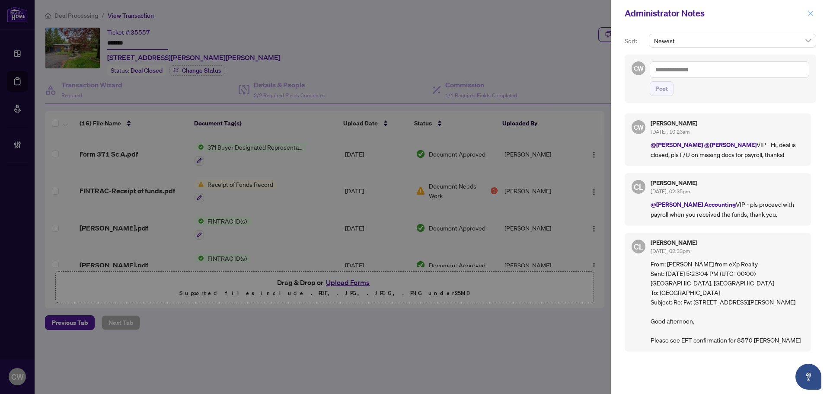
click at [808, 15] on icon "close" at bounding box center [810, 13] width 6 height 6
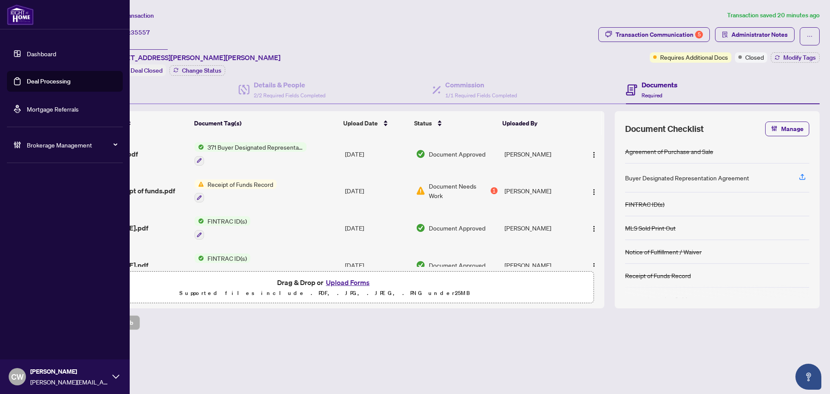
click at [44, 83] on link "Deal Processing" at bounding box center [49, 81] width 44 height 8
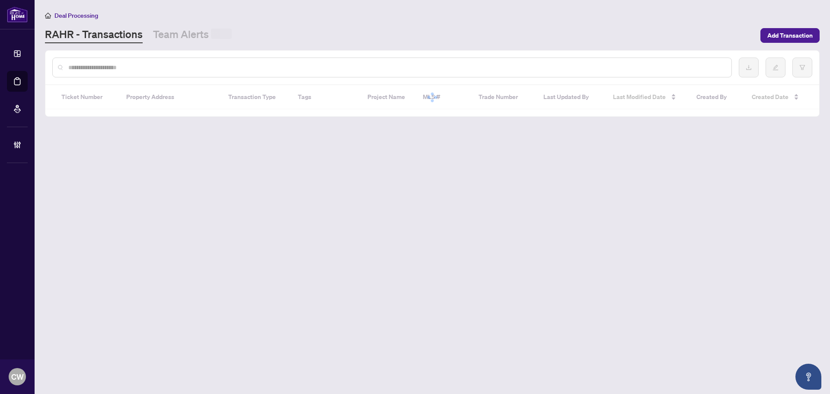
click at [134, 59] on div at bounding box center [391, 67] width 679 height 20
click at [124, 65] on input "text" at bounding box center [396, 68] width 656 height 10
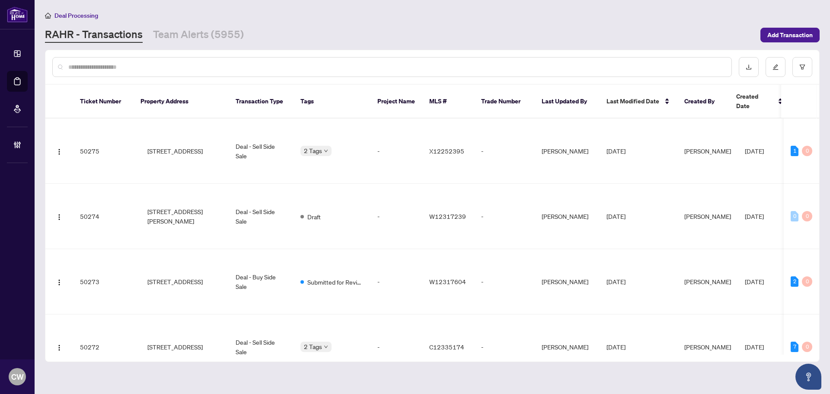
paste input "*******"
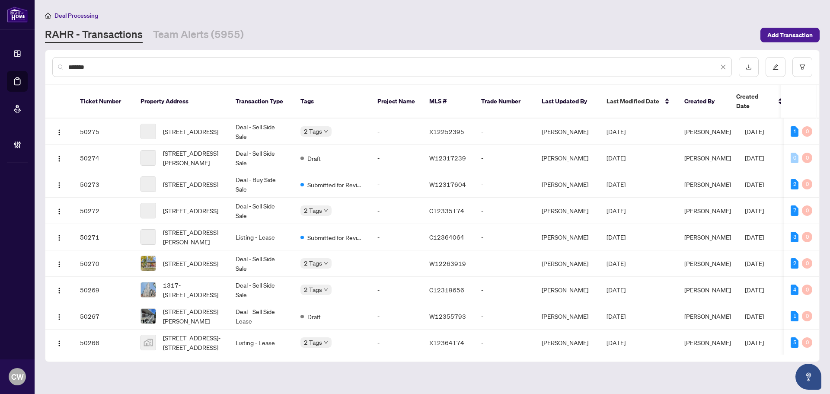
type input "*******"
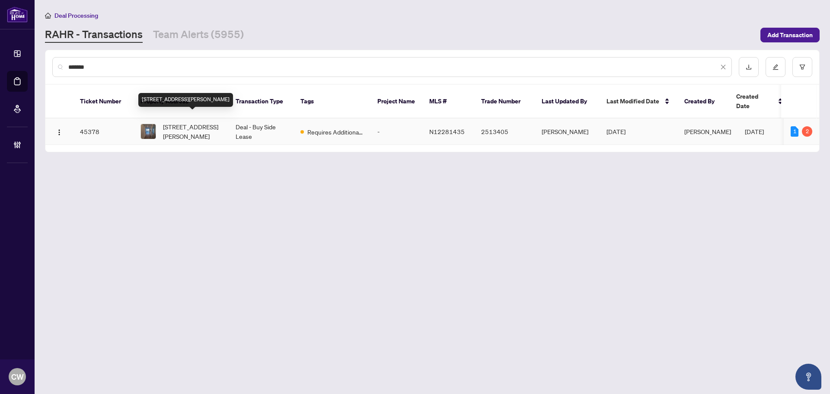
click at [171, 124] on span "1208-28 Interchange Way, Vaughan, Ontario L4K 0P8, Canada" at bounding box center [192, 131] width 59 height 19
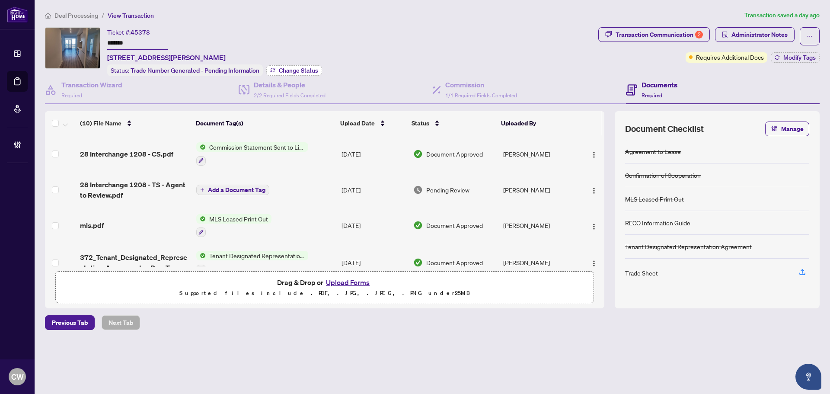
click at [299, 72] on span "Change Status" at bounding box center [298, 70] width 39 height 6
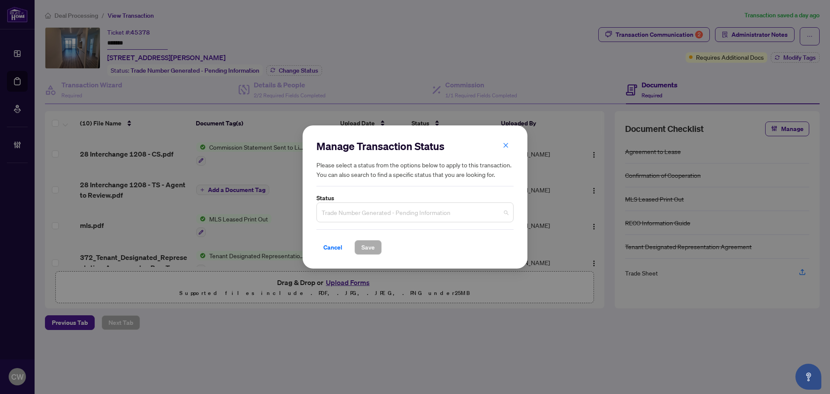
click at [405, 216] on span "Trade Number Generated - Pending Information" at bounding box center [414, 212] width 187 height 16
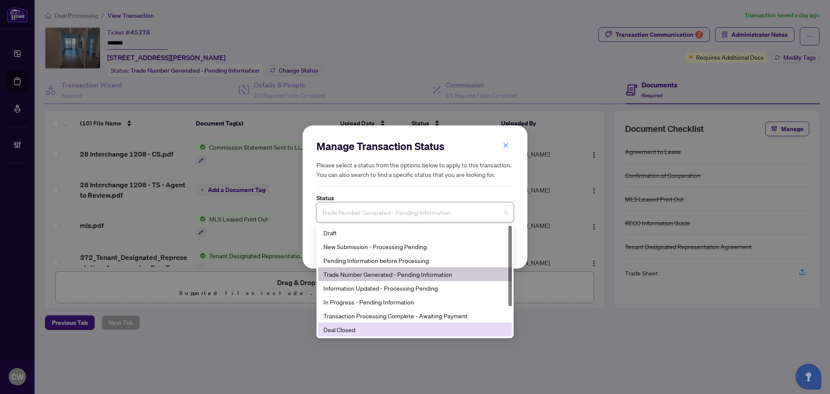
click at [375, 329] on div "Deal Closed" at bounding box center [414, 330] width 183 height 10
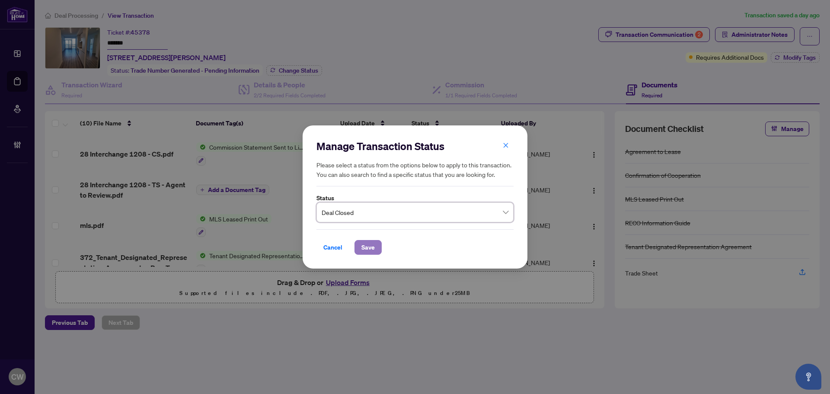
click at [365, 244] on span "Save" at bounding box center [367, 247] width 13 height 14
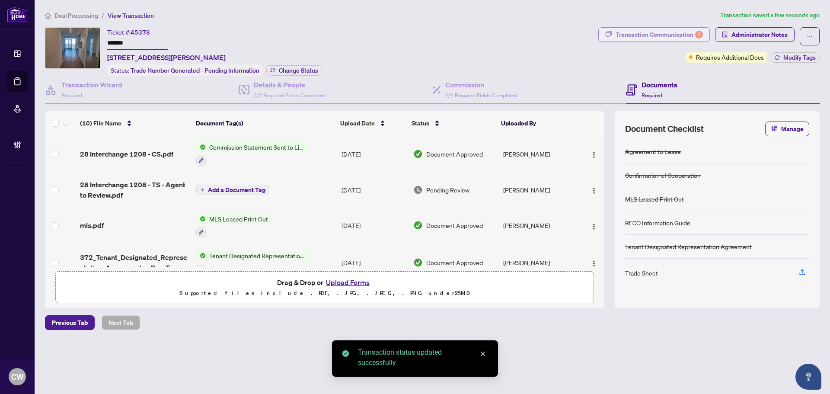
click at [660, 32] on div "Transaction Communication 2" at bounding box center [658, 35] width 87 height 14
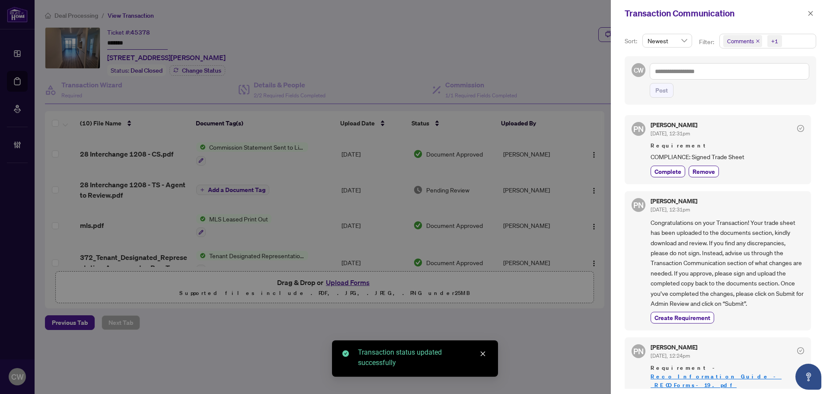
click at [755, 40] on icon "close" at bounding box center [757, 41] width 4 height 4
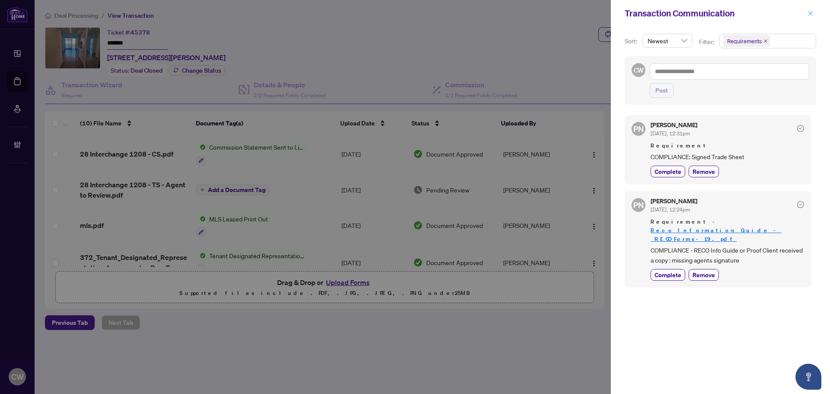
click at [808, 13] on icon "close" at bounding box center [810, 13] width 6 height 6
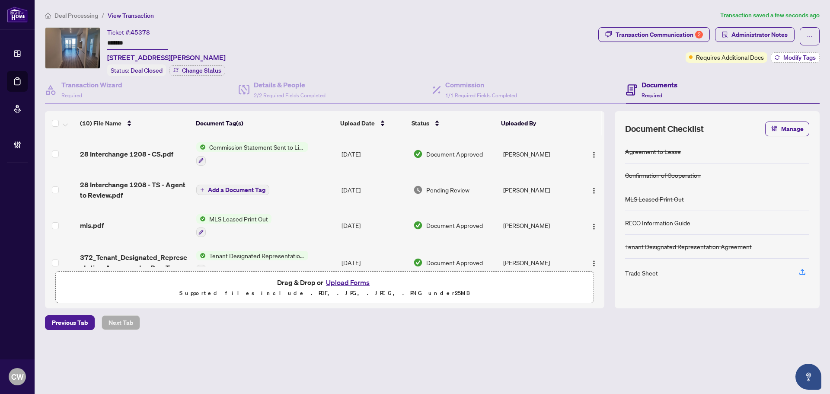
click at [799, 57] on span "Modify Tags" at bounding box center [799, 57] width 32 height 6
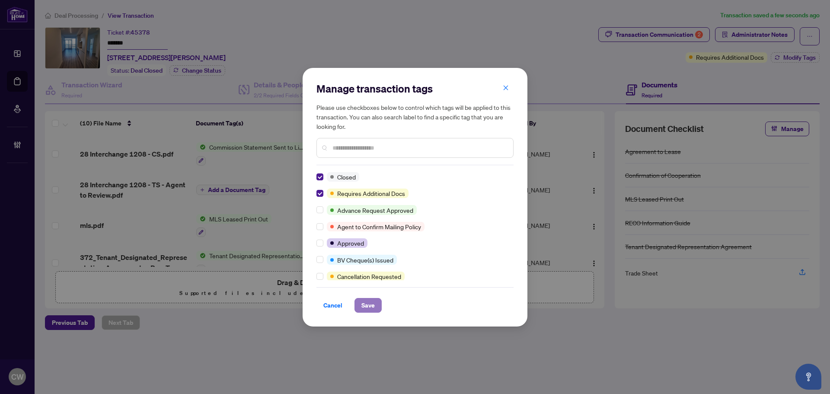
drag, startPoint x: 366, startPoint y: 301, endPoint x: 369, endPoint y: 305, distance: 4.9
click at [369, 305] on span "Save" at bounding box center [367, 305] width 13 height 14
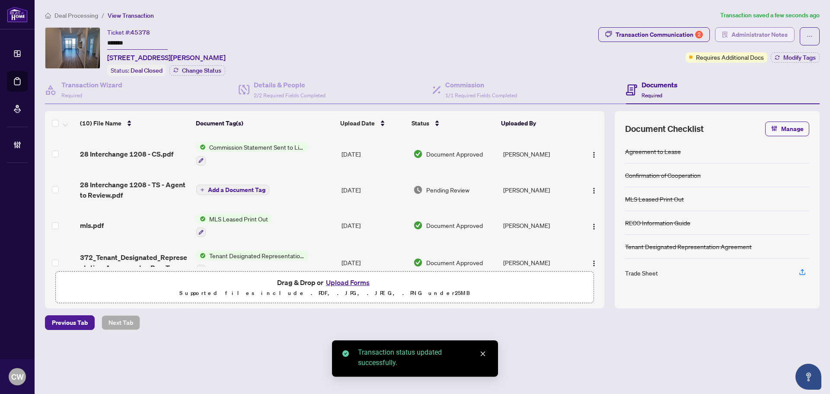
click at [761, 35] on span "Administrator Notes" at bounding box center [759, 35] width 56 height 14
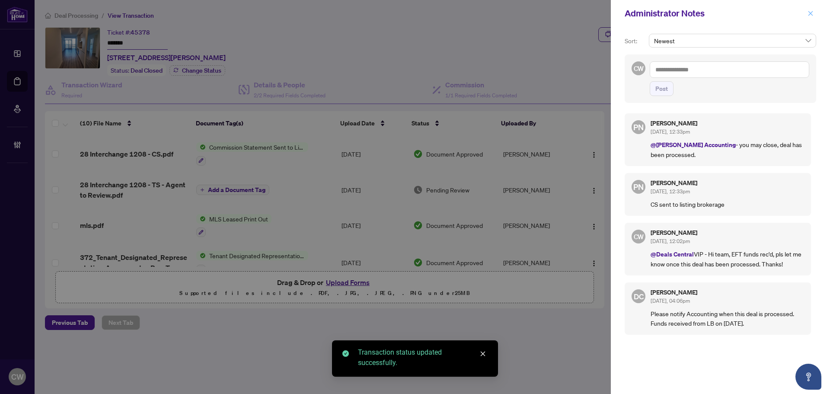
click at [809, 16] on icon "close" at bounding box center [810, 13] width 6 height 6
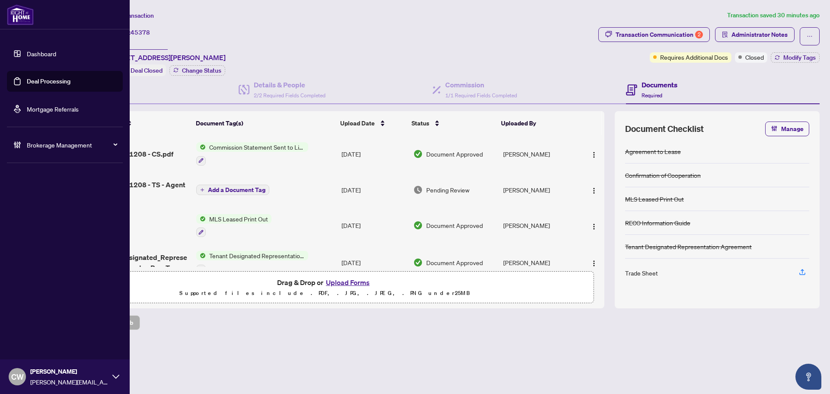
click at [27, 81] on link "Deal Processing" at bounding box center [49, 81] width 44 height 8
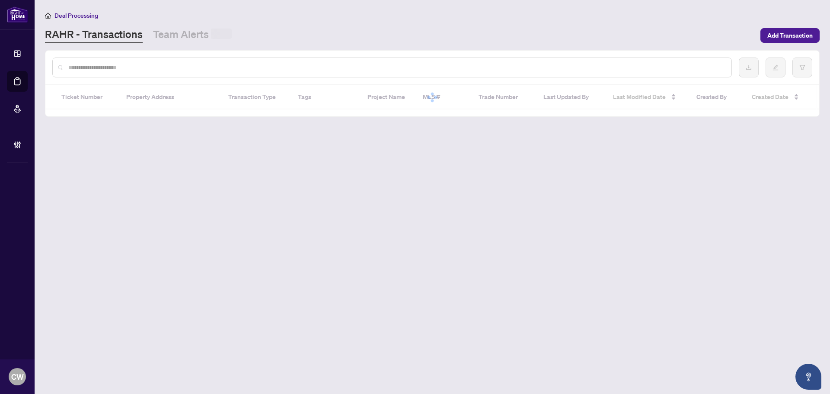
click at [170, 69] on input "text" at bounding box center [396, 68] width 656 height 10
paste input "*******"
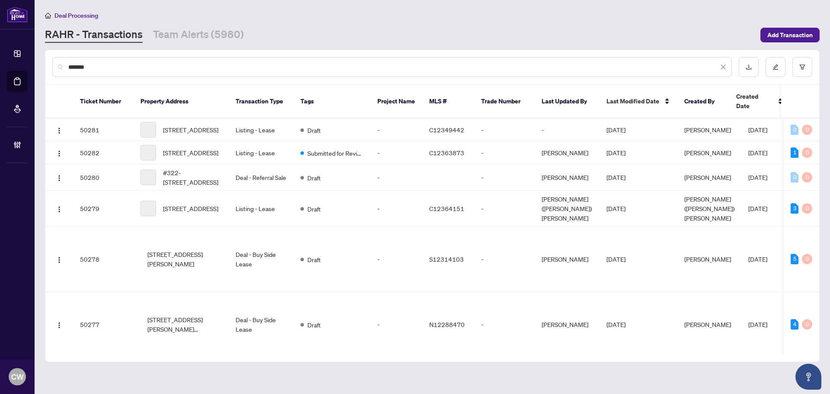
type input "*******"
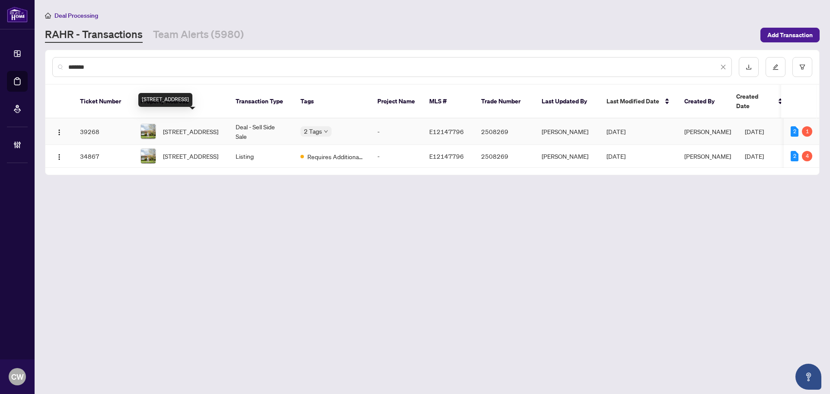
click at [188, 127] on span "22 Flintridge Rd, Toronto, Ontario M1P 1C1, Canada" at bounding box center [190, 132] width 55 height 10
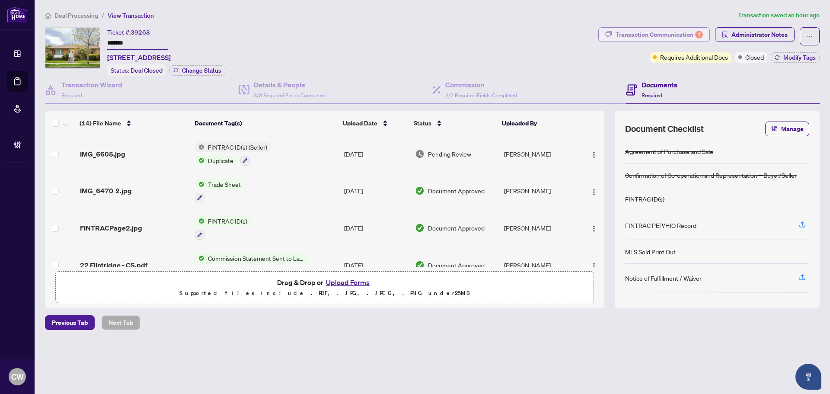
click at [682, 29] on div "Transaction Communication 1" at bounding box center [658, 35] width 87 height 14
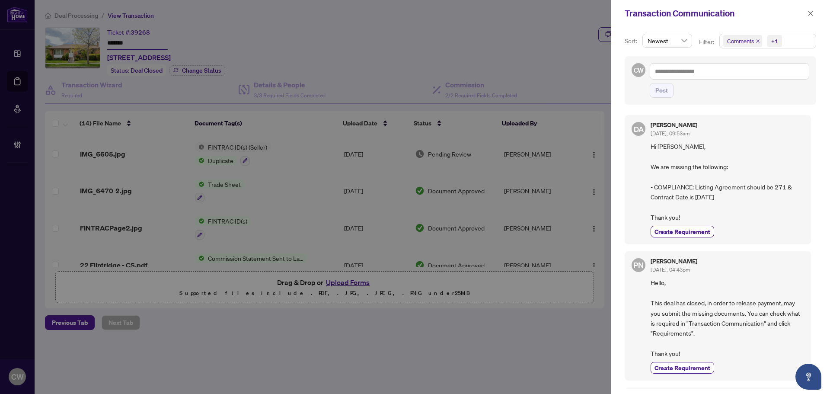
click at [757, 41] on icon "close" at bounding box center [757, 41] width 4 height 4
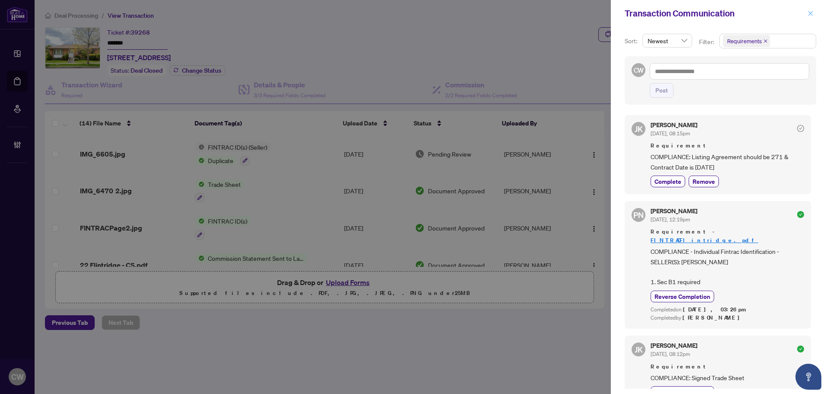
click at [809, 13] on icon "close" at bounding box center [810, 13] width 5 height 5
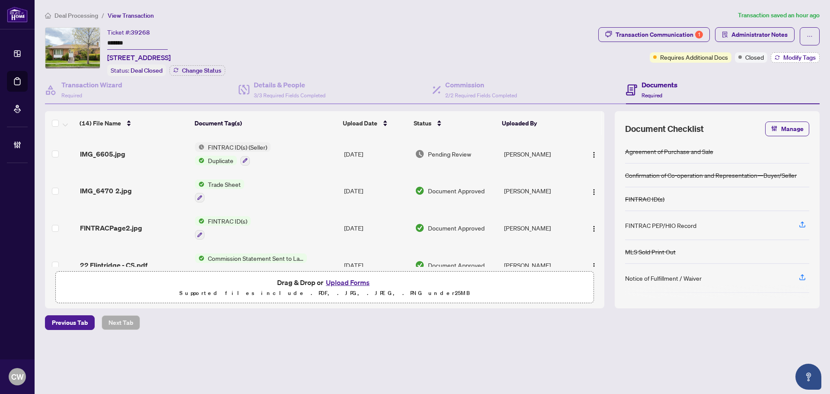
click at [778, 57] on icon "button" at bounding box center [776, 57] width 5 height 5
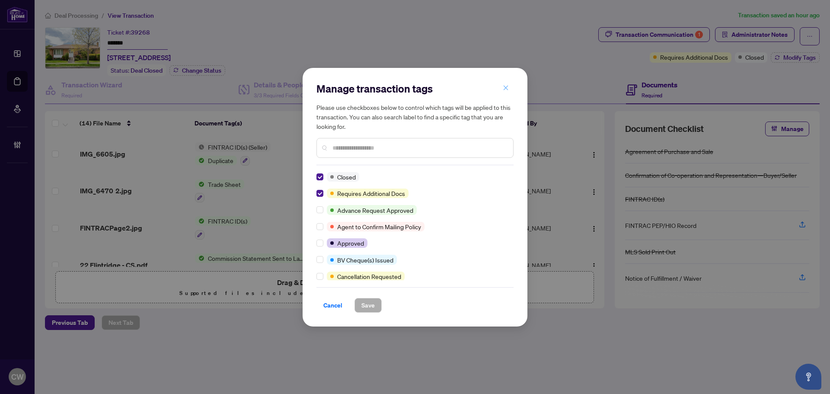
click at [504, 89] on icon "close" at bounding box center [505, 88] width 5 height 5
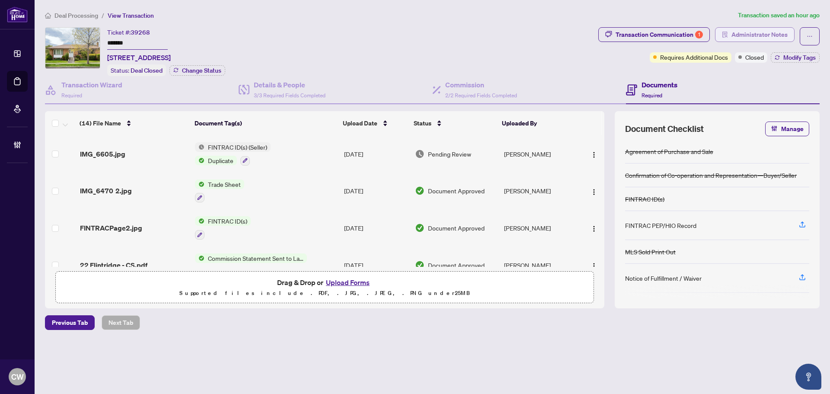
click at [760, 39] on span "Administrator Notes" at bounding box center [759, 35] width 56 height 14
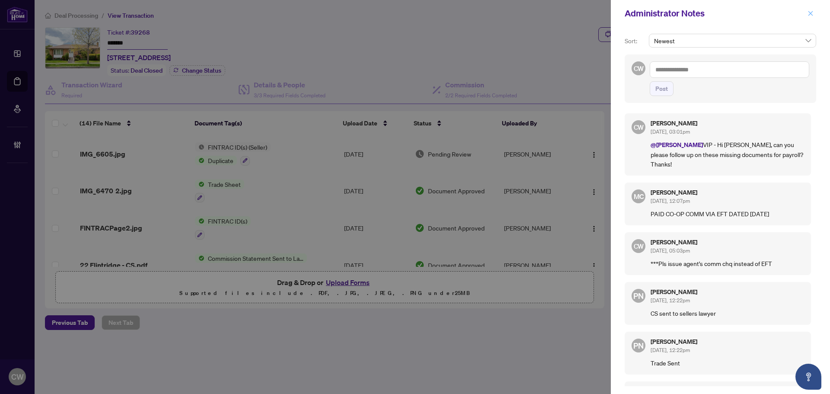
click at [805, 12] on button "button" at bounding box center [810, 13] width 11 height 10
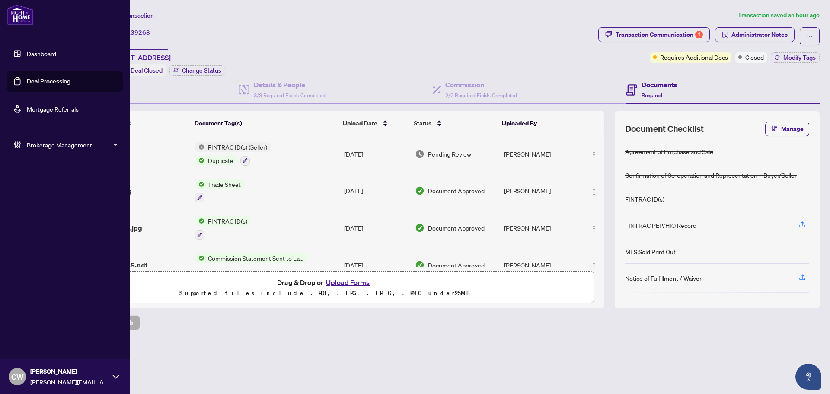
click at [33, 80] on link "Deal Processing" at bounding box center [49, 81] width 44 height 8
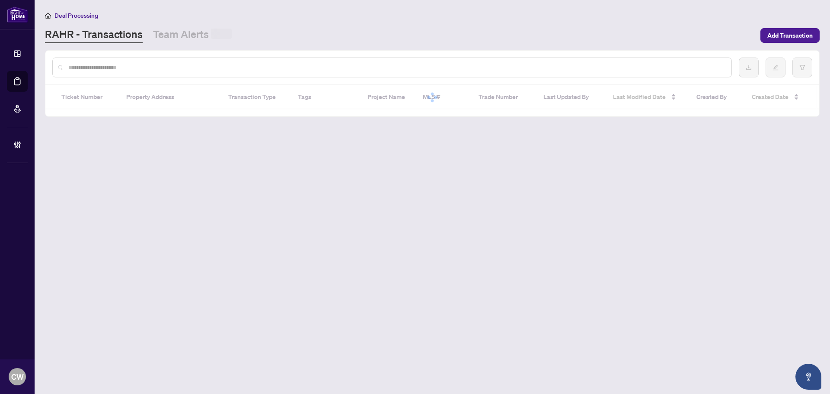
click at [181, 71] on input "text" at bounding box center [396, 68] width 656 height 10
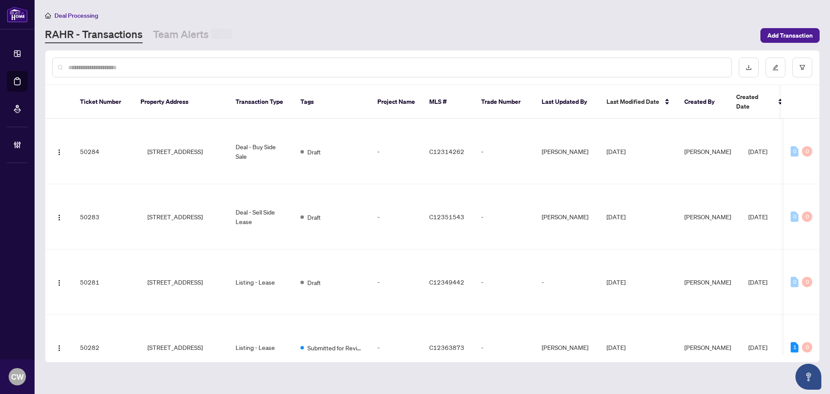
paste input "*******"
type input "*******"
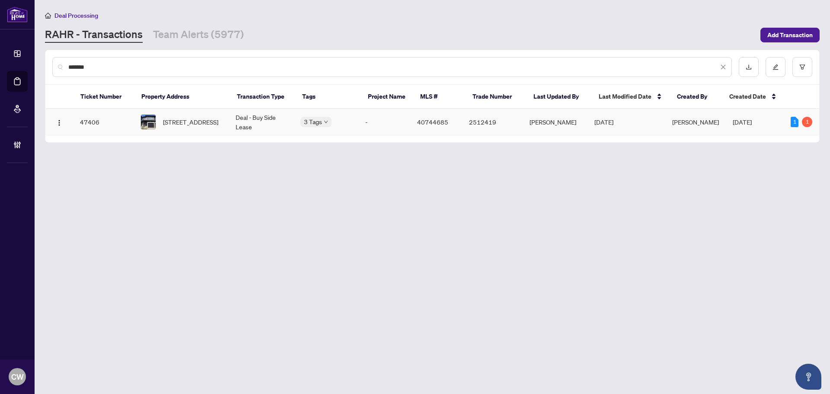
click at [162, 110] on td "78 Soho Street, Stoney Creek, ON L8J 0L4, Canada" at bounding box center [181, 122] width 95 height 26
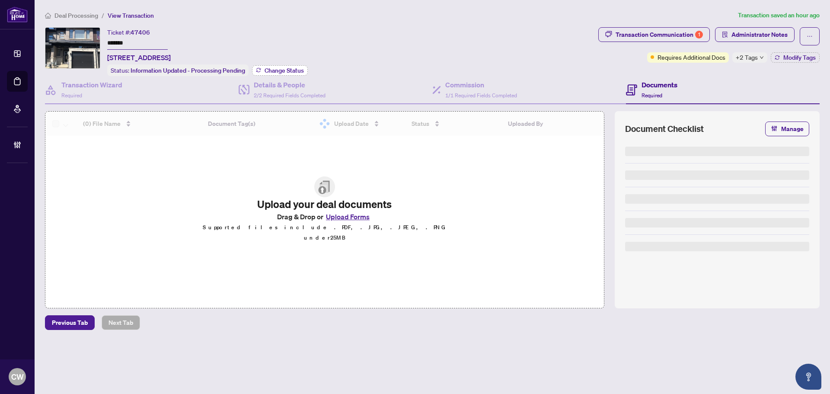
click at [269, 73] on span "Change Status" at bounding box center [283, 70] width 39 height 6
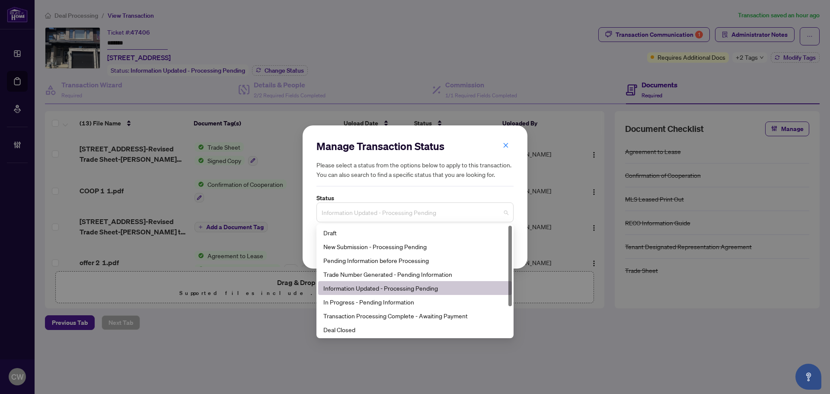
click at [398, 213] on span "Information Updated - Processing Pending" at bounding box center [414, 212] width 187 height 16
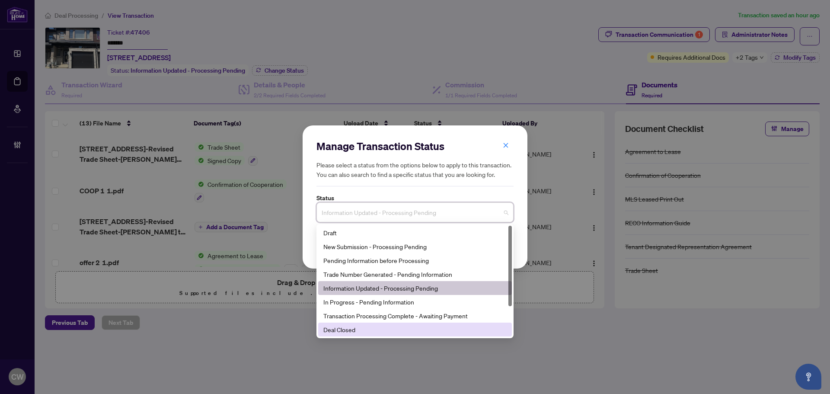
click at [369, 325] on div "Deal Closed" at bounding box center [414, 330] width 183 height 10
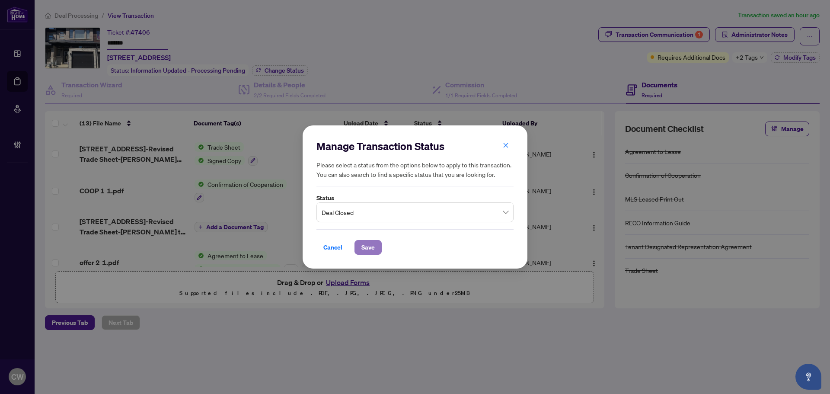
click at [371, 246] on span "Save" at bounding box center [367, 247] width 13 height 14
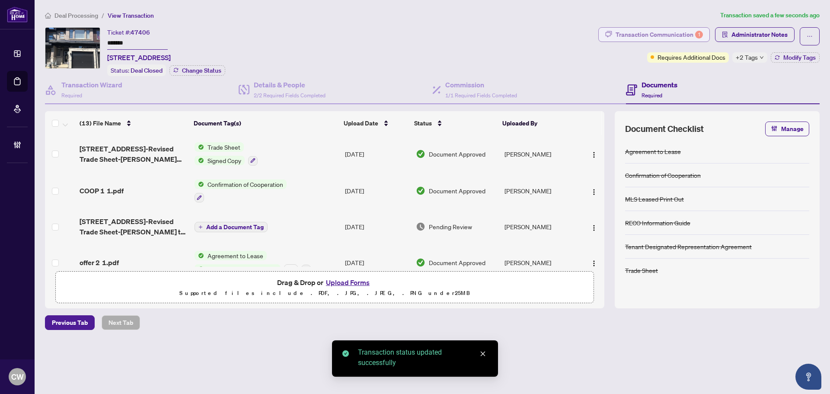
click at [670, 36] on div "Transaction Communication 1" at bounding box center [658, 35] width 87 height 14
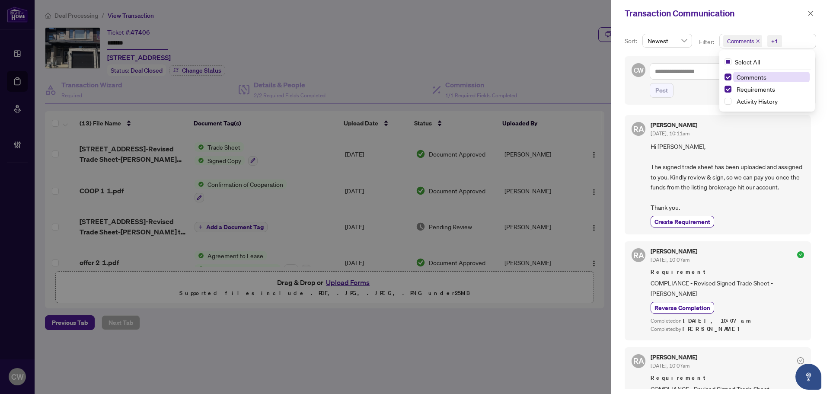
click at [757, 38] on span "Comments" at bounding box center [742, 41] width 39 height 12
click at [724, 76] on span "Select Comments" at bounding box center [727, 76] width 7 height 7
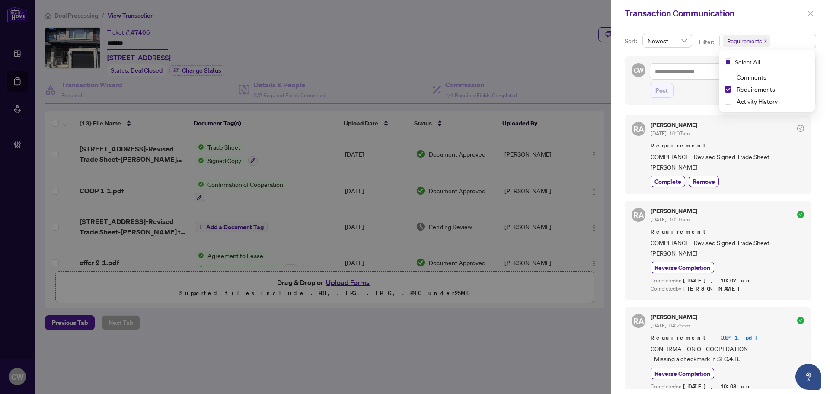
click at [809, 16] on icon "close" at bounding box center [810, 13] width 6 height 6
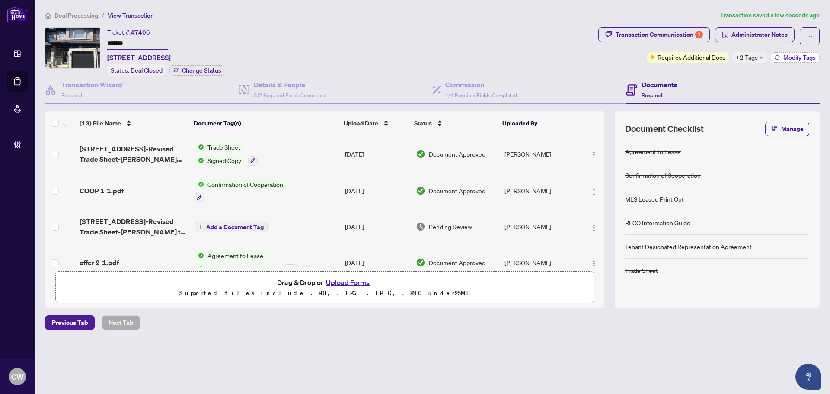
click at [796, 57] on span "Modify Tags" at bounding box center [799, 57] width 32 height 6
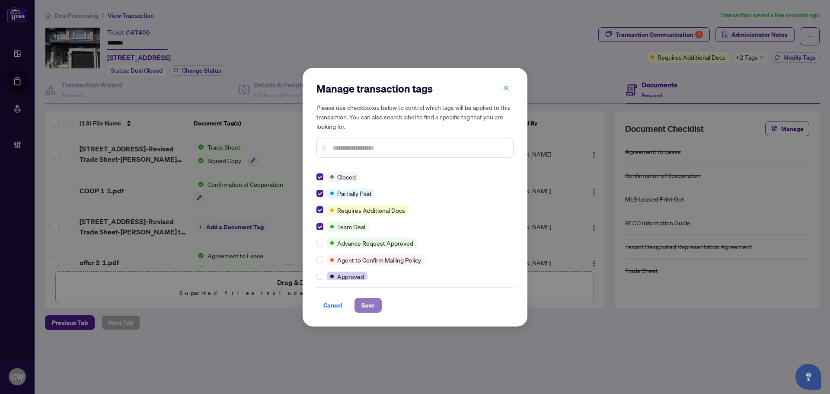
click at [367, 299] on span "Save" at bounding box center [367, 305] width 13 height 14
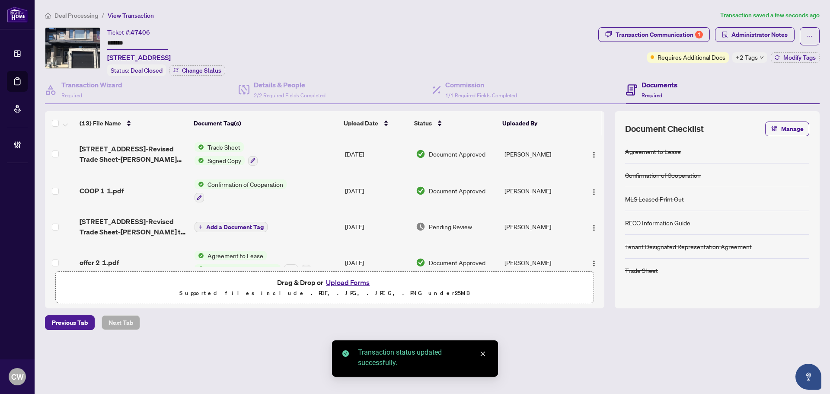
click at [143, 153] on span "78 Soho Street-Revised Trade Sheet-Santana SIGNED.pdf" at bounding box center [134, 153] width 108 height 21
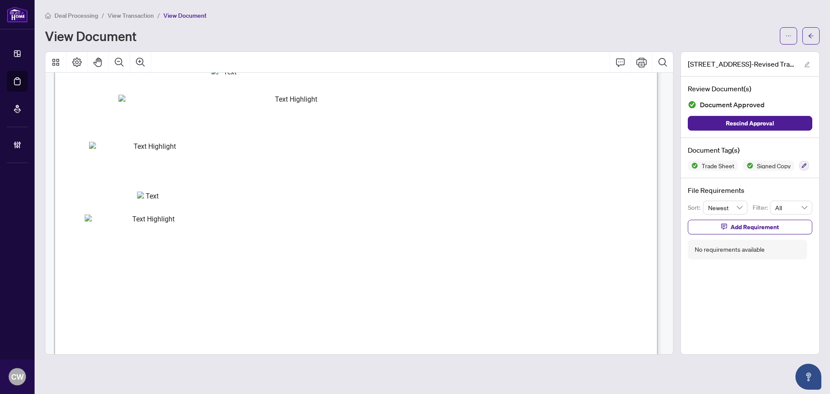
scroll to position [302, 0]
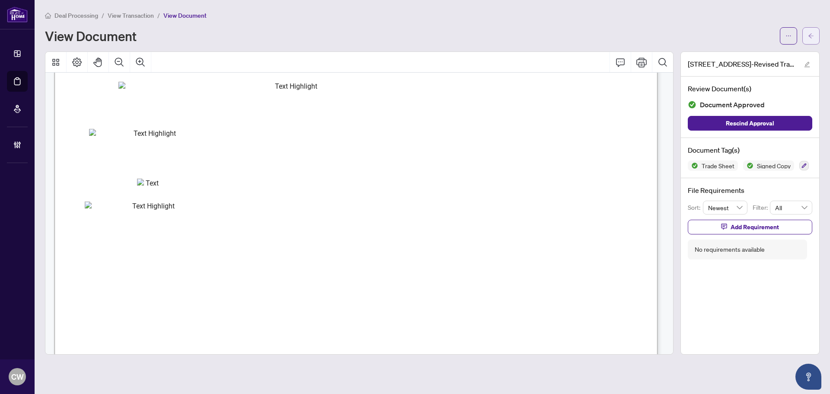
click at [811, 30] on span "button" at bounding box center [811, 36] width 6 height 14
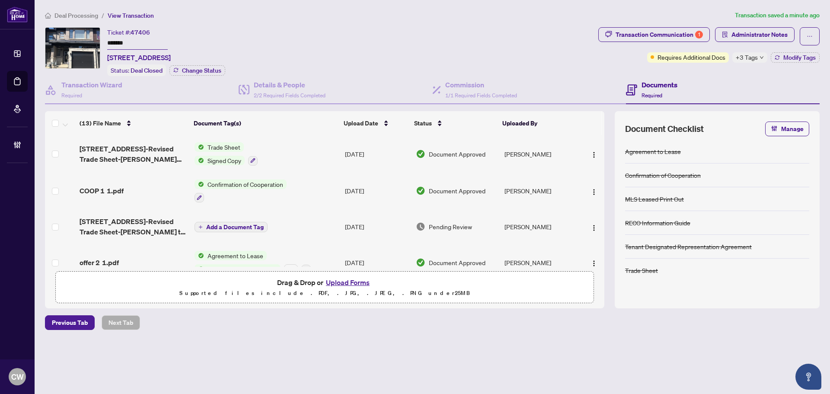
click at [356, 283] on button "Upload Forms" at bounding box center [347, 282] width 49 height 11
click at [754, 28] on span "Administrator Notes" at bounding box center [759, 35] width 56 height 14
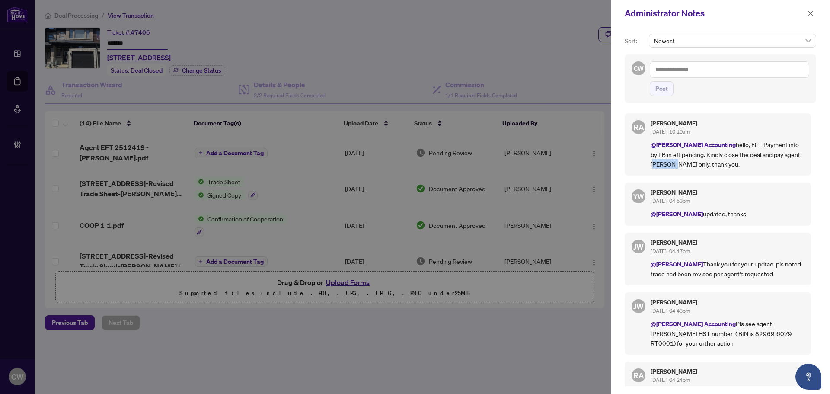
drag, startPoint x: 770, startPoint y: 155, endPoint x: 792, endPoint y: 153, distance: 21.7
click at [792, 153] on p "@RAHR Accounting hello, EFT Payment info by LB in eft pending. Kindly close the…" at bounding box center [726, 154] width 153 height 29
copy p "Santana"
click at [695, 72] on textarea at bounding box center [728, 69] width 159 height 16
paste textarea "*******"
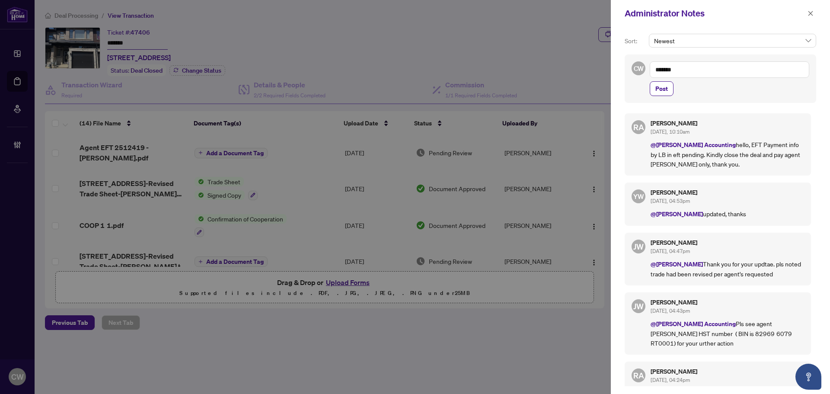
click at [657, 69] on textarea "*******" at bounding box center [728, 69] width 159 height 16
paste textarea "**********"
type textarea "**********"
click at [666, 88] on span "Post" at bounding box center [661, 89] width 13 height 14
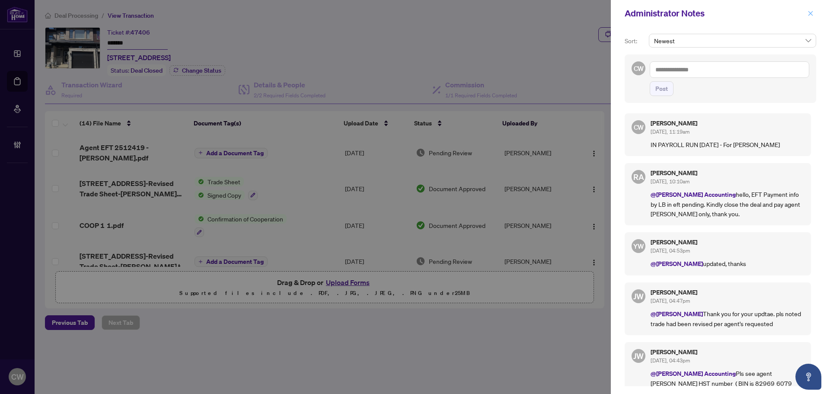
click at [810, 13] on icon "close" at bounding box center [810, 13] width 6 height 6
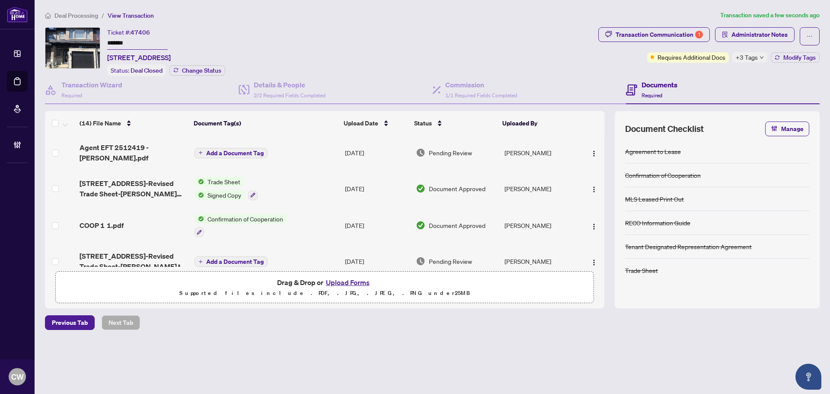
click at [239, 150] on span "Add a Document Tag" at bounding box center [234, 153] width 57 height 6
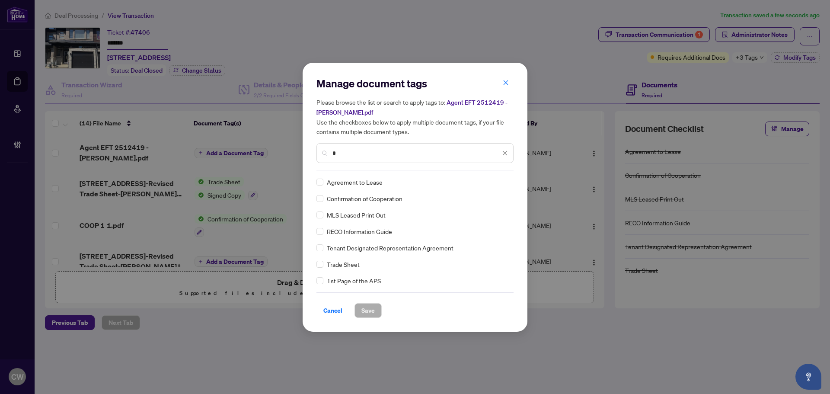
click at [359, 153] on input "*" at bounding box center [416, 153] width 168 height 10
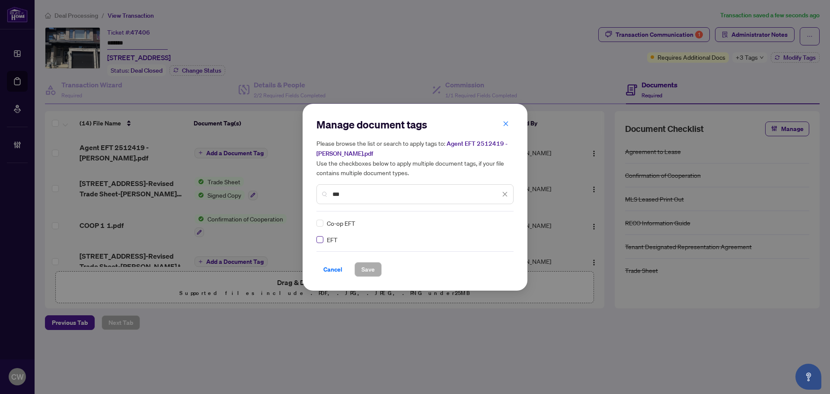
type input "***"
drag, startPoint x: 495, startPoint y: 222, endPoint x: 495, endPoint y: 226, distance: 4.8
click at [495, 223] on img at bounding box center [495, 223] width 9 height 9
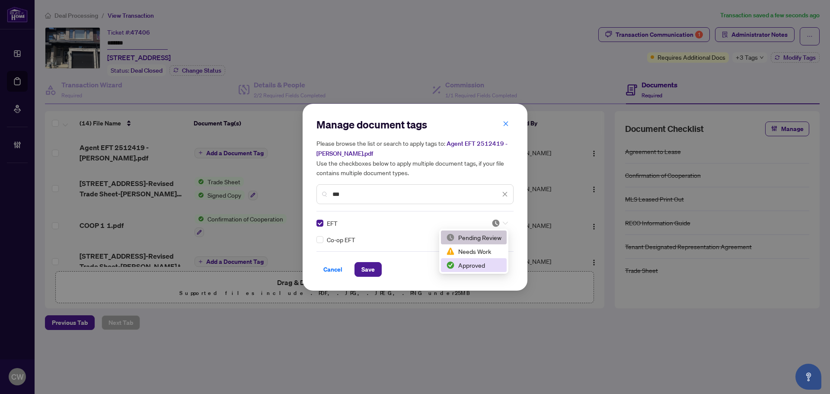
click at [495, 263] on div "Approved" at bounding box center [473, 265] width 55 height 10
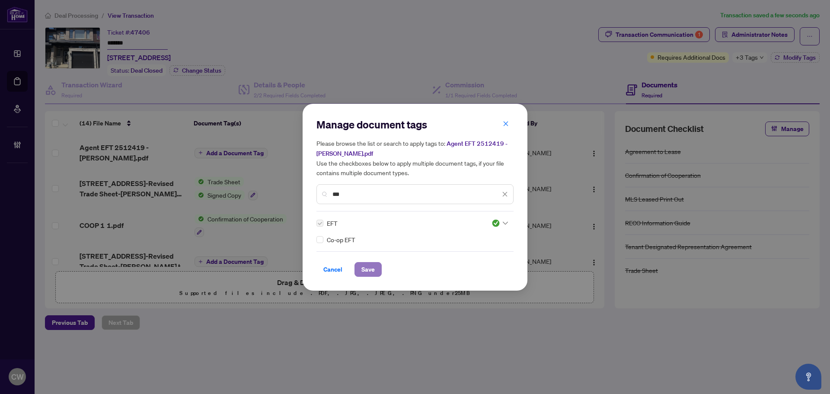
click at [365, 267] on span "Save" at bounding box center [367, 269] width 13 height 14
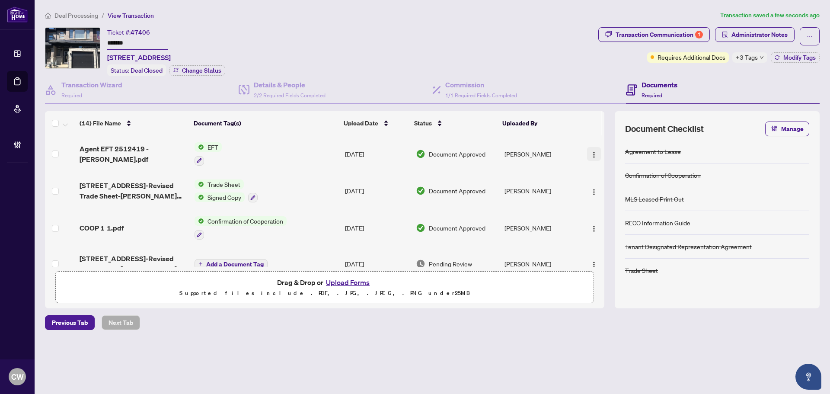
click at [590, 156] on img "button" at bounding box center [593, 154] width 7 height 7
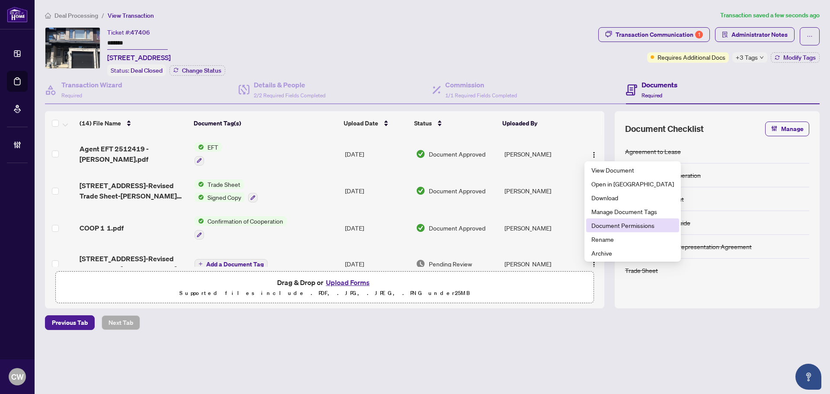
click at [599, 228] on span "Document Permissions" at bounding box center [632, 225] width 83 height 10
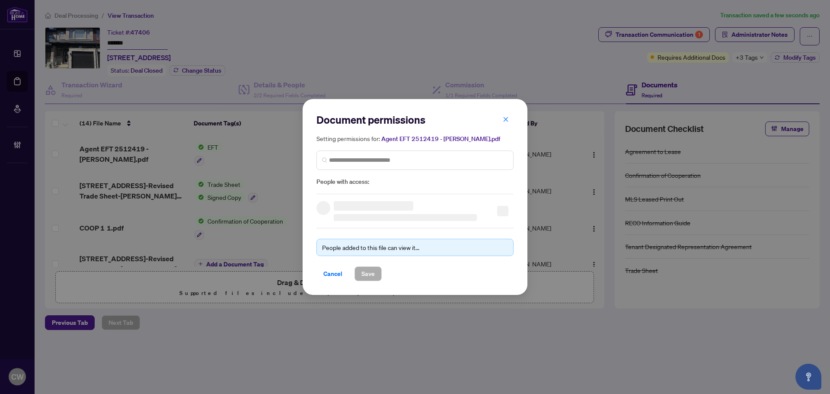
click at [418, 171] on div "Setting permissions for: Agent EFT 2512419 - Santana.pdf People with access:" at bounding box center [414, 160] width 197 height 53
paste input "**********"
click at [417, 162] on input "search" at bounding box center [418, 160] width 179 height 9
type input "**********"
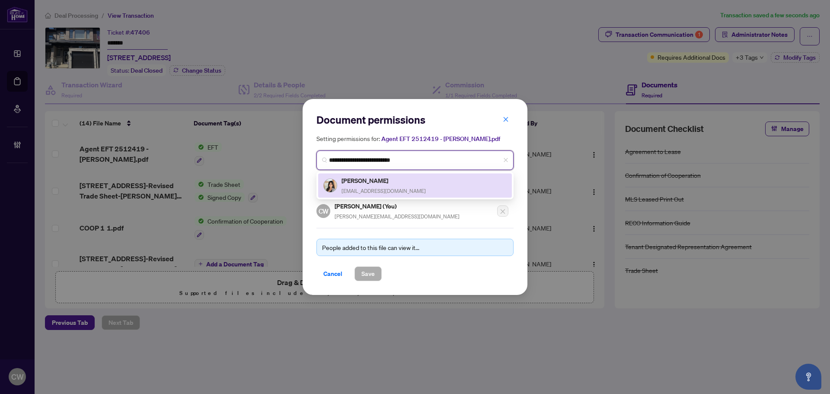
click at [366, 185] on div "Santana Mohan santanalmohan@gmail.com" at bounding box center [383, 185] width 84 height 20
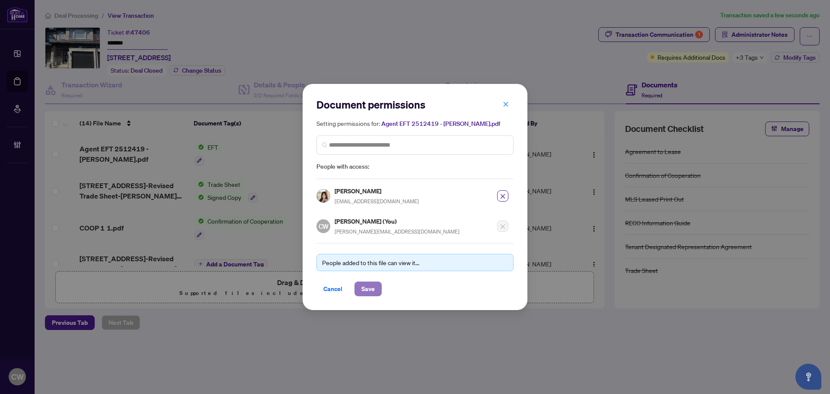
click at [366, 288] on span "Save" at bounding box center [367, 289] width 13 height 14
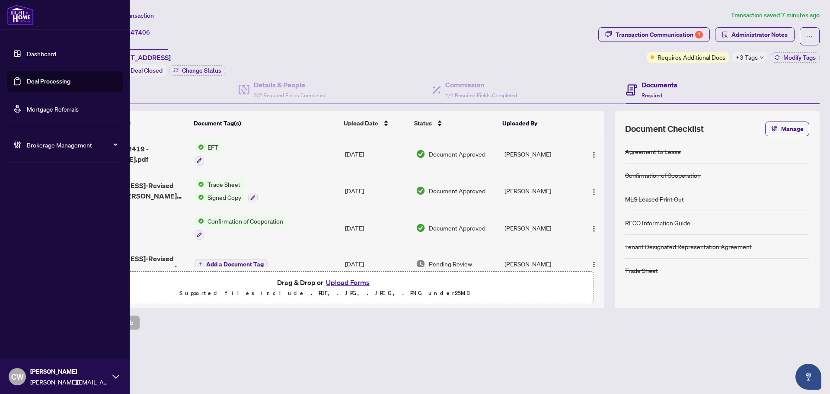
drag, startPoint x: 16, startPoint y: 77, endPoint x: 83, endPoint y: 79, distance: 66.6
click at [27, 77] on link "Deal Processing" at bounding box center [49, 81] width 44 height 8
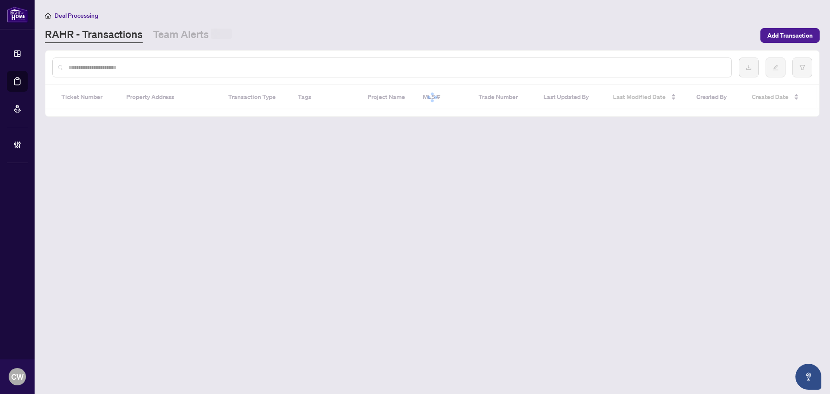
click at [182, 67] on input "text" at bounding box center [396, 68] width 656 height 10
paste input "*******"
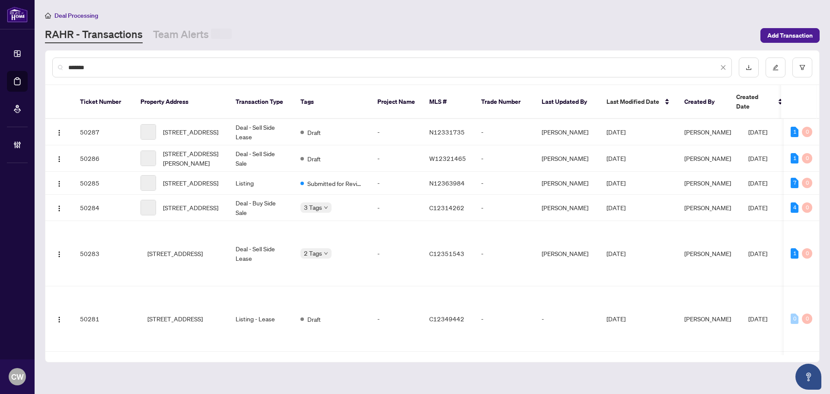
type input "*******"
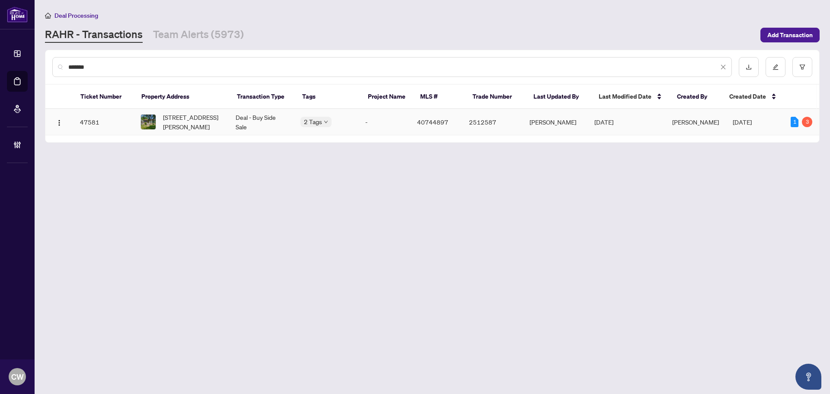
click at [176, 127] on span "402 East 37th Street, Hamilton, ON L8V 4B8, Canada" at bounding box center [192, 121] width 59 height 19
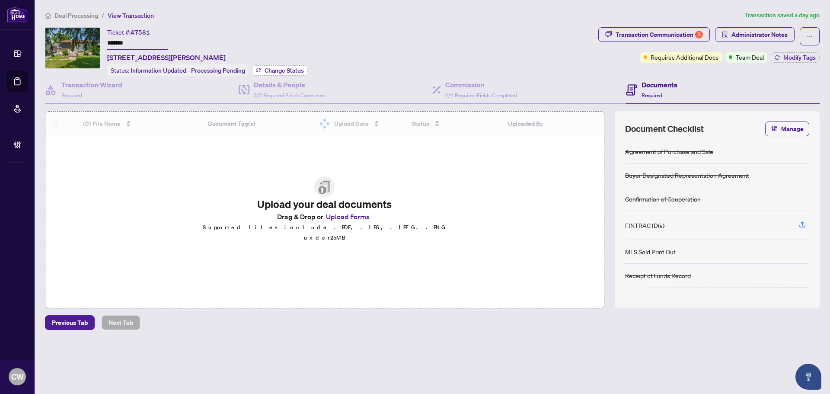
click at [282, 69] on span "Change Status" at bounding box center [283, 70] width 39 height 6
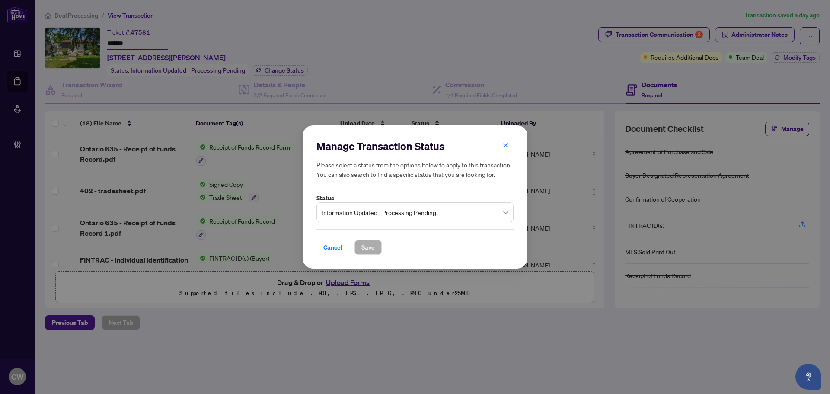
click at [376, 212] on span "Information Updated - Processing Pending" at bounding box center [414, 212] width 187 height 16
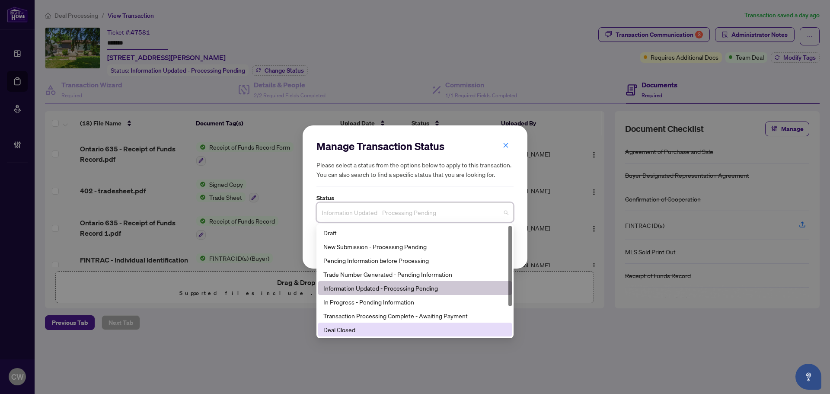
click at [373, 332] on div "Deal Closed" at bounding box center [414, 330] width 183 height 10
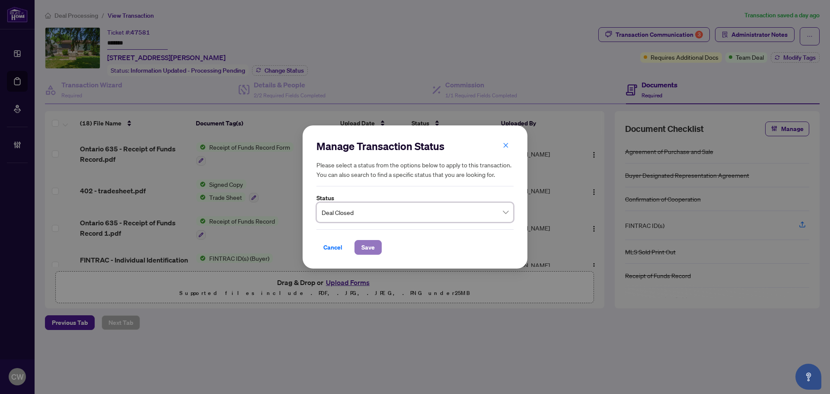
click at [366, 248] on span "Save" at bounding box center [367, 247] width 13 height 14
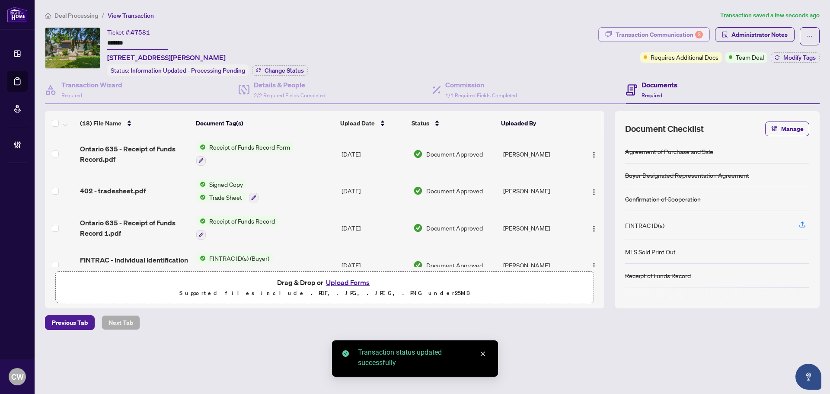
click at [683, 34] on div "Transaction Communication 3" at bounding box center [658, 35] width 87 height 14
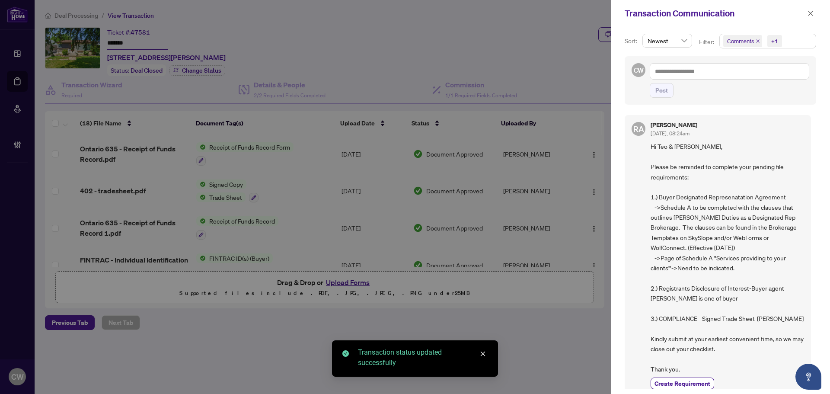
click at [756, 40] on icon "close" at bounding box center [757, 40] width 3 height 3
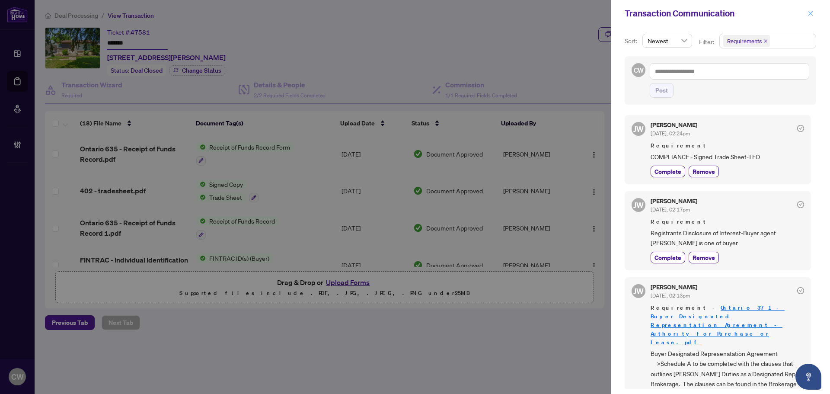
click at [809, 16] on icon "close" at bounding box center [810, 13] width 6 height 6
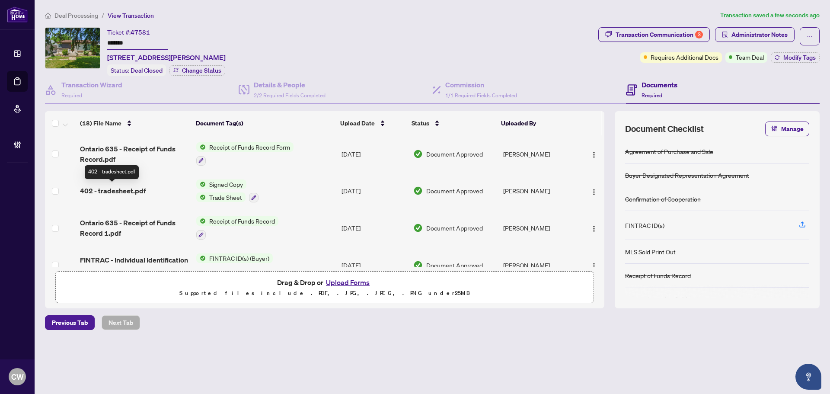
click at [121, 189] on span "402 - tradesheet.pdf" at bounding box center [113, 190] width 66 height 10
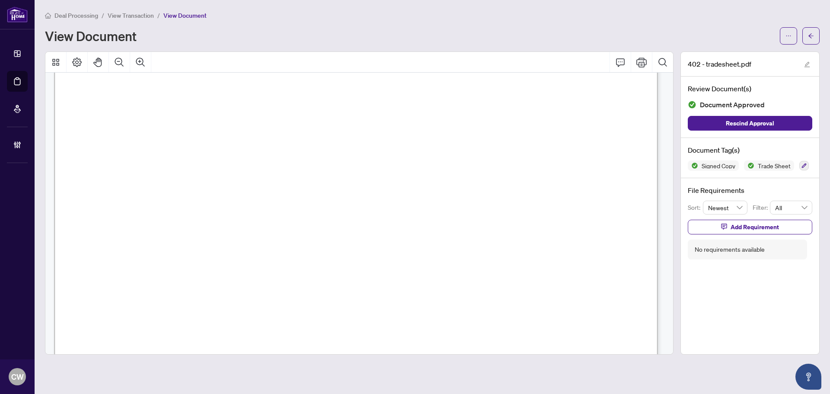
scroll to position [259, 0]
click at [815, 38] on button "button" at bounding box center [810, 35] width 17 height 17
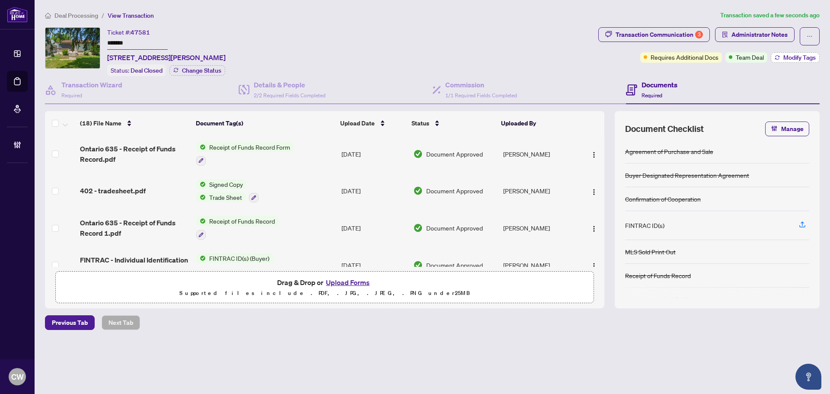
click at [785, 57] on span "Modify Tags" at bounding box center [799, 57] width 32 height 6
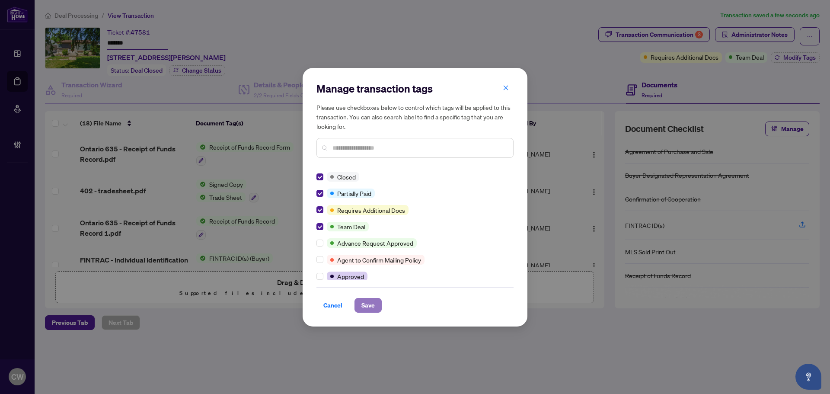
click at [366, 305] on span "Save" at bounding box center [367, 305] width 13 height 14
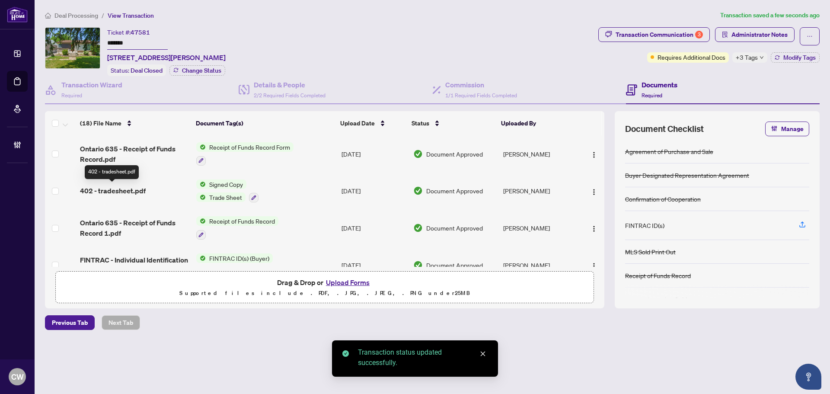
click at [118, 191] on span "402 - tradesheet.pdf" at bounding box center [113, 190] width 66 height 10
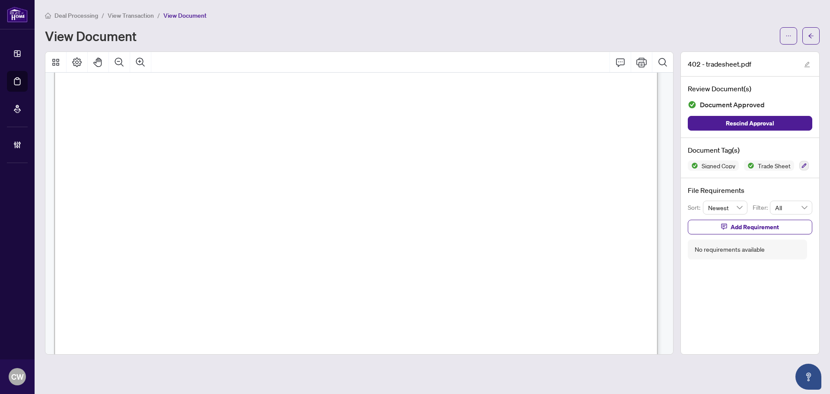
scroll to position [346, 0]
click at [814, 34] on button "button" at bounding box center [810, 35] width 17 height 17
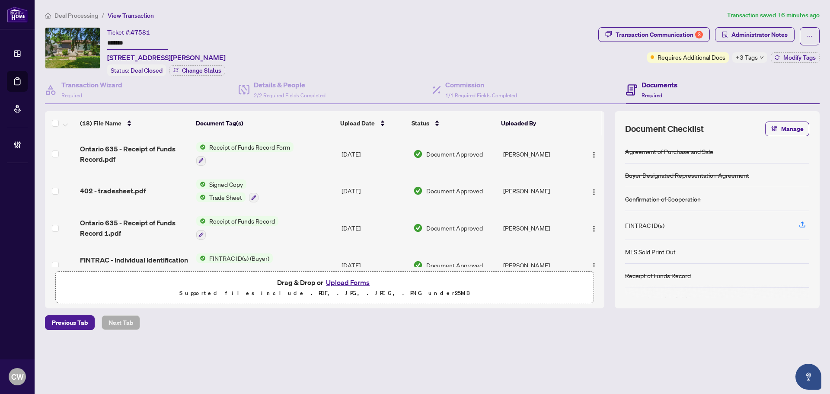
click at [352, 285] on button "Upload Forms" at bounding box center [347, 282] width 49 height 11
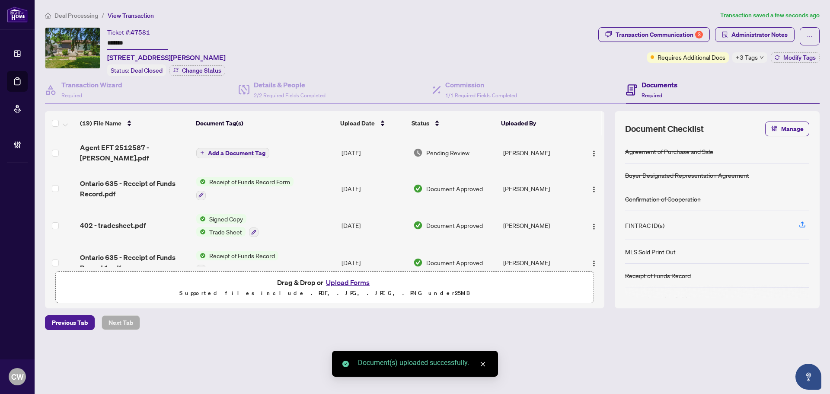
click at [249, 150] on span "Add a Document Tag" at bounding box center [236, 153] width 57 height 6
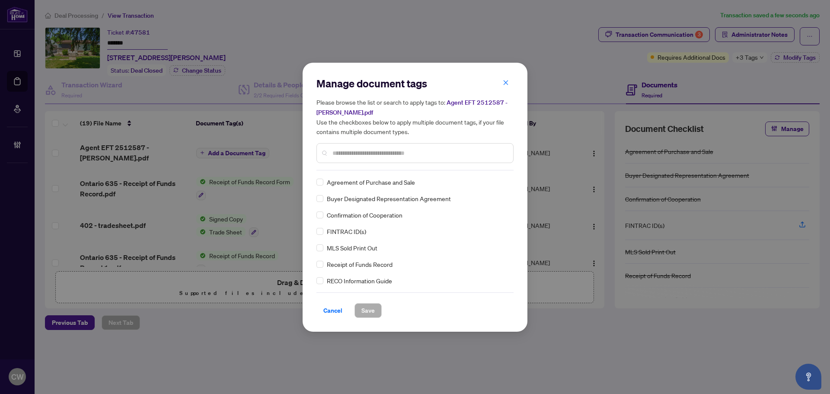
click at [341, 153] on input "text" at bounding box center [419, 153] width 174 height 10
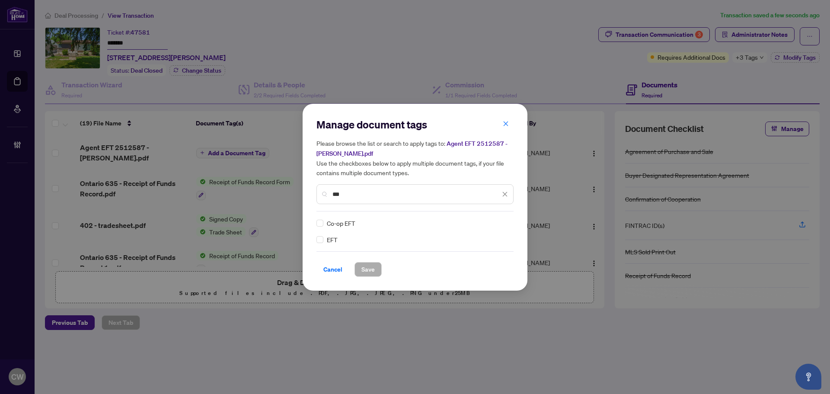
type input "***"
click at [494, 220] on img at bounding box center [495, 223] width 9 height 9
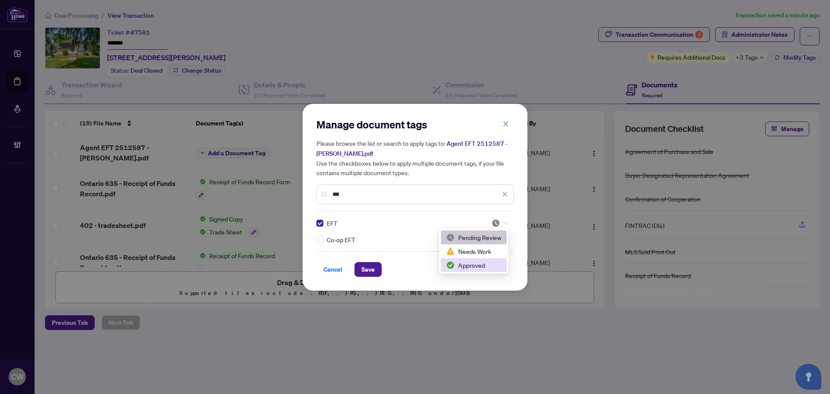
drag, startPoint x: 481, startPoint y: 266, endPoint x: 406, endPoint y: 268, distance: 74.8
click at [480, 266] on div "Approved" at bounding box center [473, 265] width 55 height 10
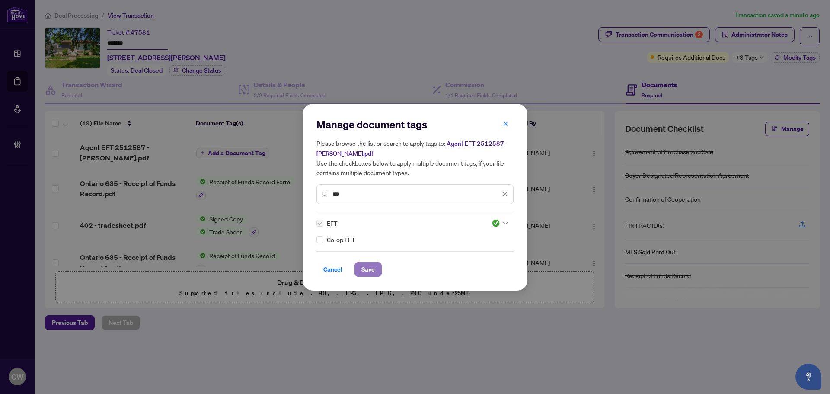
click at [369, 263] on span "Save" at bounding box center [367, 269] width 13 height 14
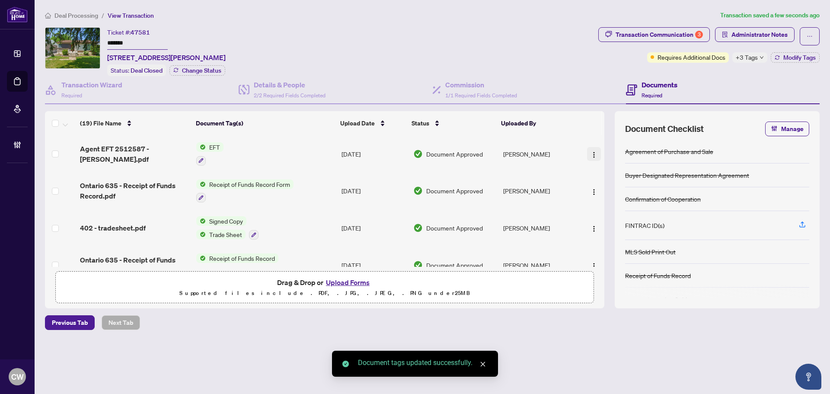
click at [590, 153] on img "button" at bounding box center [593, 154] width 7 height 7
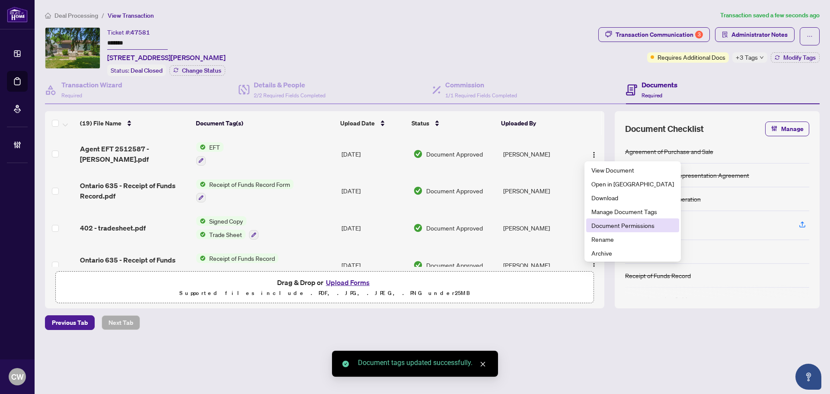
click at [596, 222] on span "Document Permissions" at bounding box center [632, 225] width 83 height 10
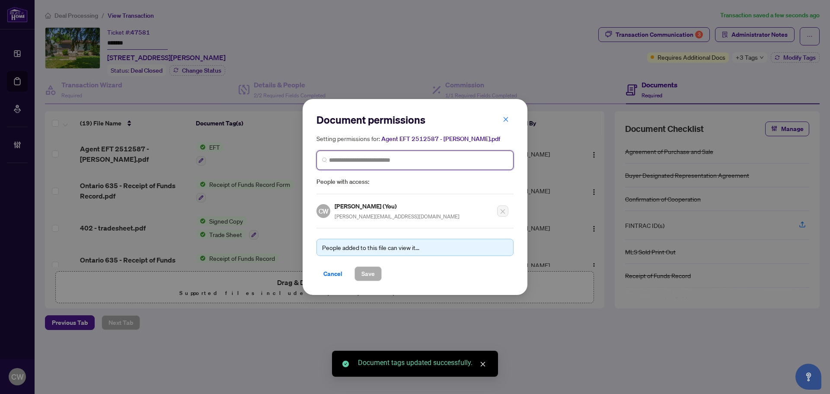
click at [390, 158] on input "search" at bounding box center [418, 160] width 179 height 9
paste input "**********"
type input "**********"
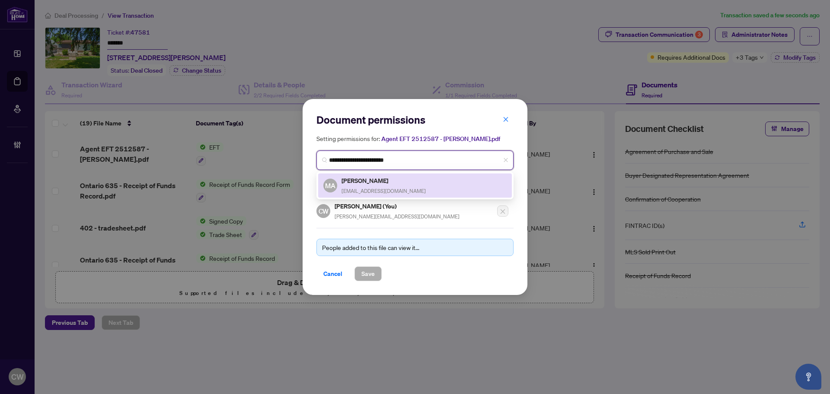
click at [367, 188] on span "tobeesaltalib@gmail.com" at bounding box center [383, 191] width 84 height 6
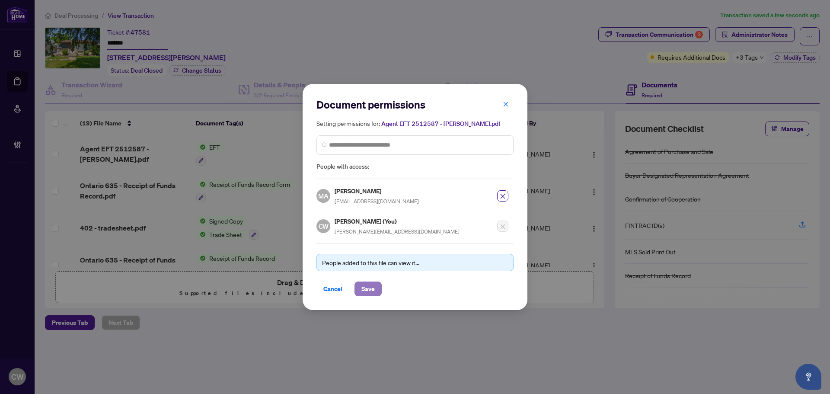
click at [372, 293] on span "Save" at bounding box center [367, 289] width 13 height 14
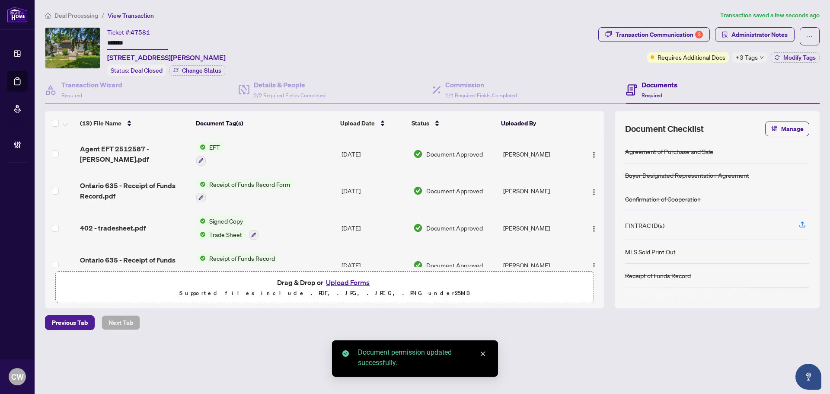
click at [135, 154] on span "Agent EFT 2512587 - Mustafa.pdf" at bounding box center [134, 153] width 109 height 21
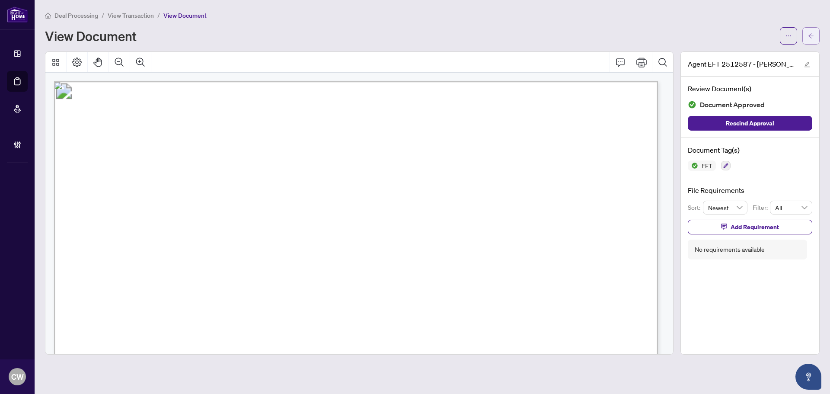
click at [814, 37] on button "button" at bounding box center [810, 35] width 17 height 17
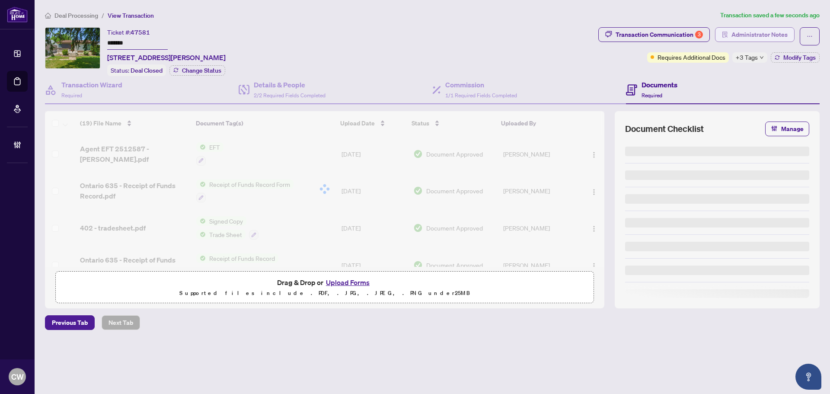
click at [769, 34] on span "Administrator Notes" at bounding box center [759, 35] width 56 height 14
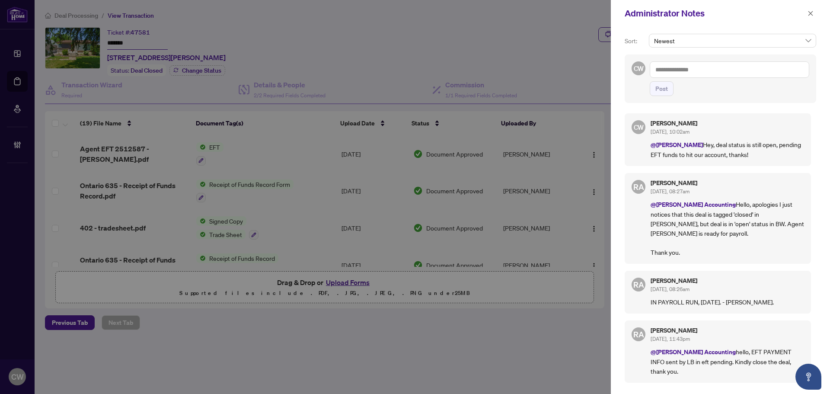
click at [717, 70] on textarea at bounding box center [728, 69] width 159 height 16
paste textarea "**********"
type textarea "**********"
click at [662, 89] on span "Post" at bounding box center [661, 89] width 13 height 14
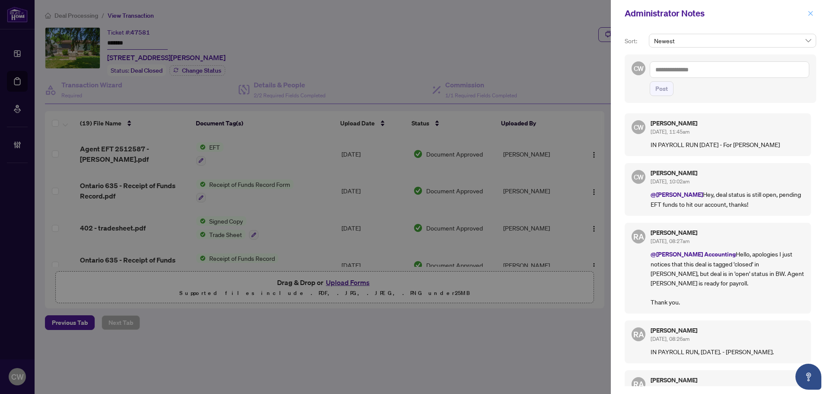
click at [813, 13] on icon "close" at bounding box center [810, 13] width 6 height 6
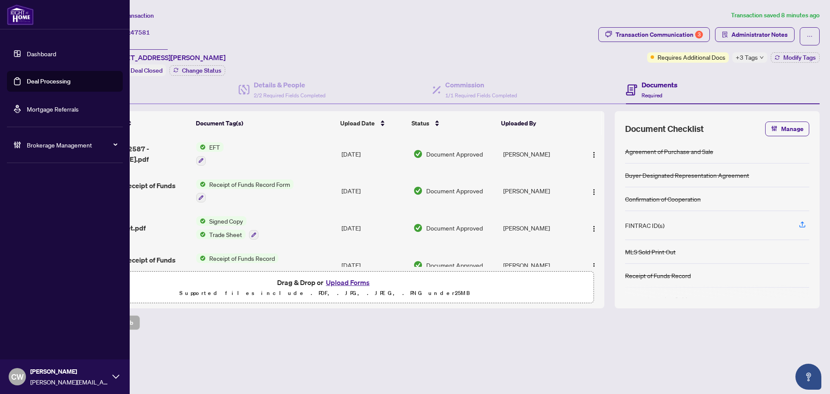
drag, startPoint x: 30, startPoint y: 80, endPoint x: 129, endPoint y: 80, distance: 98.5
click at [30, 80] on link "Deal Processing" at bounding box center [49, 81] width 44 height 8
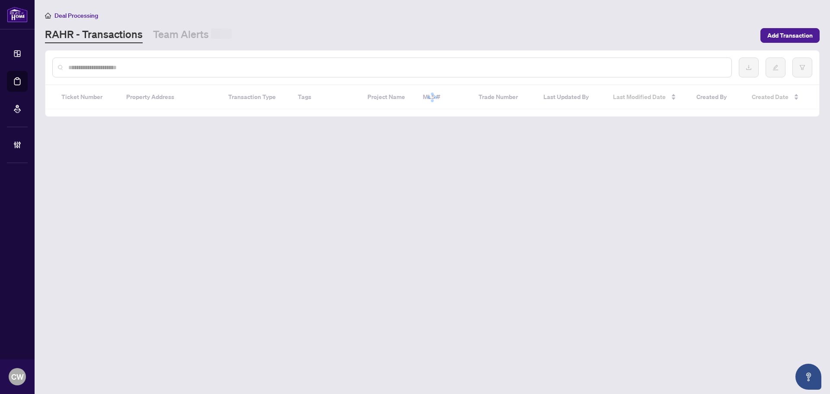
click at [159, 67] on input "text" at bounding box center [396, 68] width 656 height 10
paste input "*******"
type input "*******"
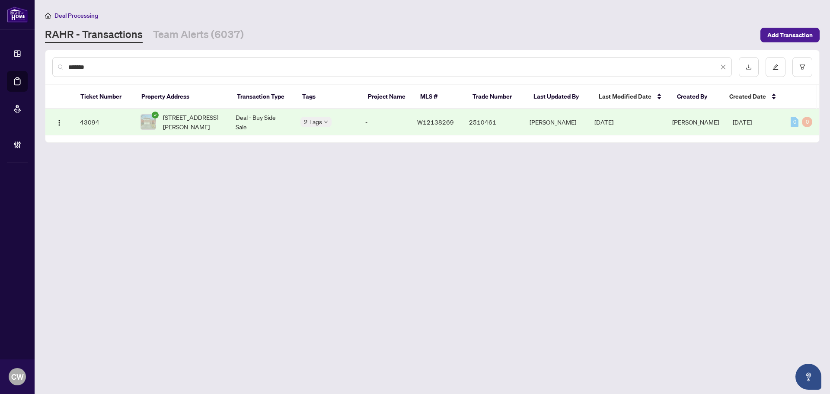
click at [193, 116] on span "2511 Paula Crt, Mississauga, Ontario L5K 2R5, Canada" at bounding box center [192, 121] width 59 height 19
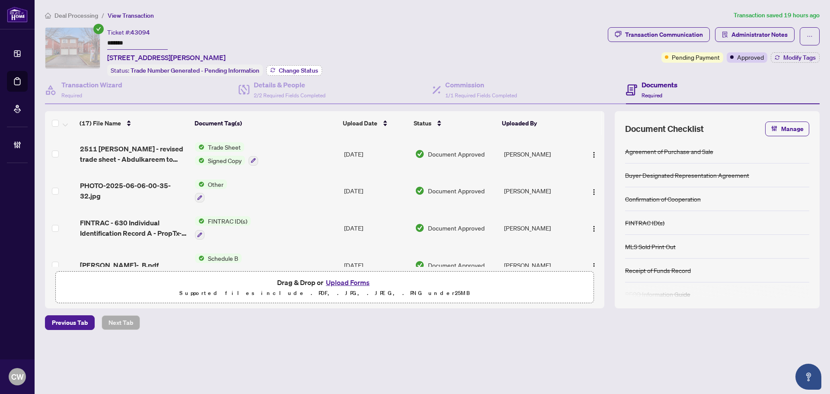
click at [297, 70] on span "Change Status" at bounding box center [298, 70] width 39 height 6
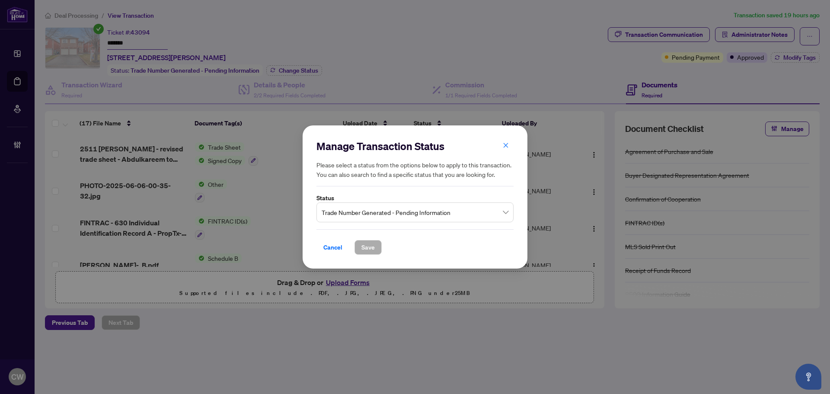
drag, startPoint x: 398, startPoint y: 209, endPoint x: 398, endPoint y: 222, distance: 12.5
click at [398, 214] on span "Trade Number Generated - Pending Information" at bounding box center [414, 212] width 187 height 16
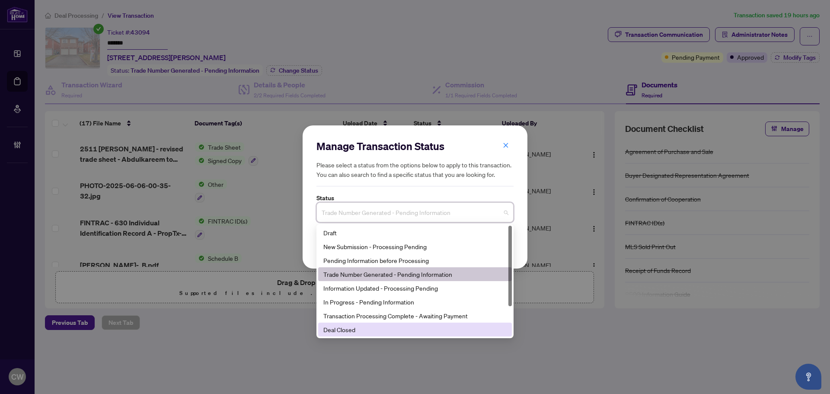
click at [380, 329] on div "Deal Closed" at bounding box center [414, 330] width 183 height 10
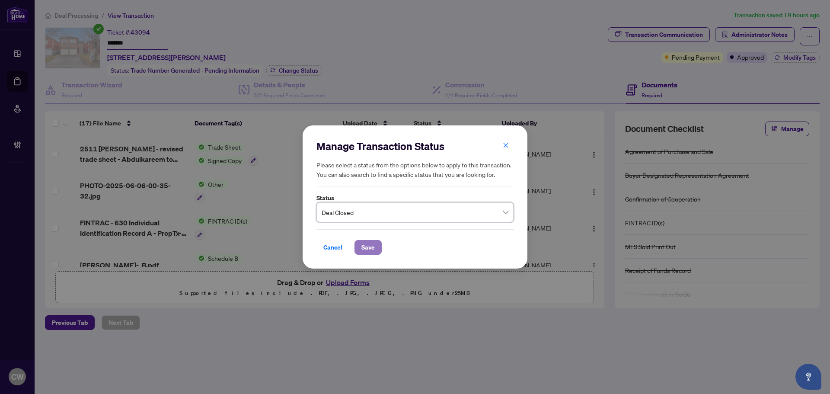
click at [366, 243] on span "Save" at bounding box center [367, 247] width 13 height 14
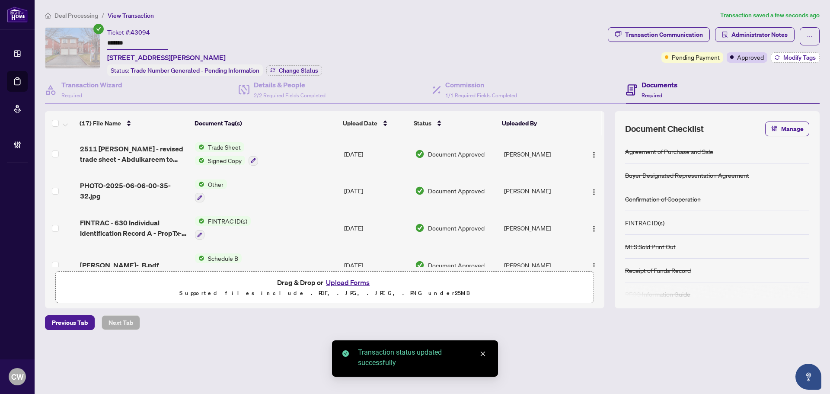
click at [789, 57] on span "Modify Tags" at bounding box center [799, 57] width 32 height 6
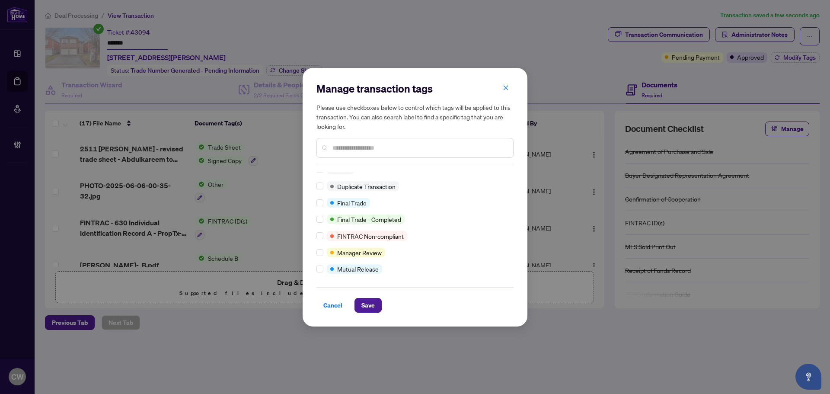
scroll to position [7, 0]
click at [369, 303] on span "Save" at bounding box center [367, 305] width 13 height 14
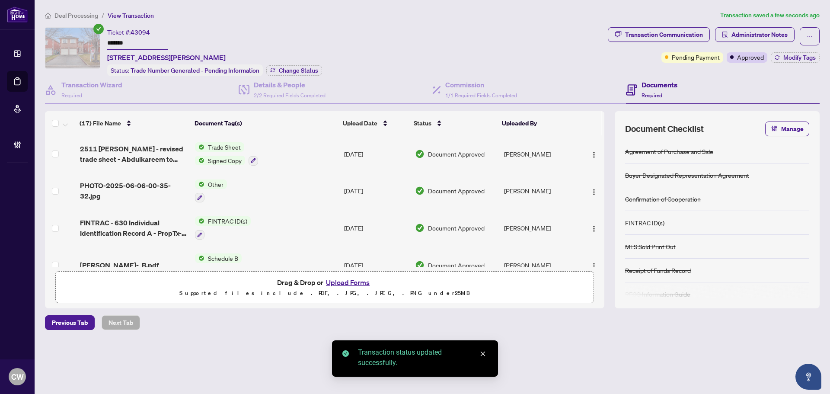
click at [129, 148] on span "2511 Paula Crt - revised trade sheet - Abdulkareem to Review.pdf" at bounding box center [134, 153] width 108 height 21
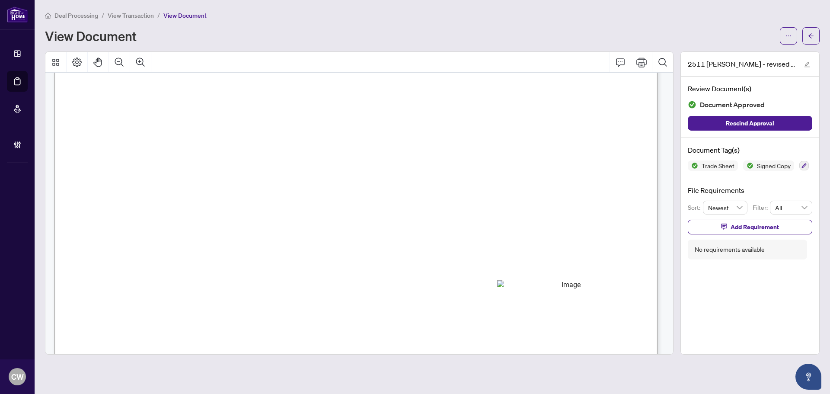
scroll to position [259, 0]
click at [812, 34] on icon "arrow-left" at bounding box center [811, 36] width 6 height 6
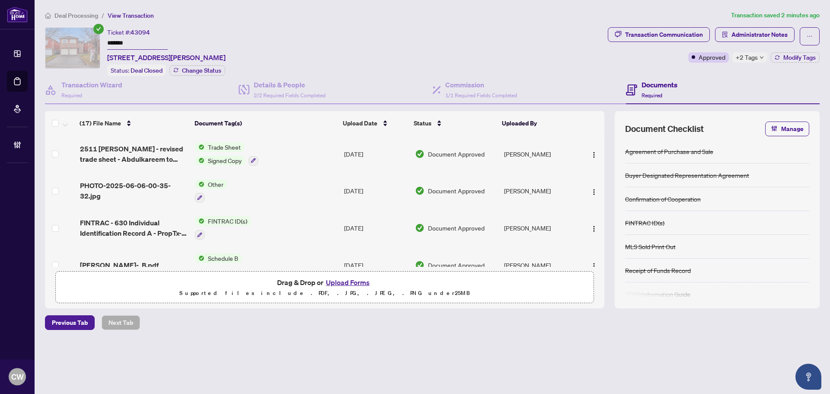
click at [349, 281] on button "Upload Forms" at bounding box center [347, 282] width 49 height 11
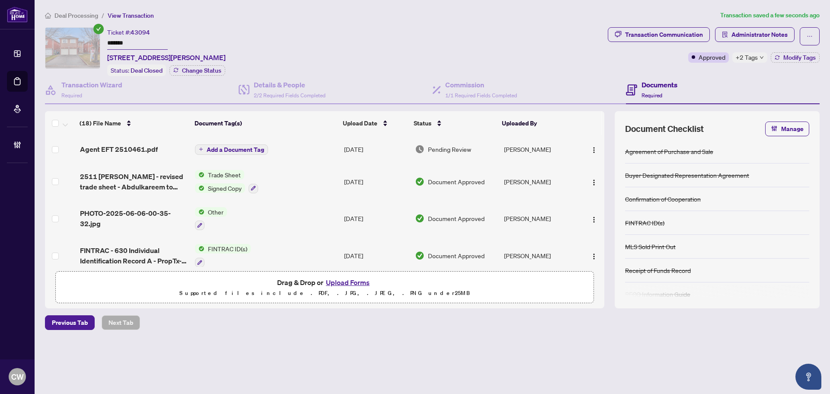
click at [214, 147] on span "Add a Document Tag" at bounding box center [235, 149] width 57 height 6
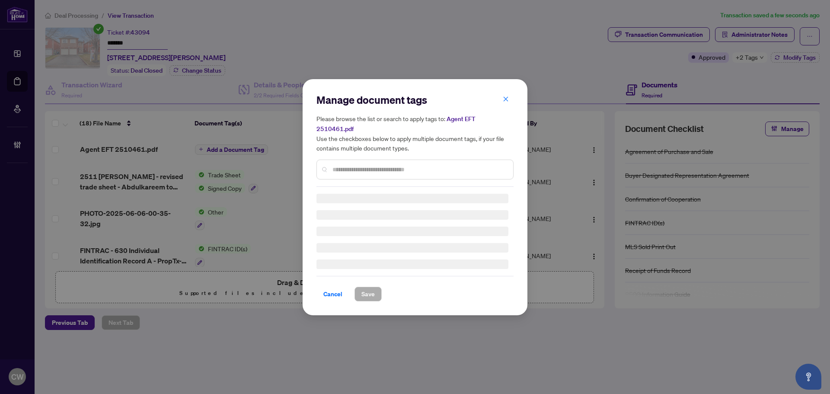
click at [365, 165] on input "text" at bounding box center [419, 170] width 174 height 10
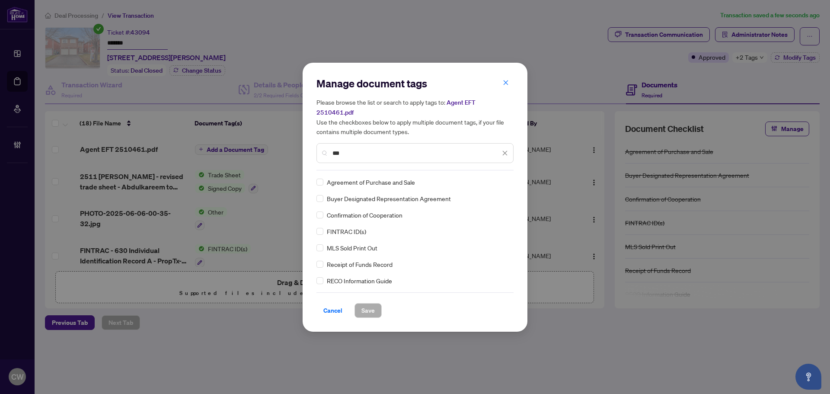
click at [356, 150] on input "***" at bounding box center [416, 153] width 168 height 10
type input "***"
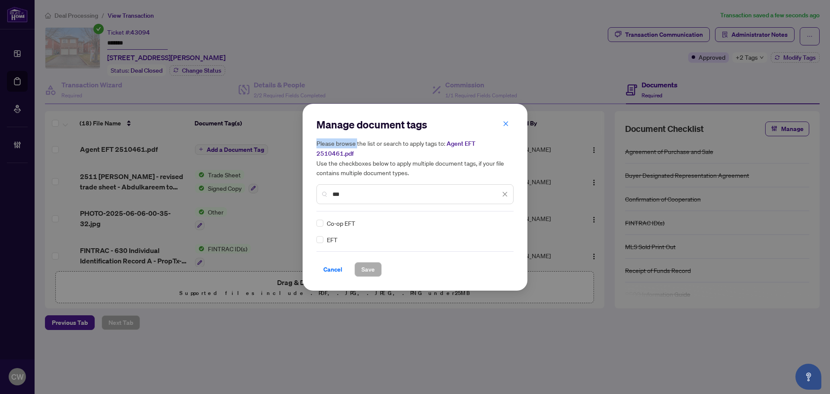
drag, startPoint x: 356, startPoint y: 150, endPoint x: 312, endPoint y: 146, distance: 45.1
click at [312, 146] on div "Manage document tags Please browse the list or search to apply tags to: Agent E…" at bounding box center [414, 197] width 225 height 187
click at [493, 219] on img at bounding box center [495, 223] width 9 height 9
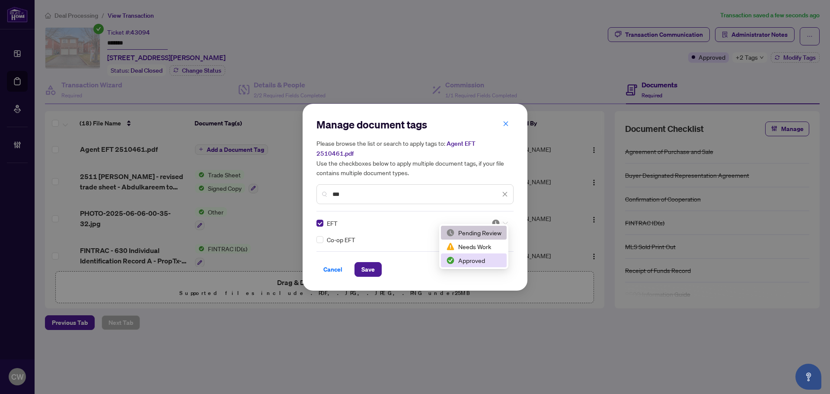
click at [493, 261] on div "Approved" at bounding box center [473, 260] width 55 height 10
click at [363, 264] on span "Save" at bounding box center [367, 269] width 13 height 14
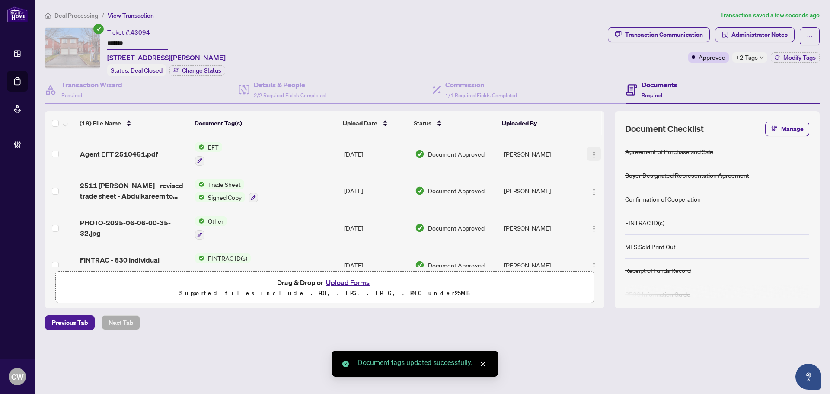
click at [590, 149] on span "button" at bounding box center [593, 154] width 7 height 10
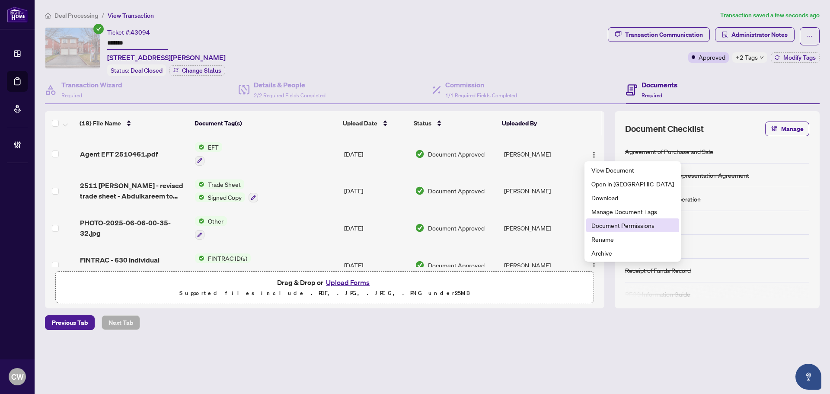
click at [601, 226] on span "Document Permissions" at bounding box center [632, 225] width 83 height 10
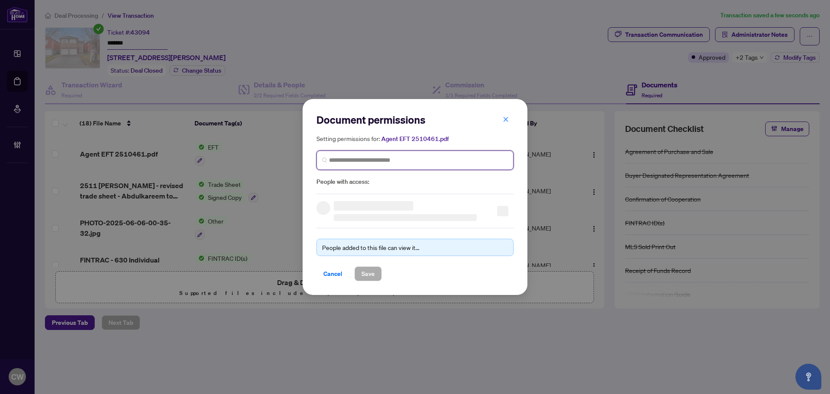
click at [375, 159] on input "search" at bounding box center [418, 160] width 179 height 9
paste input "**********"
type input "**********"
click at [375, 183] on h3 at bounding box center [381, 180] width 80 height 10
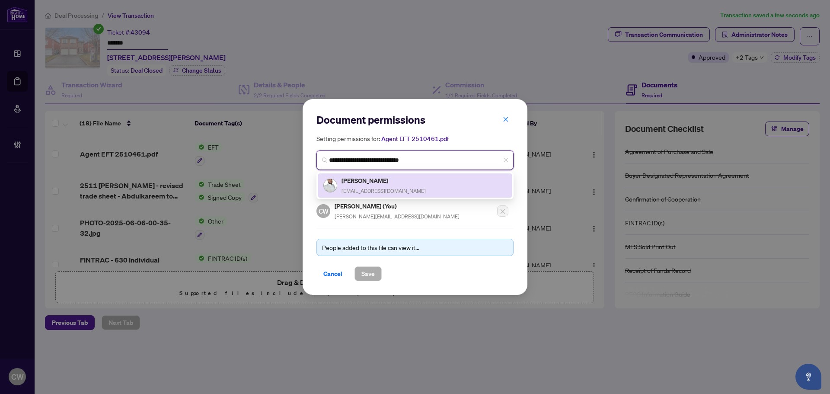
click at [398, 185] on div "Abdulkareem Tattan abdulkareem.tattan@gmail.com" at bounding box center [383, 185] width 84 height 20
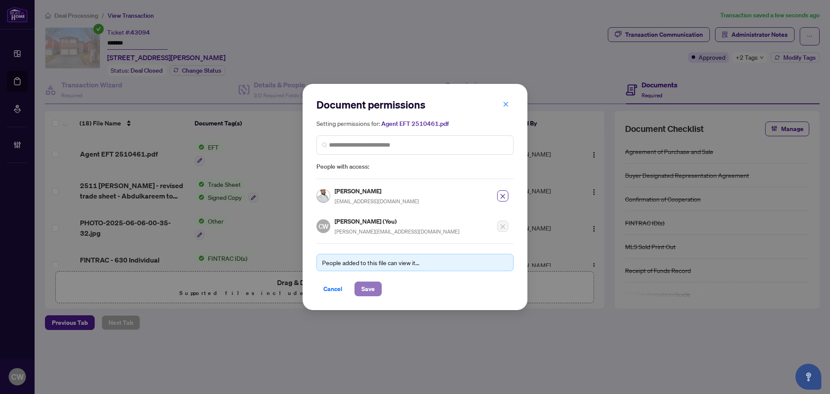
click at [369, 282] on span "Save" at bounding box center [367, 289] width 13 height 14
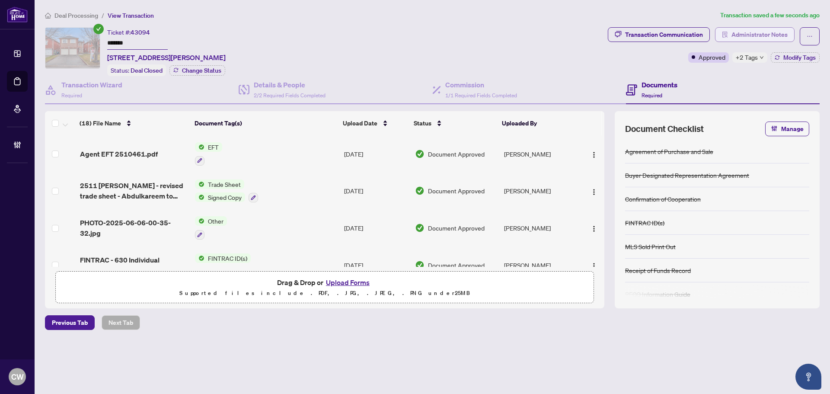
click at [763, 35] on span "Administrator Notes" at bounding box center [759, 35] width 56 height 14
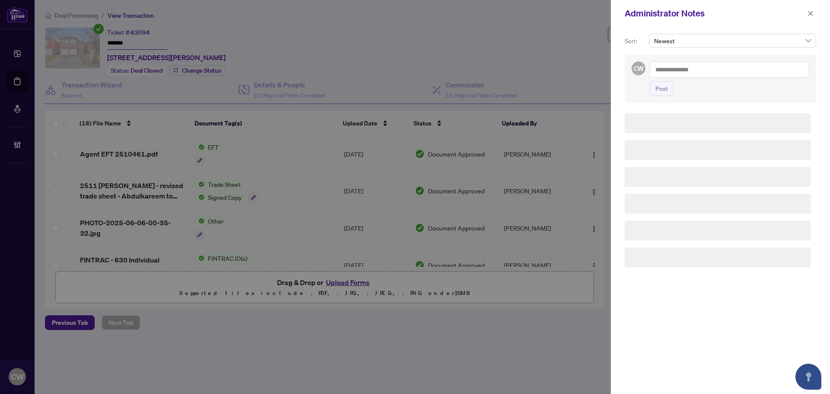
click at [704, 78] on div "Post" at bounding box center [728, 78] width 159 height 35
click at [703, 69] on textarea at bounding box center [728, 69] width 159 height 16
paste textarea "**********"
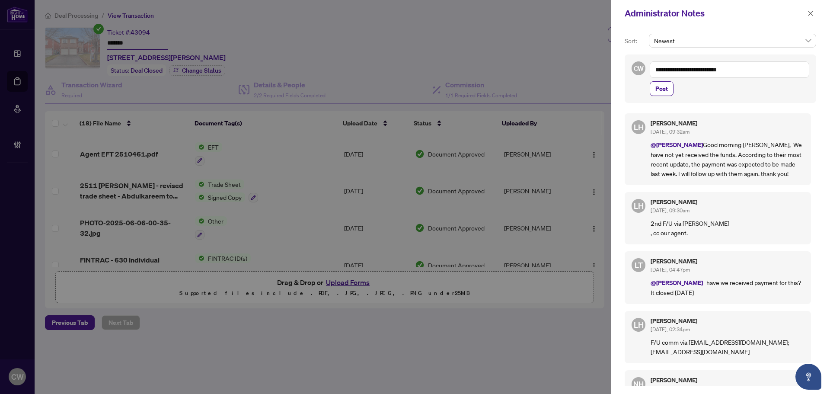
click at [751, 73] on textarea "**********" at bounding box center [728, 69] width 159 height 16
click at [764, 80] on li "Liant Torres" at bounding box center [789, 75] width 70 height 15
type textarea "**********"
click at [659, 93] on span "Post" at bounding box center [661, 89] width 13 height 14
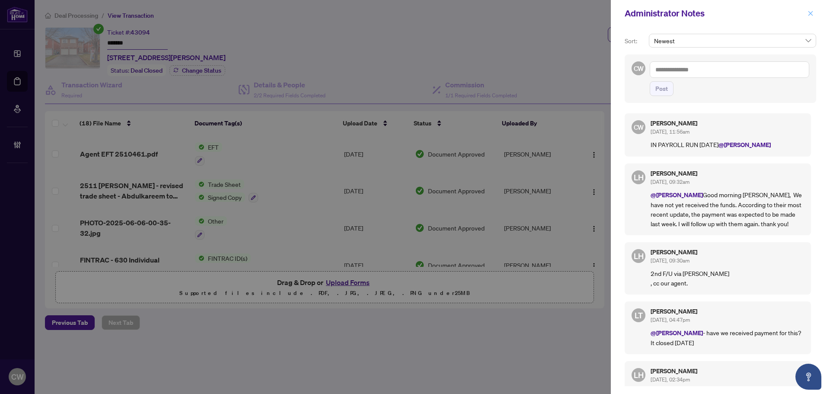
click at [808, 13] on icon "close" at bounding box center [810, 13] width 6 height 6
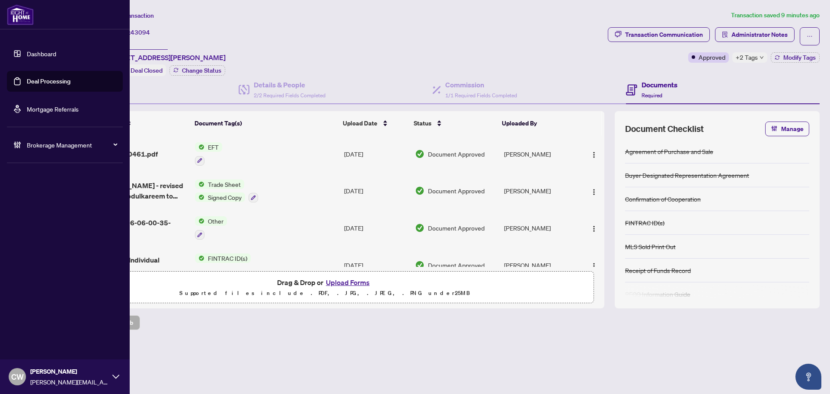
click at [30, 78] on link "Deal Processing" at bounding box center [49, 81] width 44 height 8
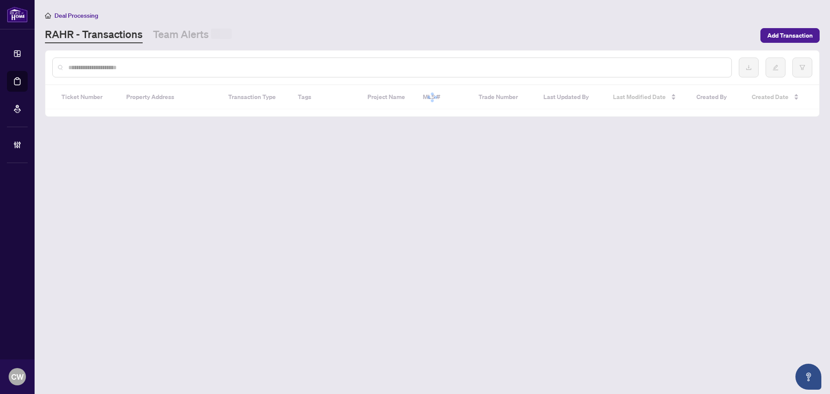
click at [160, 65] on input "text" at bounding box center [396, 68] width 656 height 10
paste input "*******"
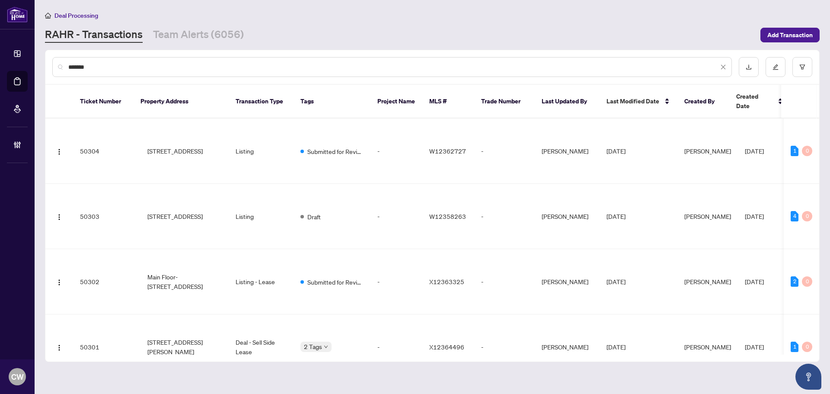
type input "*******"
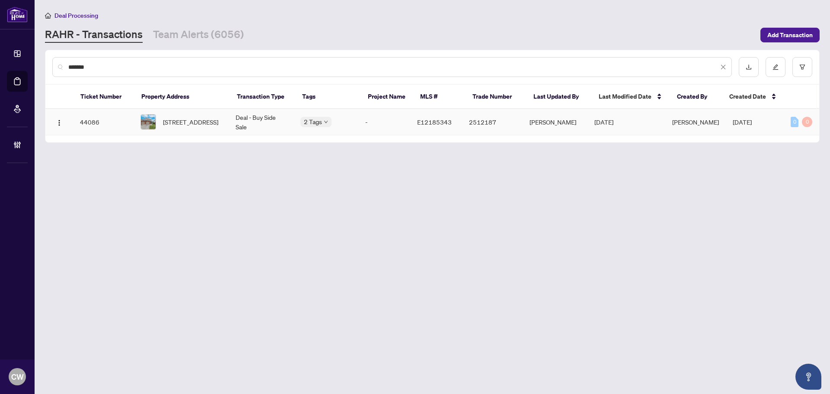
click at [199, 122] on span "48 Greengrove Way, Whitby, Ontario L1R 2N4, Canada" at bounding box center [190, 122] width 55 height 10
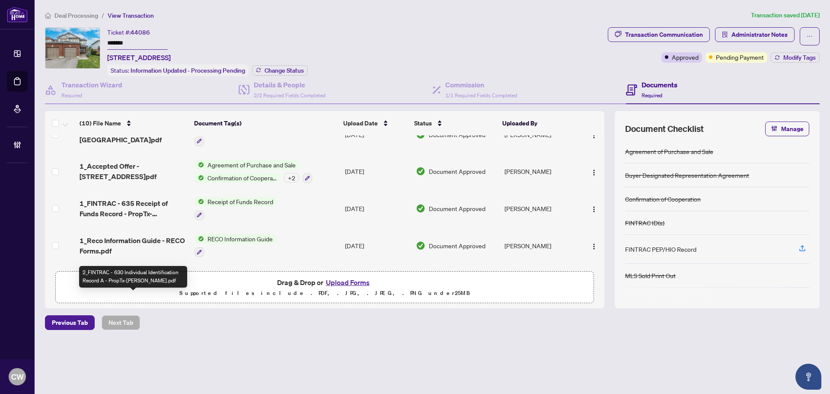
scroll to position [130, 0]
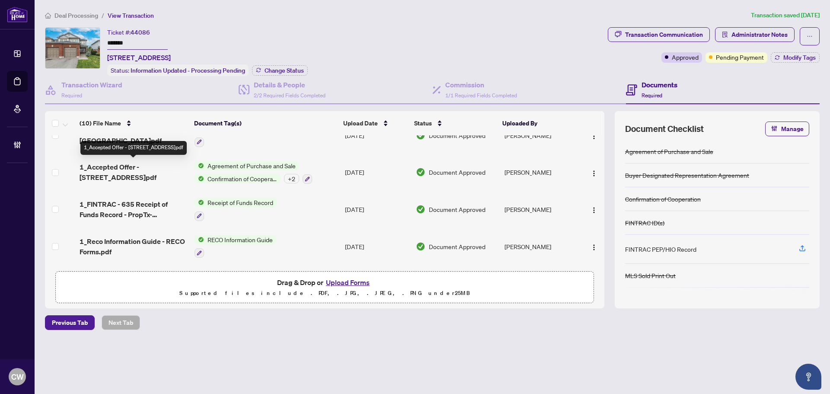
click at [158, 166] on span "1_Accepted Offer - 48 Greengrove Way.pdf" at bounding box center [134, 172] width 108 height 21
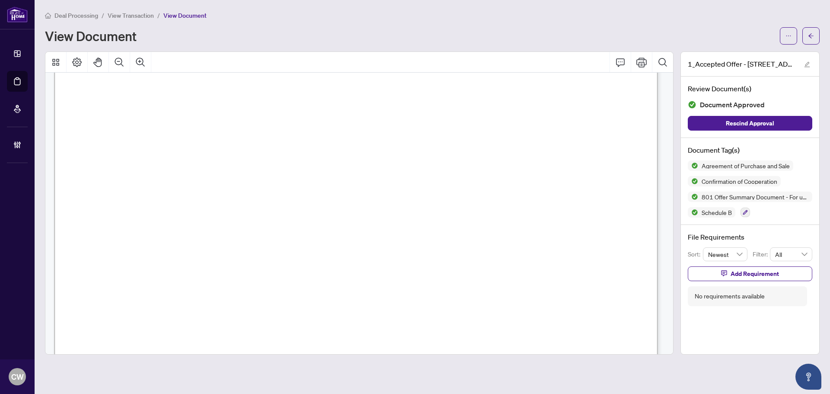
scroll to position [801, 0]
